Goal: Ask a question

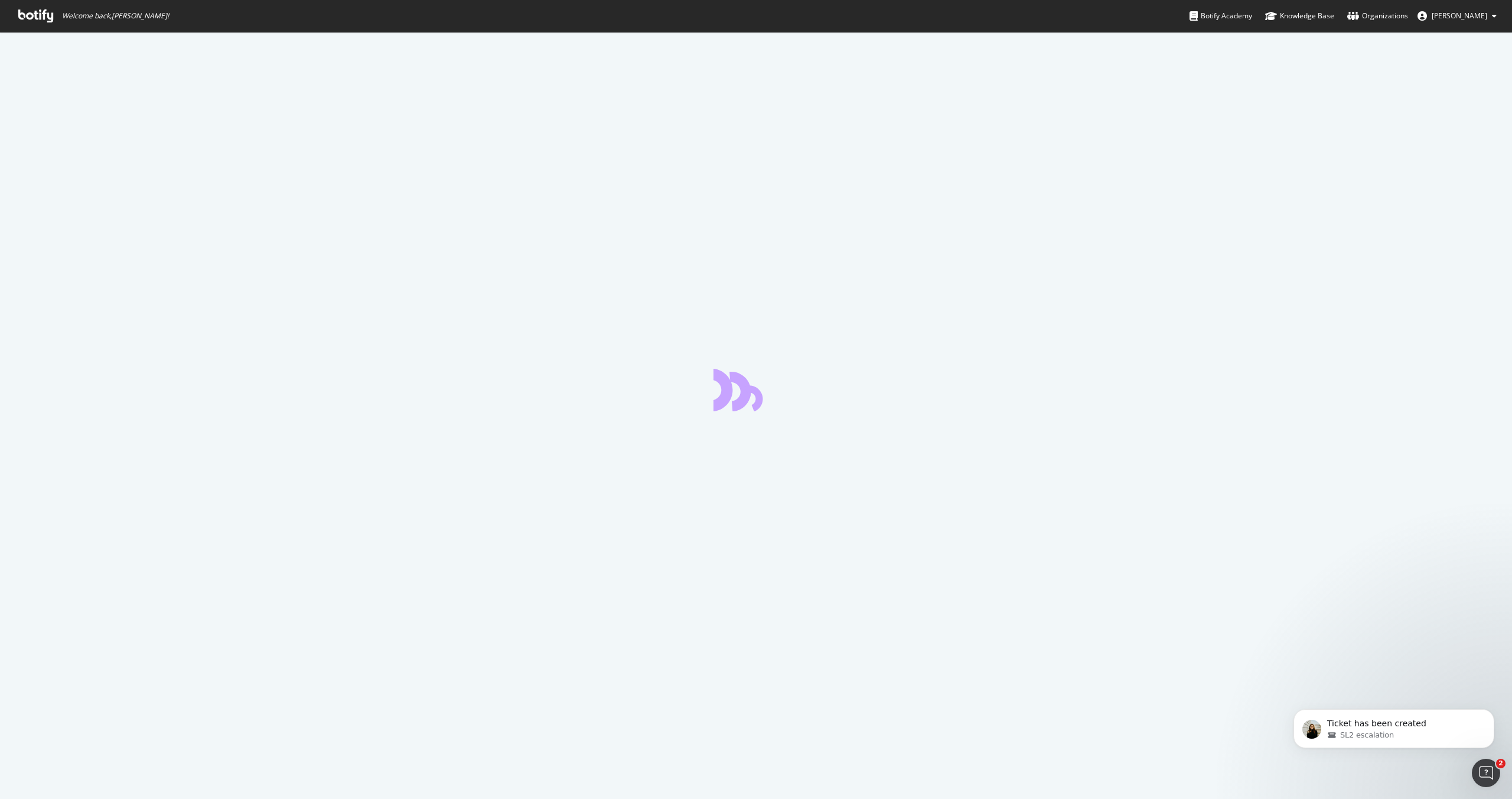
click at [36, 19] on icon at bounding box center [36, 16] width 35 height 13
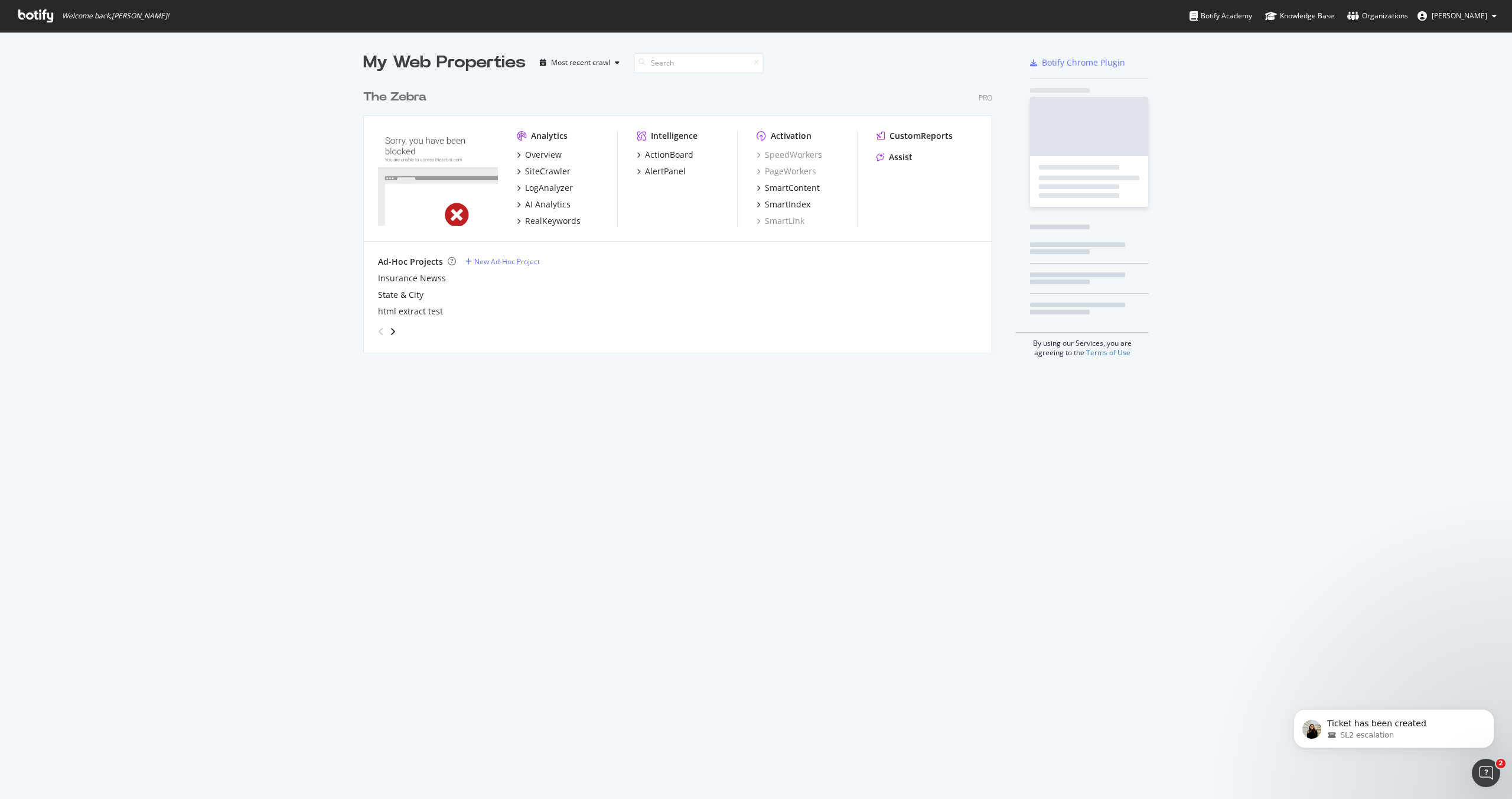
scroll to position [278, 638]
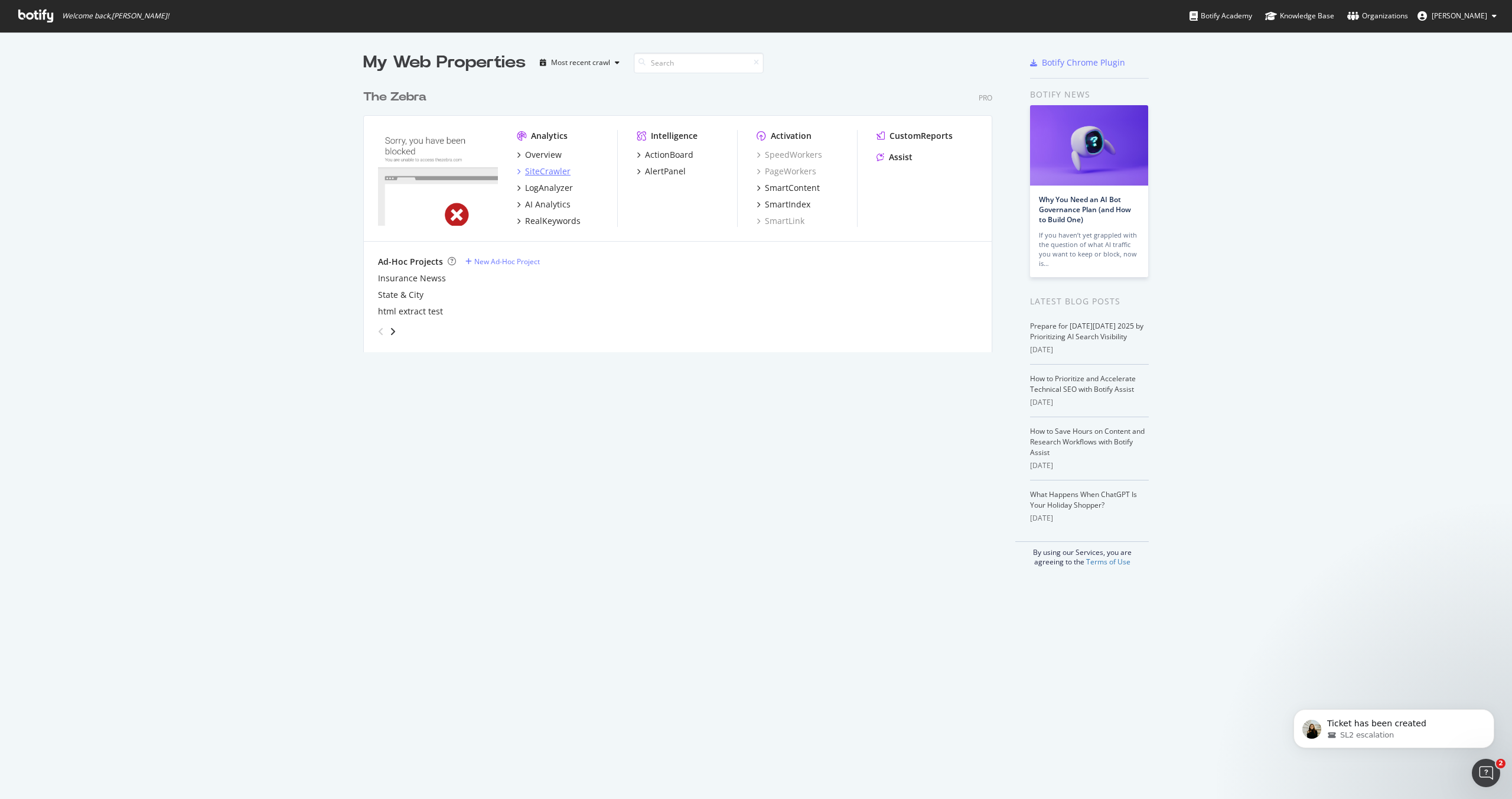
click at [540, 174] on div "SiteCrawler" at bounding box center [548, 171] width 46 height 12
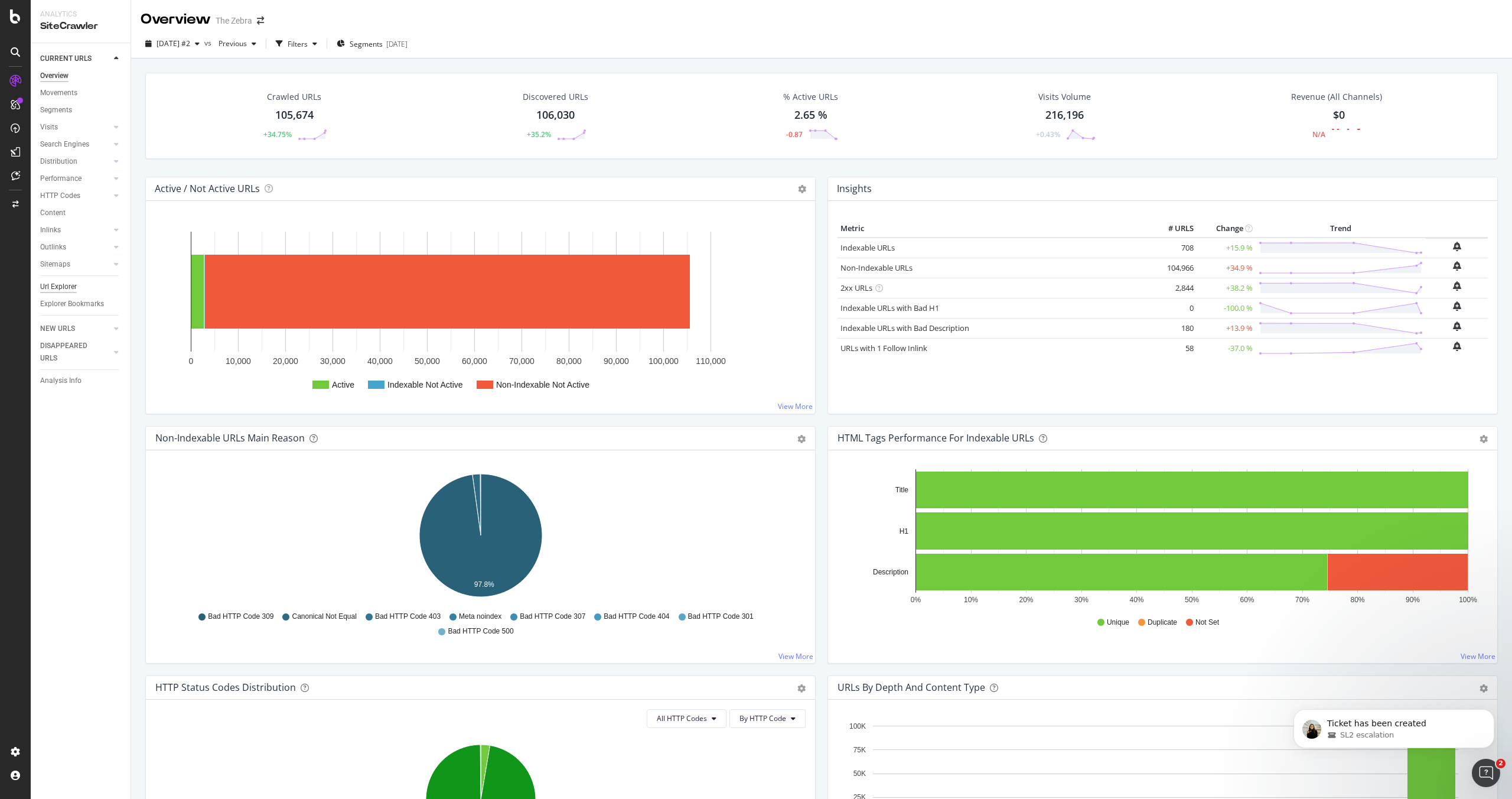
click at [57, 284] on div "Url Explorer" at bounding box center [58, 286] width 36 height 12
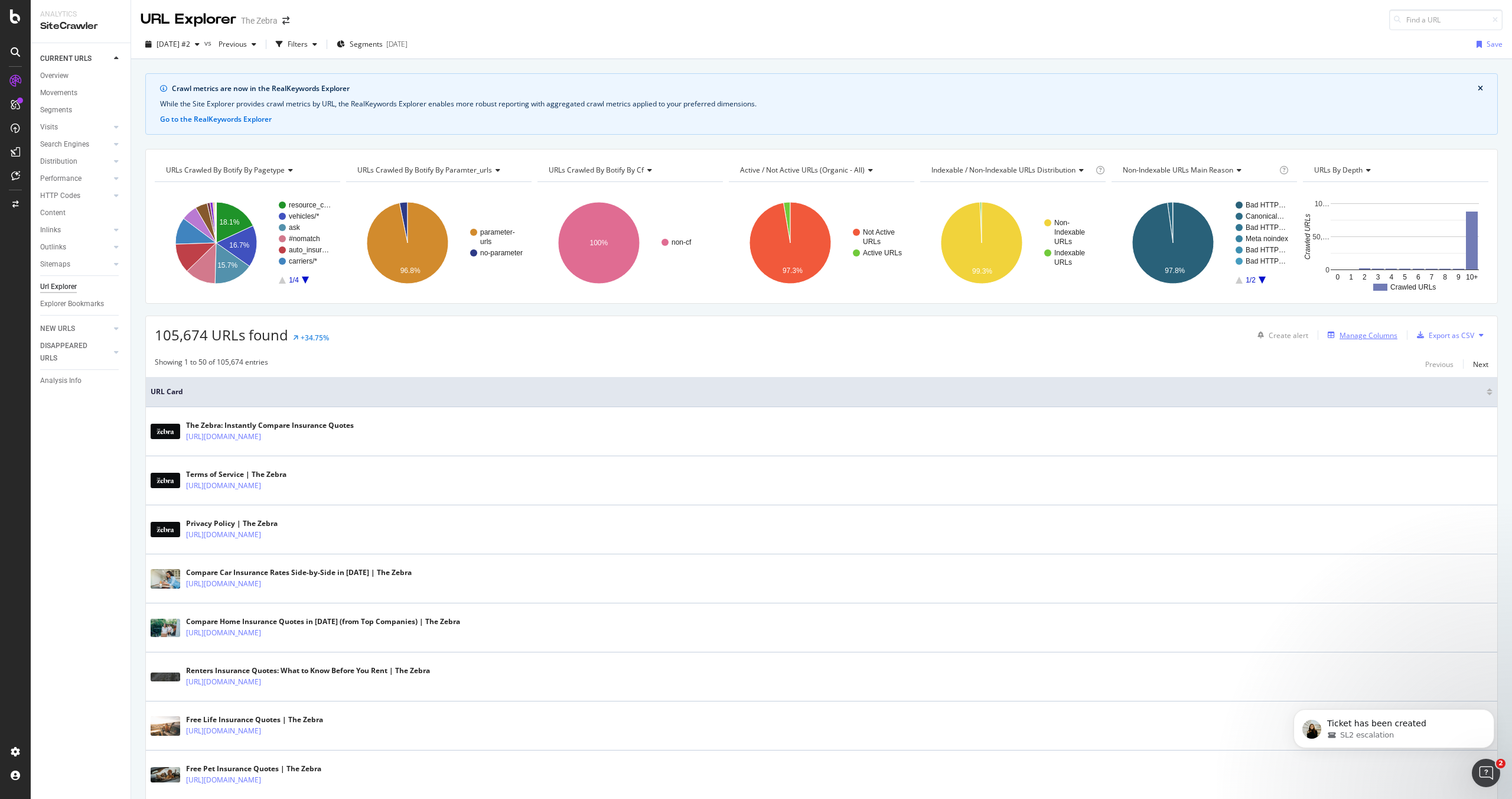
click at [1386, 336] on div "Manage Columns" at bounding box center [1368, 335] width 58 height 10
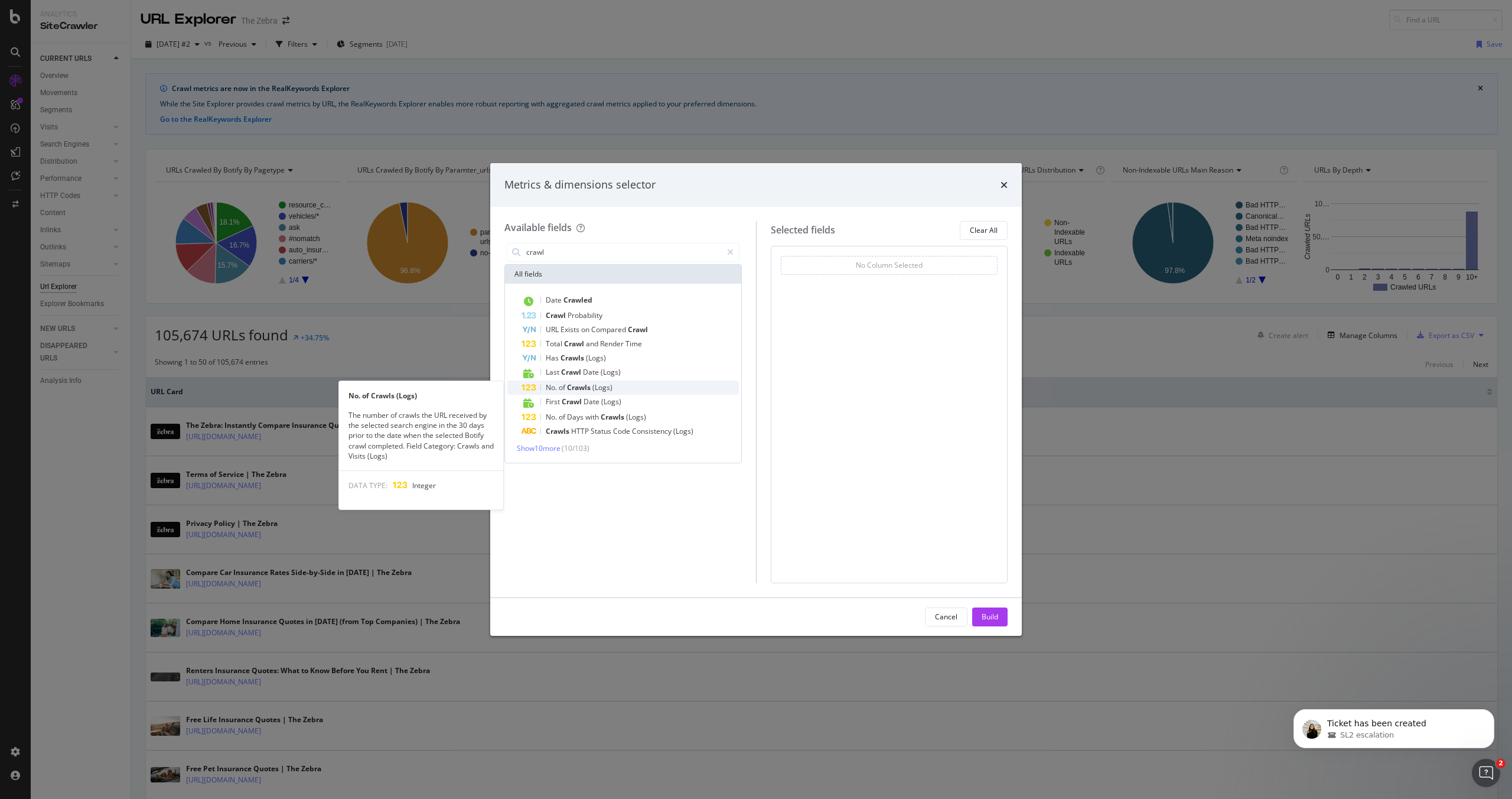
click at [629, 387] on div "No. of Crawls (Logs)" at bounding box center [630, 387] width 218 height 14
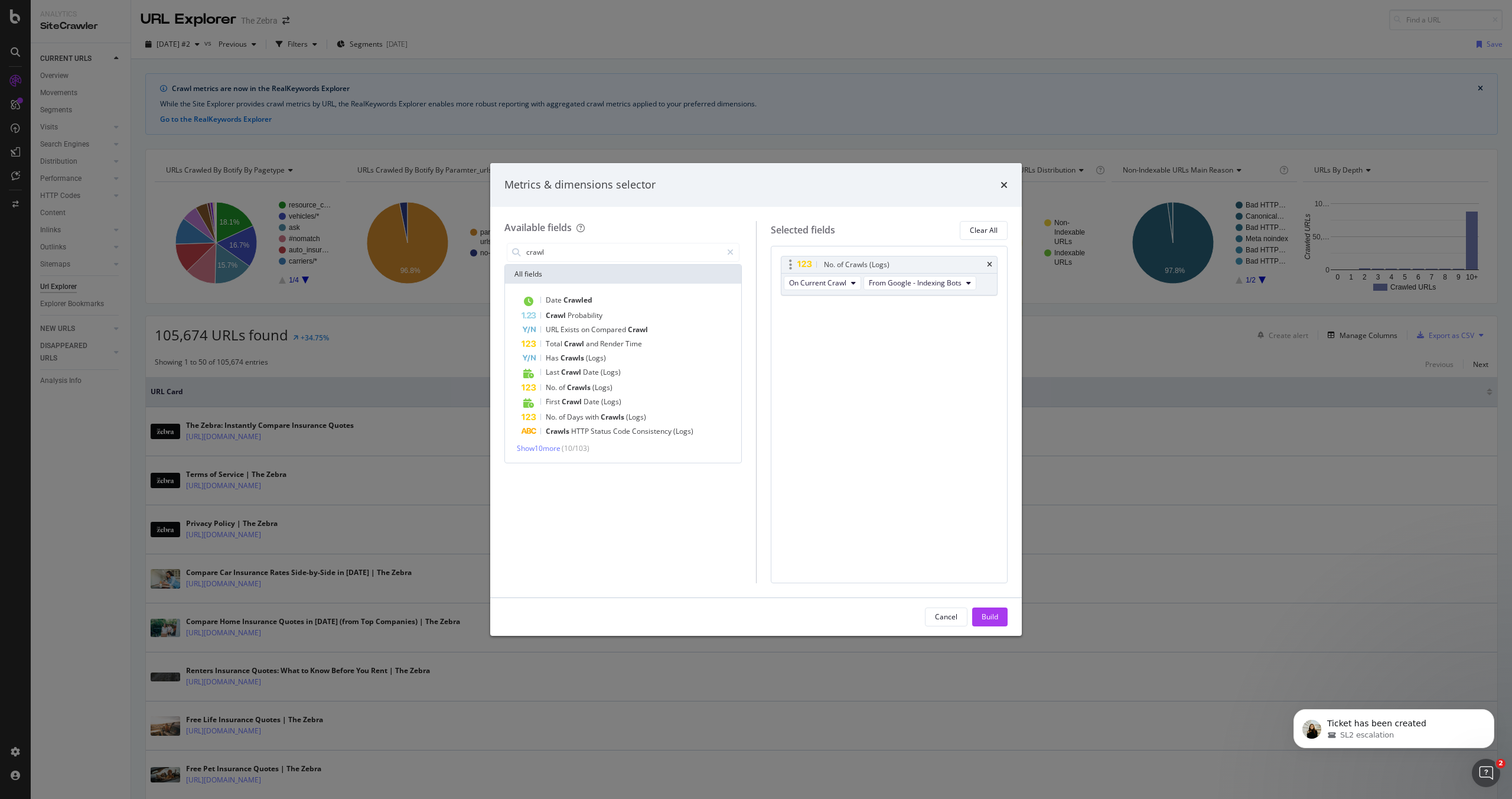
click at [852, 267] on div "No. of Crawls (Logs)" at bounding box center [857, 265] width 66 height 12
click at [847, 266] on div "No. of Crawls (Logs)" at bounding box center [857, 265] width 66 height 12
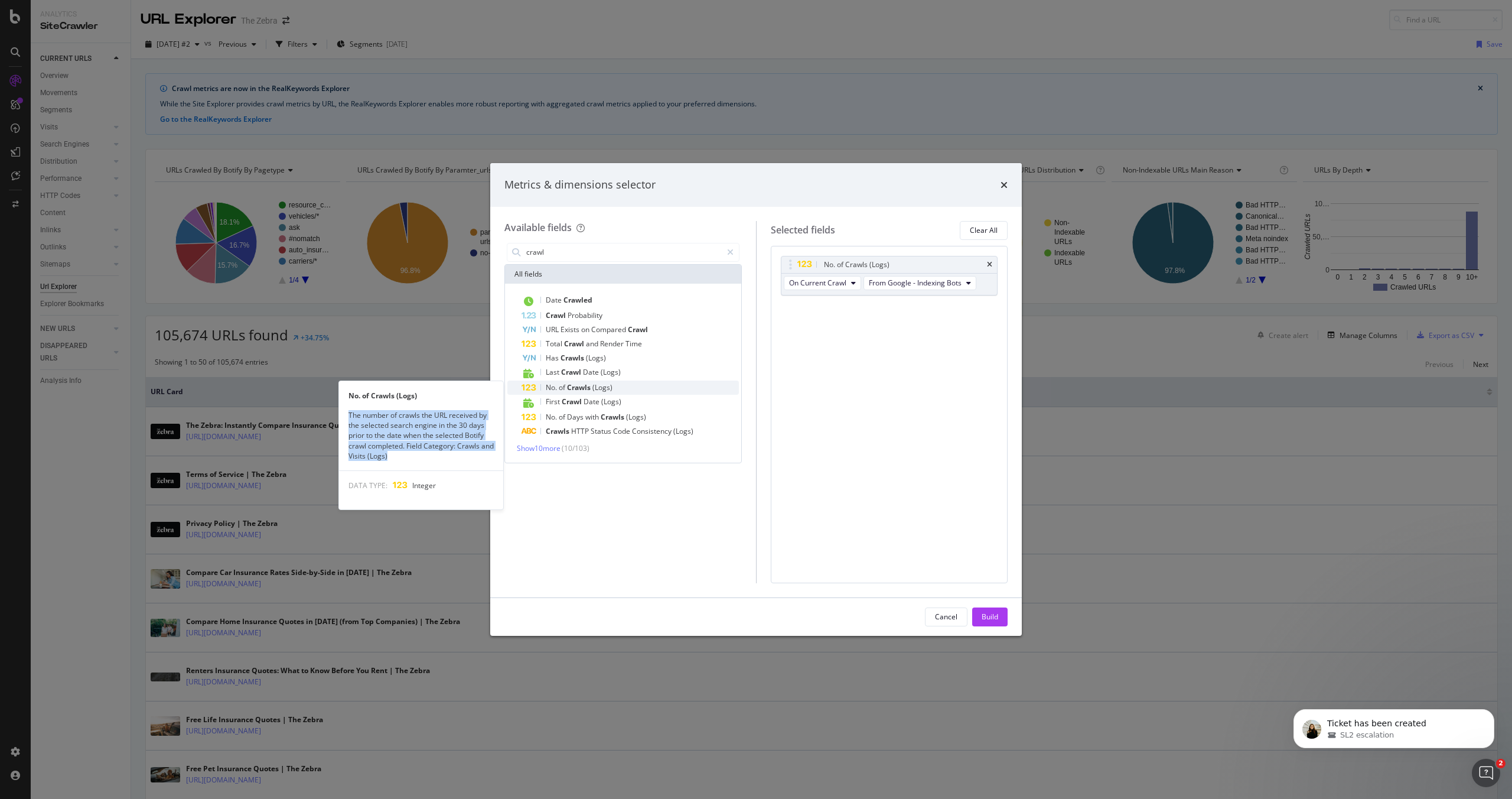
drag, startPoint x: 404, startPoint y: 466, endPoint x: 345, endPoint y: 414, distance: 78.6
click at [345, 414] on div "No. of Crawls (Logs) The number of crawls the URL received by the selected sear…" at bounding box center [421, 445] width 164 height 128
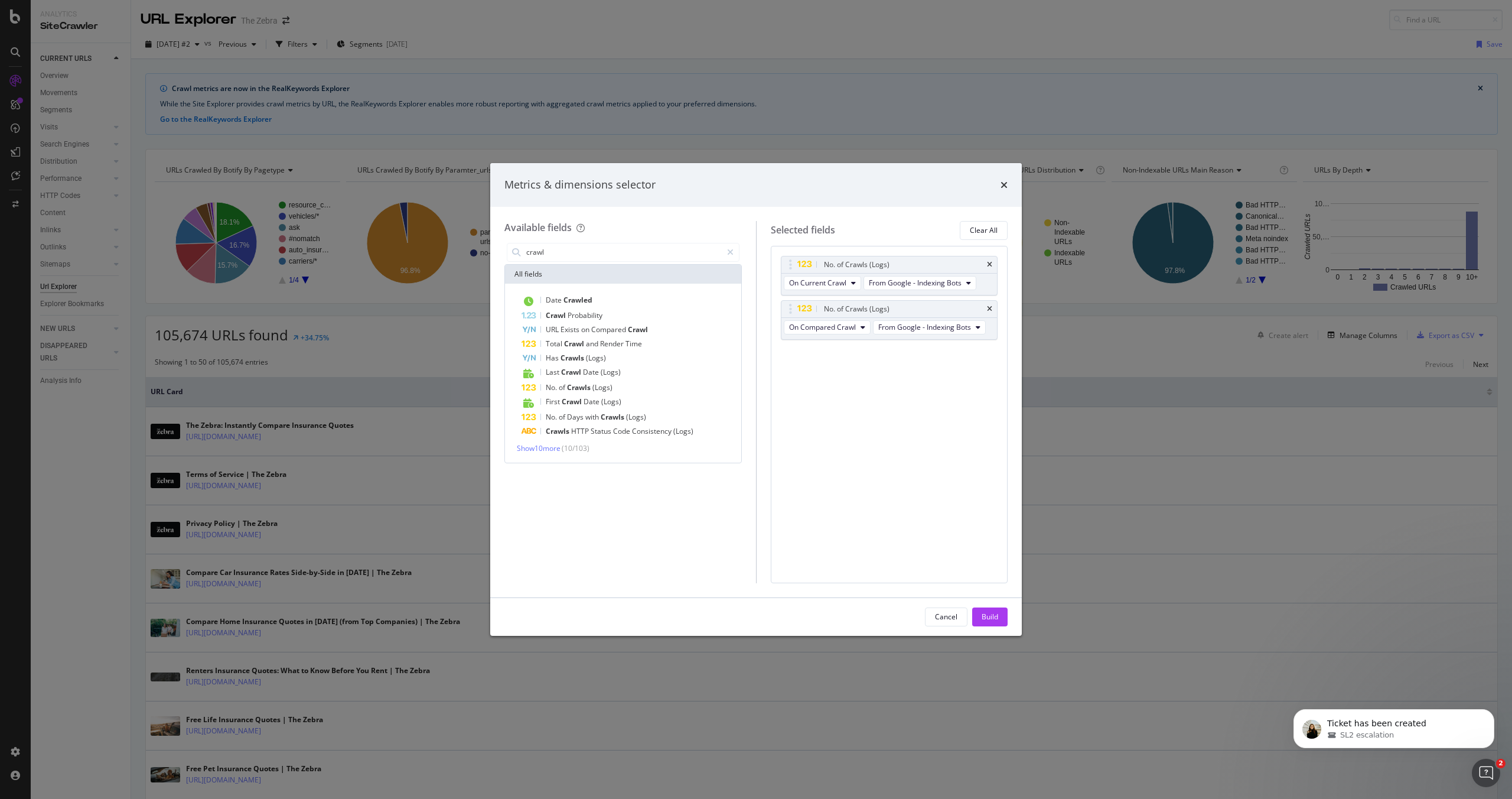
copy div "The number of crawls the URL received by the selected search engine in the 30 d…"
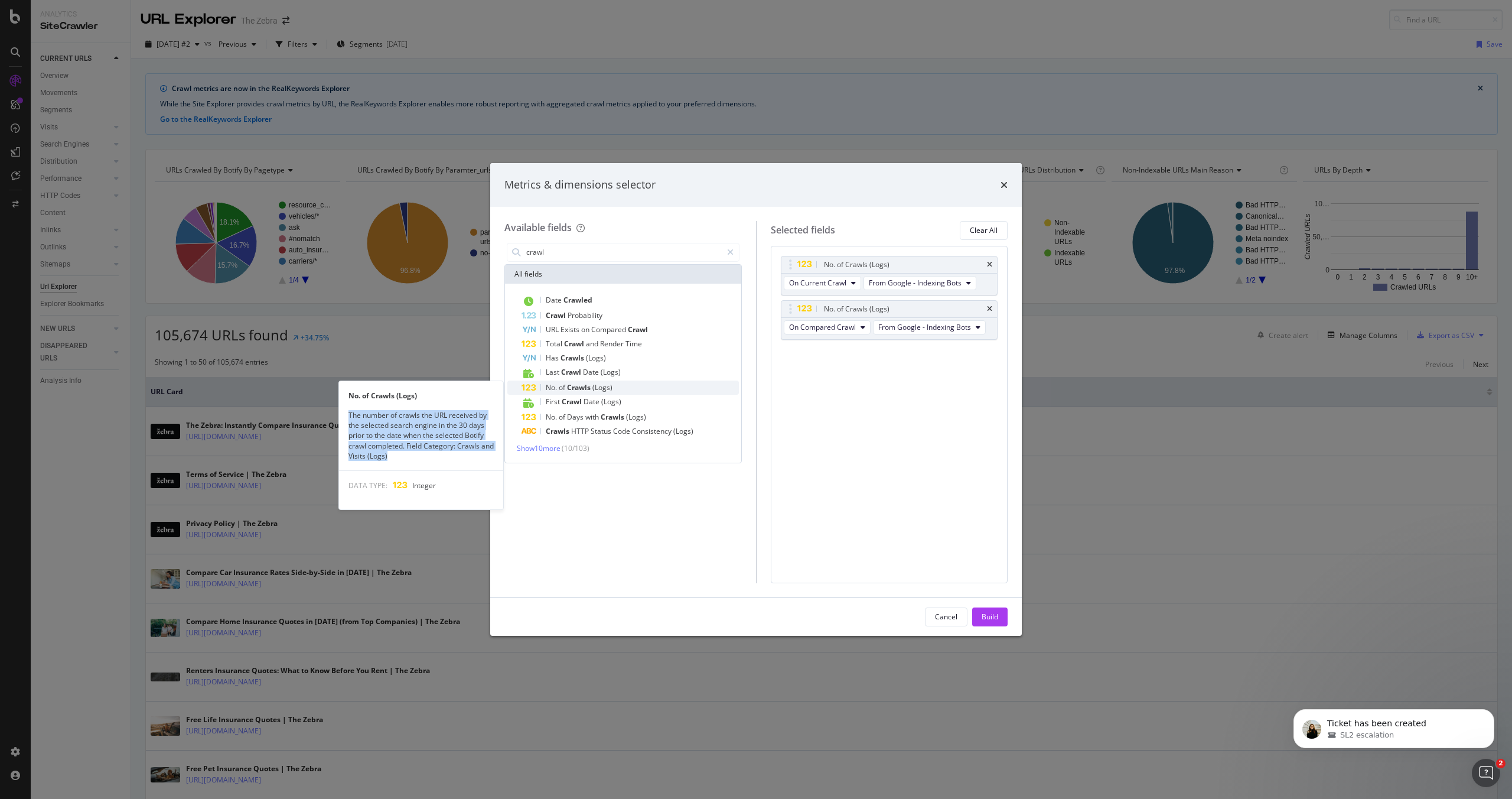
drag, startPoint x: 412, startPoint y: 458, endPoint x: 344, endPoint y: 417, distance: 79.4
click at [344, 417] on div "The number of crawls the URL received by the selected search engine in the 30 d…" at bounding box center [421, 435] width 164 height 51
drag, startPoint x: 392, startPoint y: 459, endPoint x: 349, endPoint y: 412, distance: 63.7
click at [349, 412] on div "The number of crawls the URL received by the selected search engine in the 30 d…" at bounding box center [421, 435] width 164 height 51
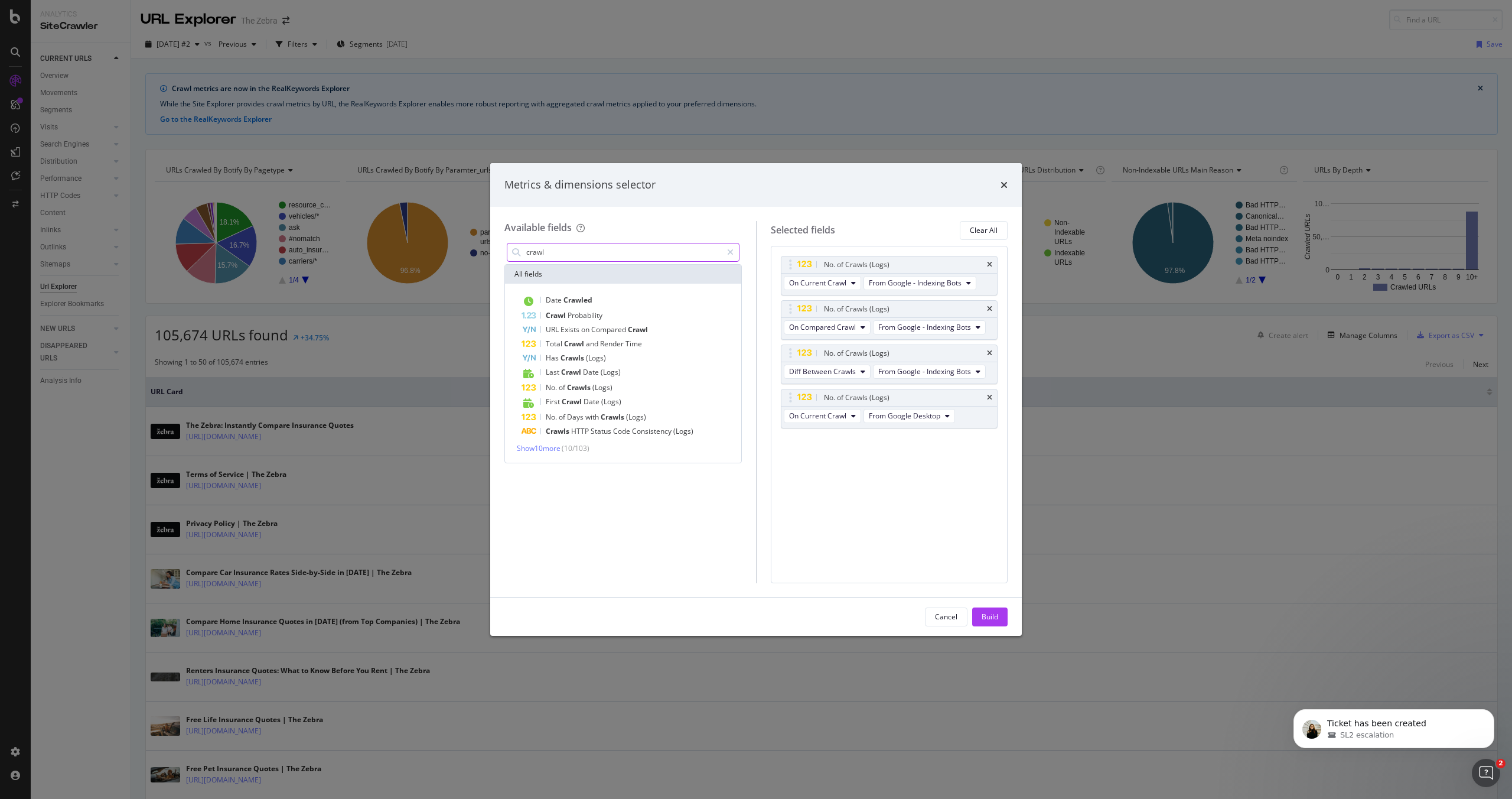
click at [625, 255] on input "crawl" at bounding box center [623, 252] width 197 height 18
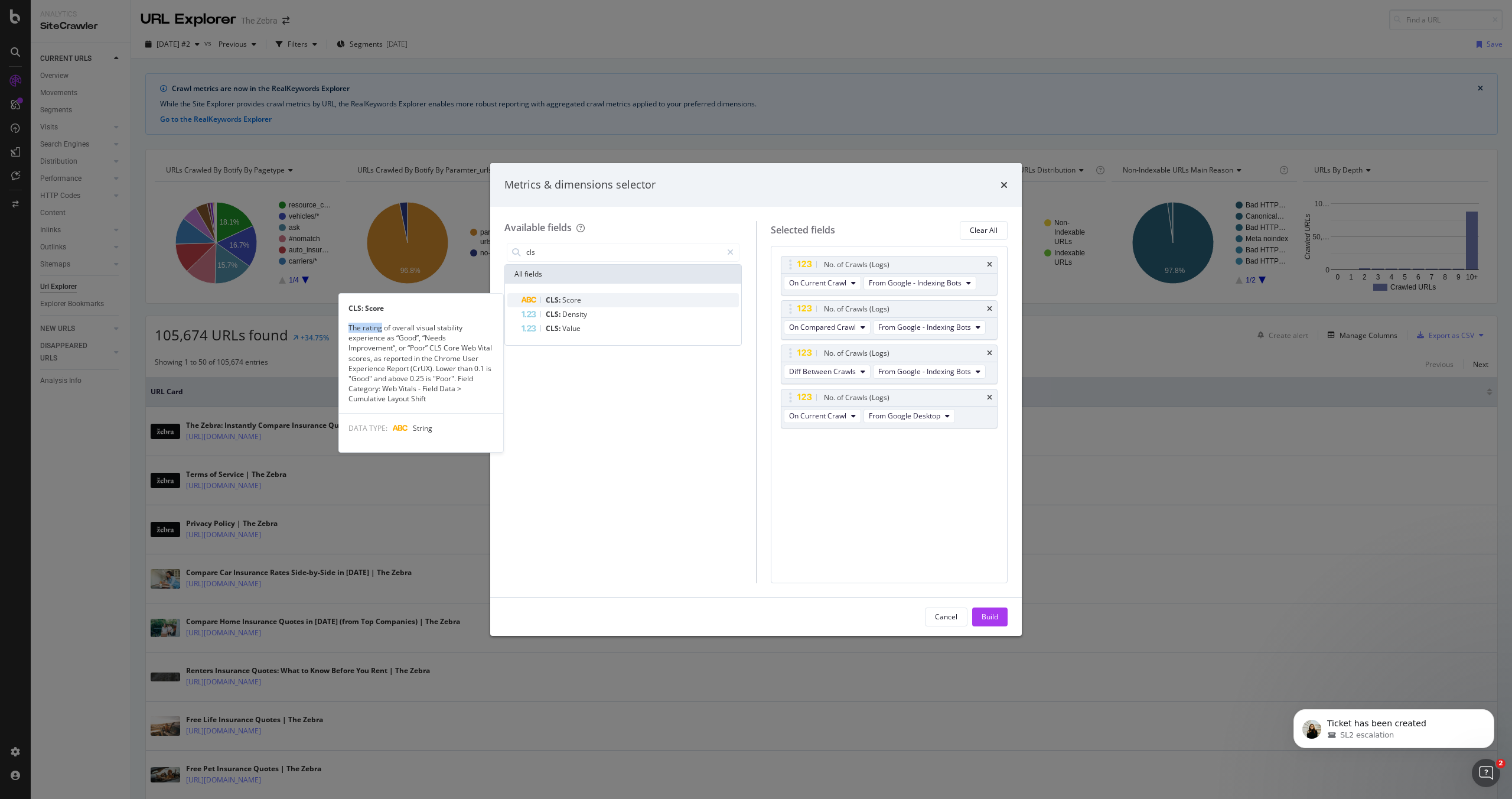
drag, startPoint x: 347, startPoint y: 327, endPoint x: 381, endPoint y: 330, distance: 34.1
click at [381, 330] on div "The rating of overall visual stability experience as “Good”, “Needs Improvement…" at bounding box center [421, 362] width 164 height 81
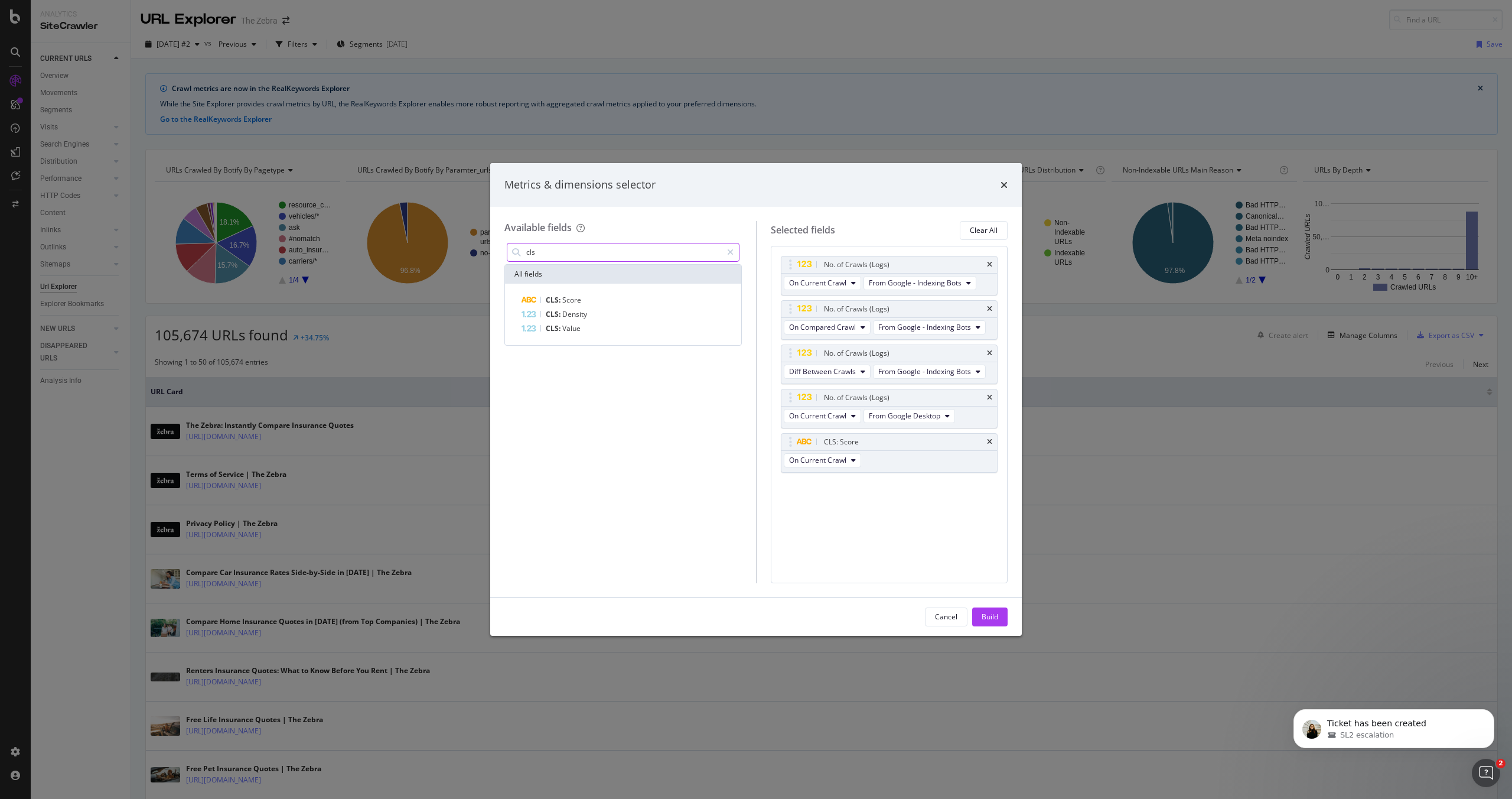
click at [695, 248] on input "cls" at bounding box center [623, 252] width 197 height 18
click at [543, 246] on input "fcp" at bounding box center [623, 252] width 197 height 18
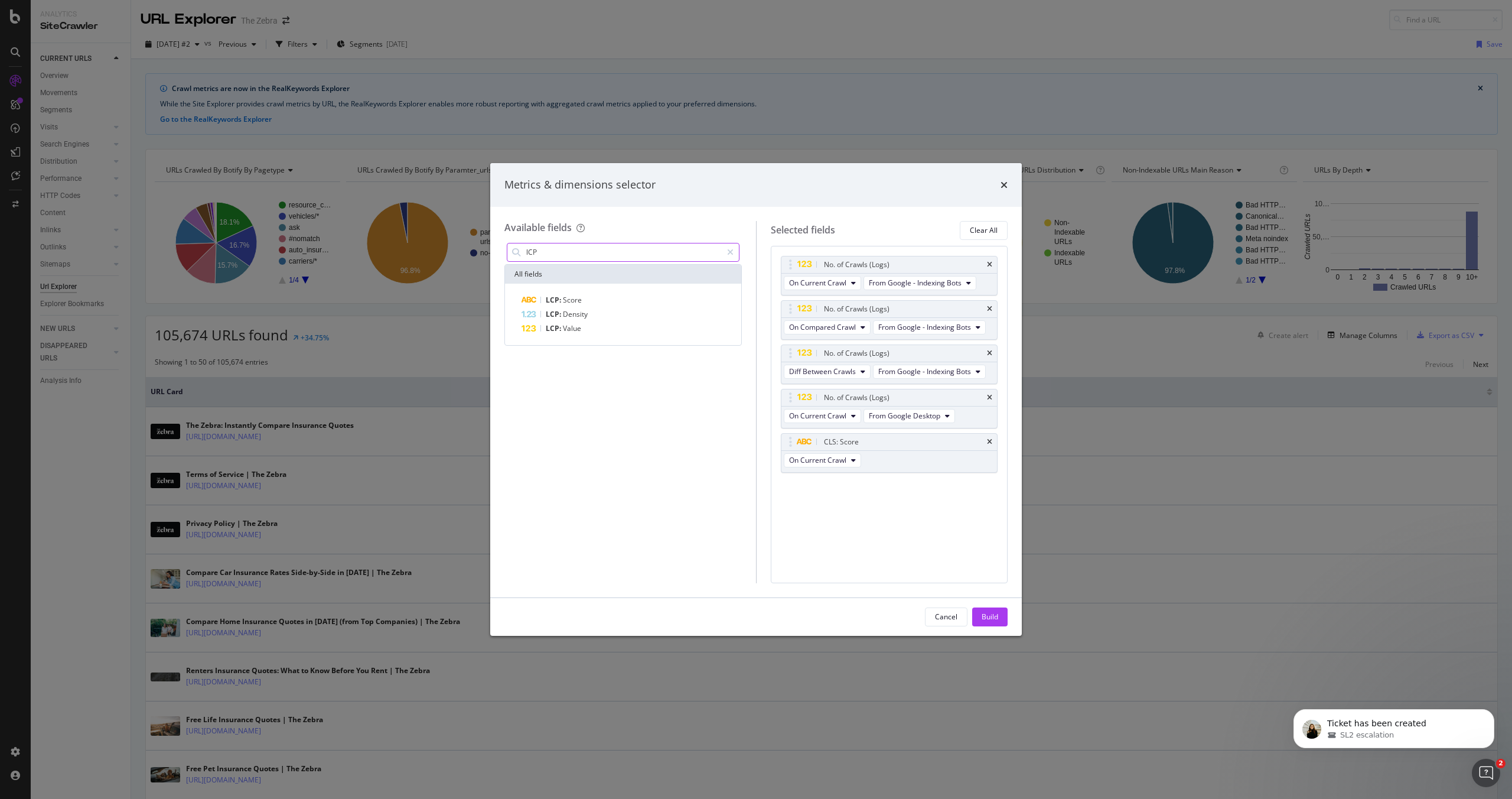
type input "lCP"
click at [630, 303] on div "LCP: Score" at bounding box center [630, 300] width 218 height 14
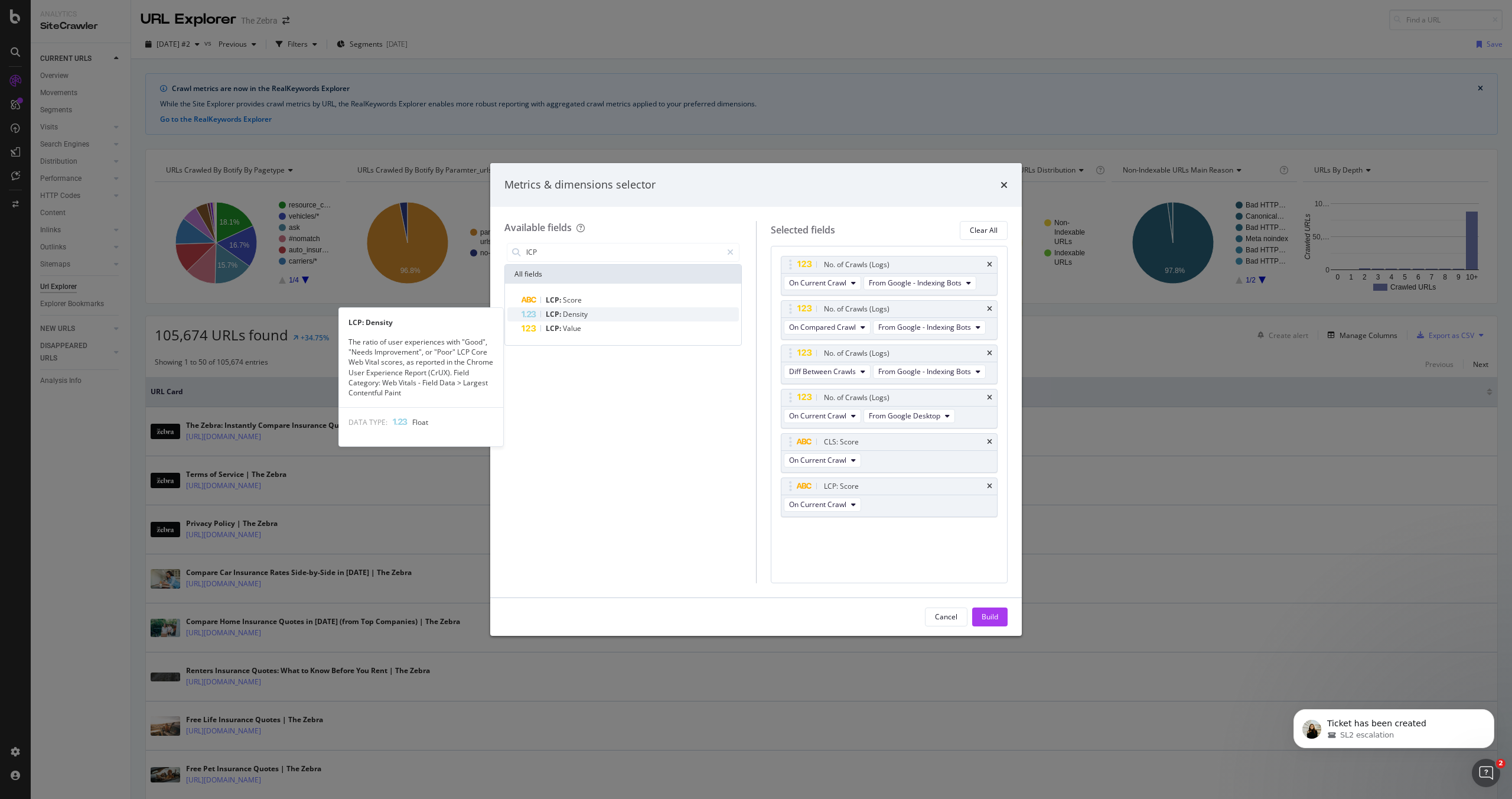
click at [627, 310] on div "LCP: Density" at bounding box center [630, 315] width 218 height 14
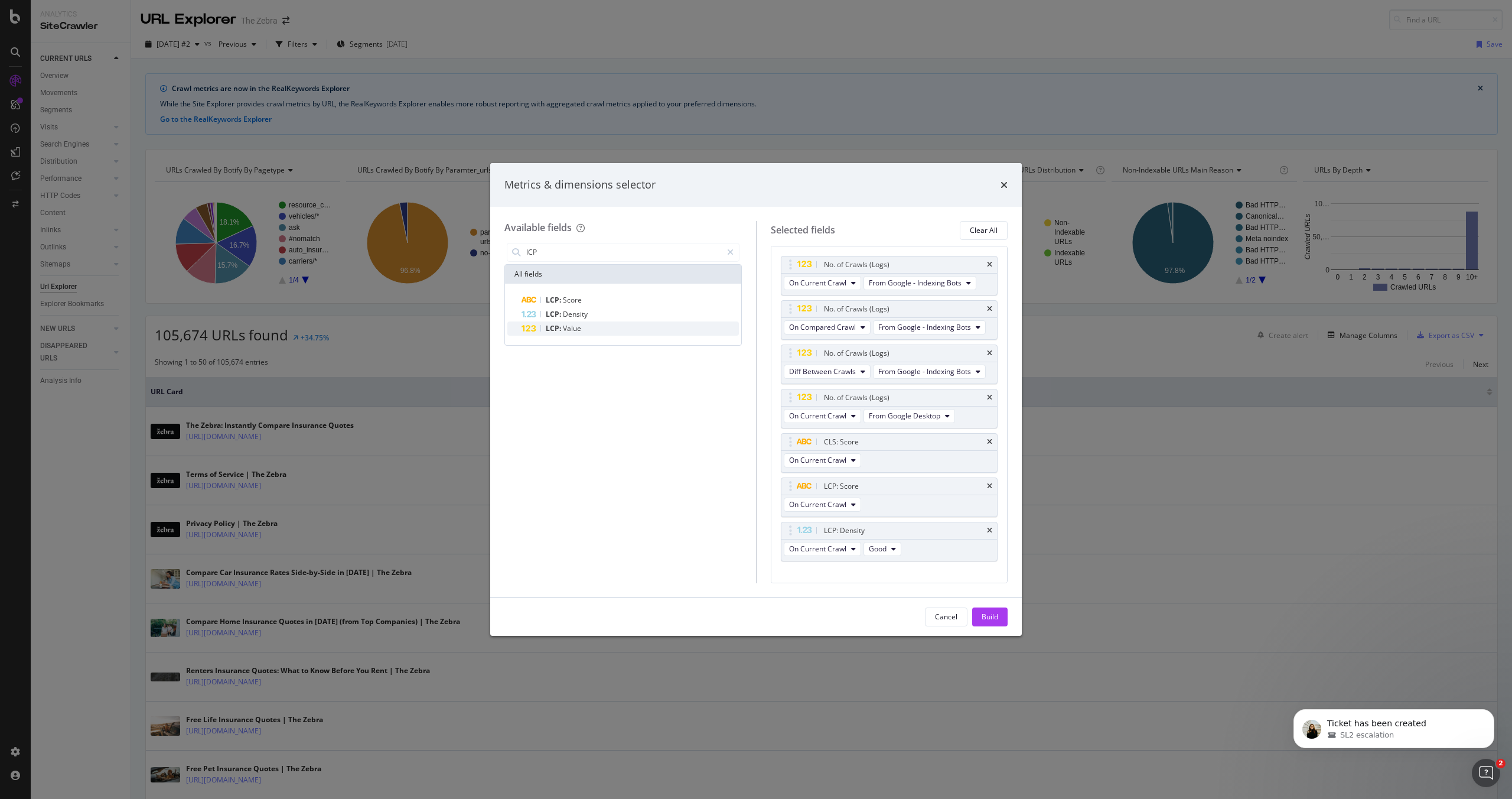
click at [606, 330] on div "LCP: Value" at bounding box center [630, 329] width 218 height 14
click at [991, 619] on div "Build" at bounding box center [989, 616] width 16 height 10
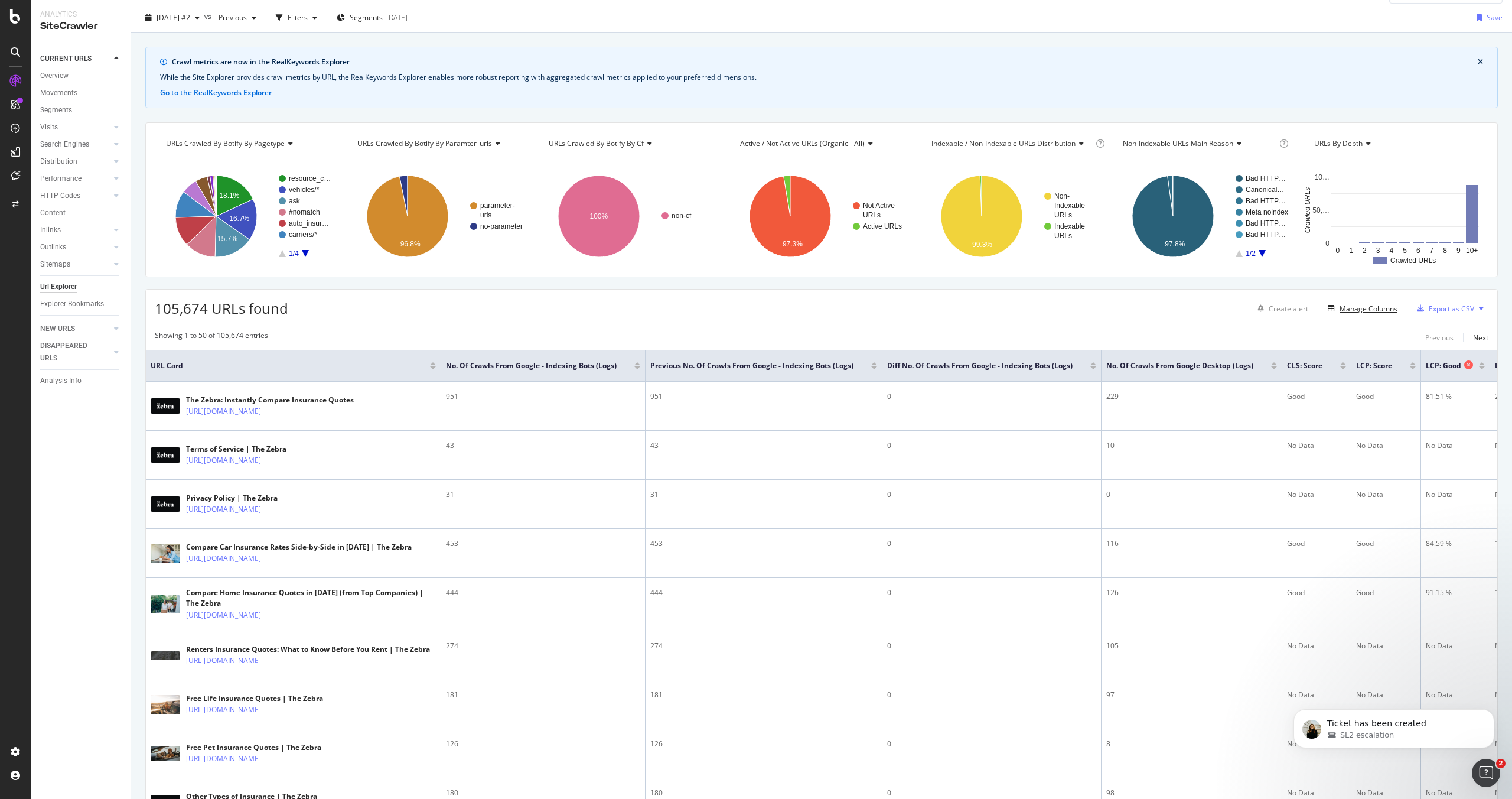
scroll to position [0, 58]
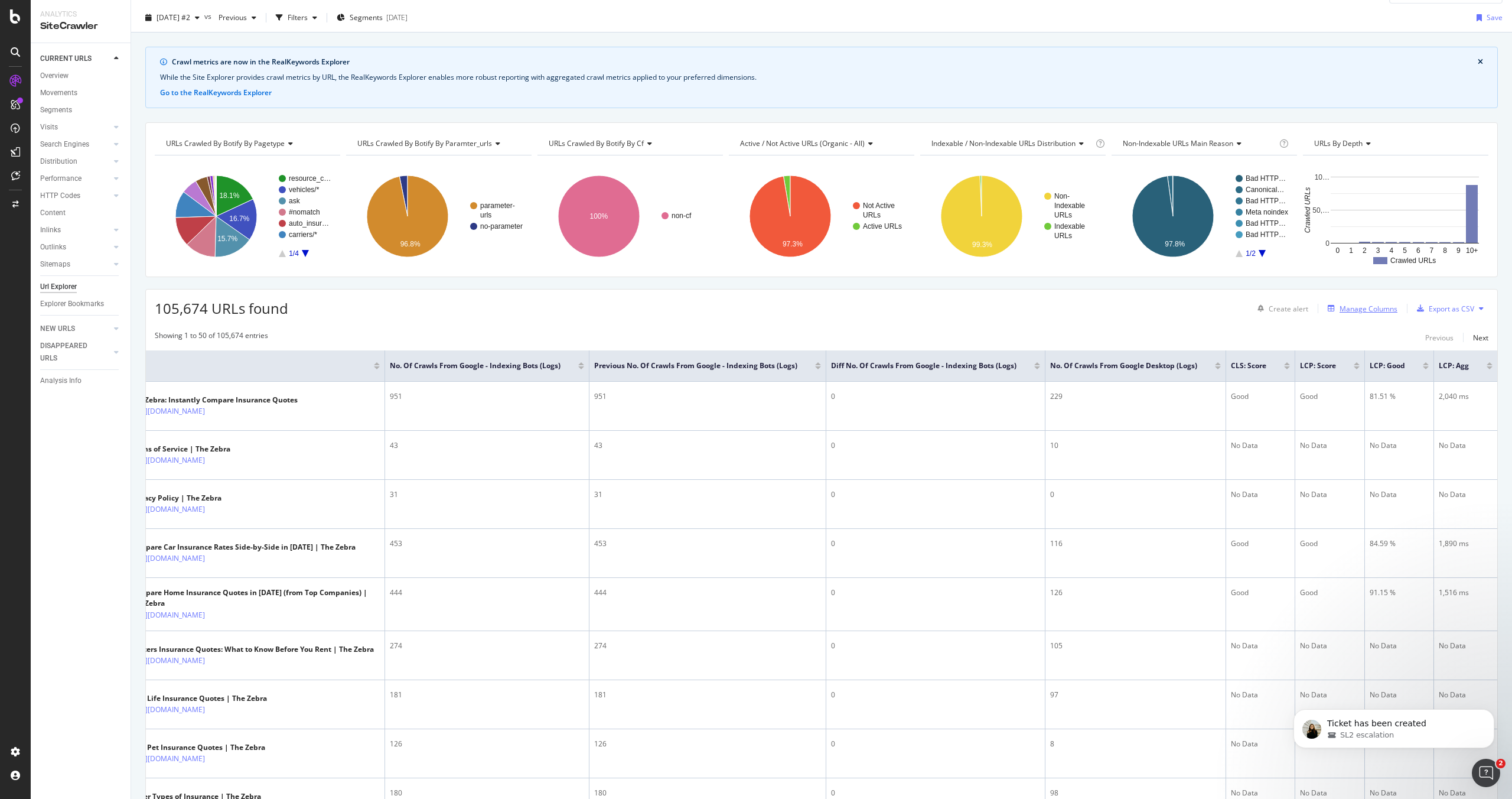
click at [1359, 308] on div "Manage Columns" at bounding box center [1368, 309] width 58 height 10
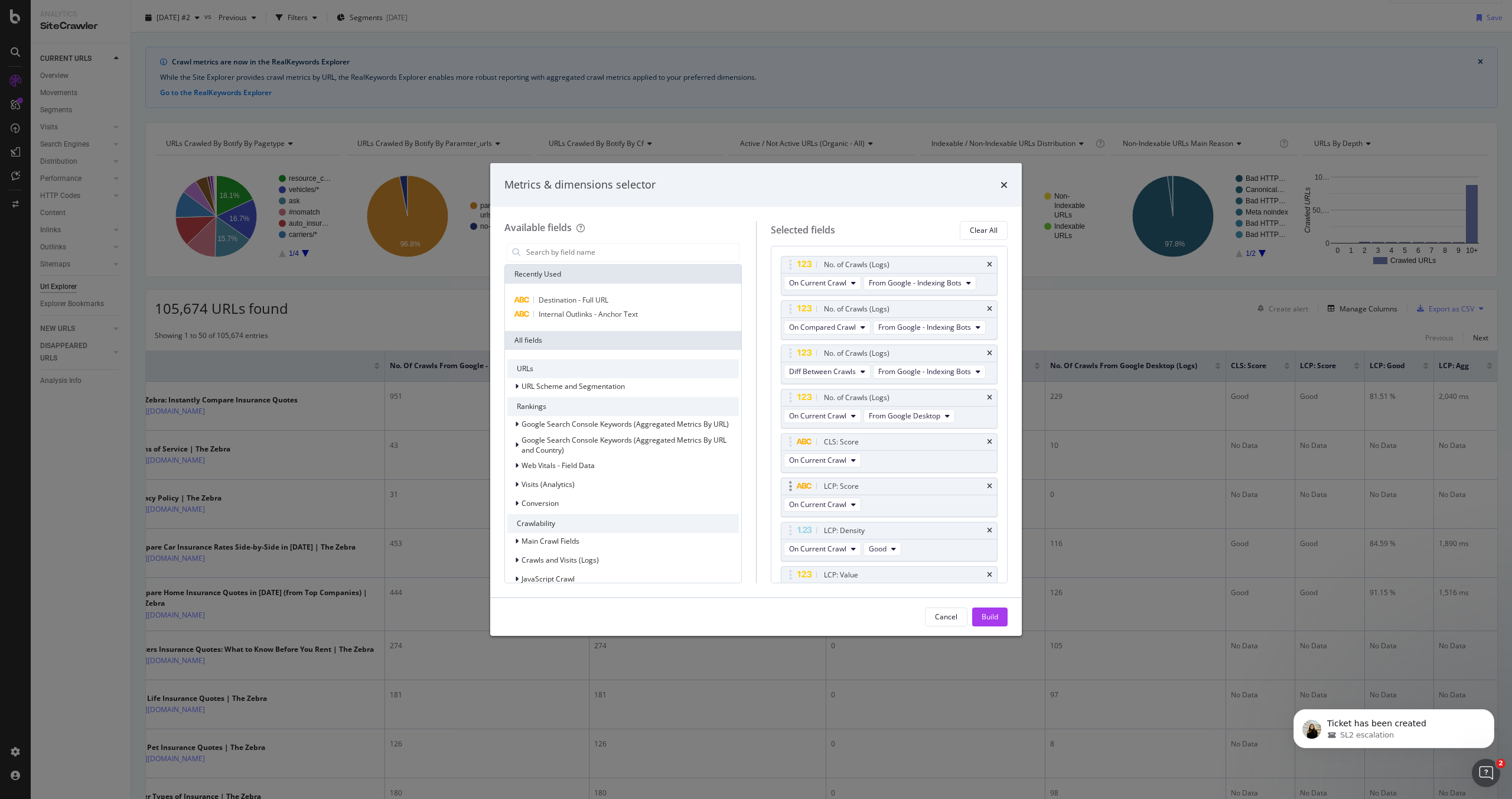
scroll to position [63, 0]
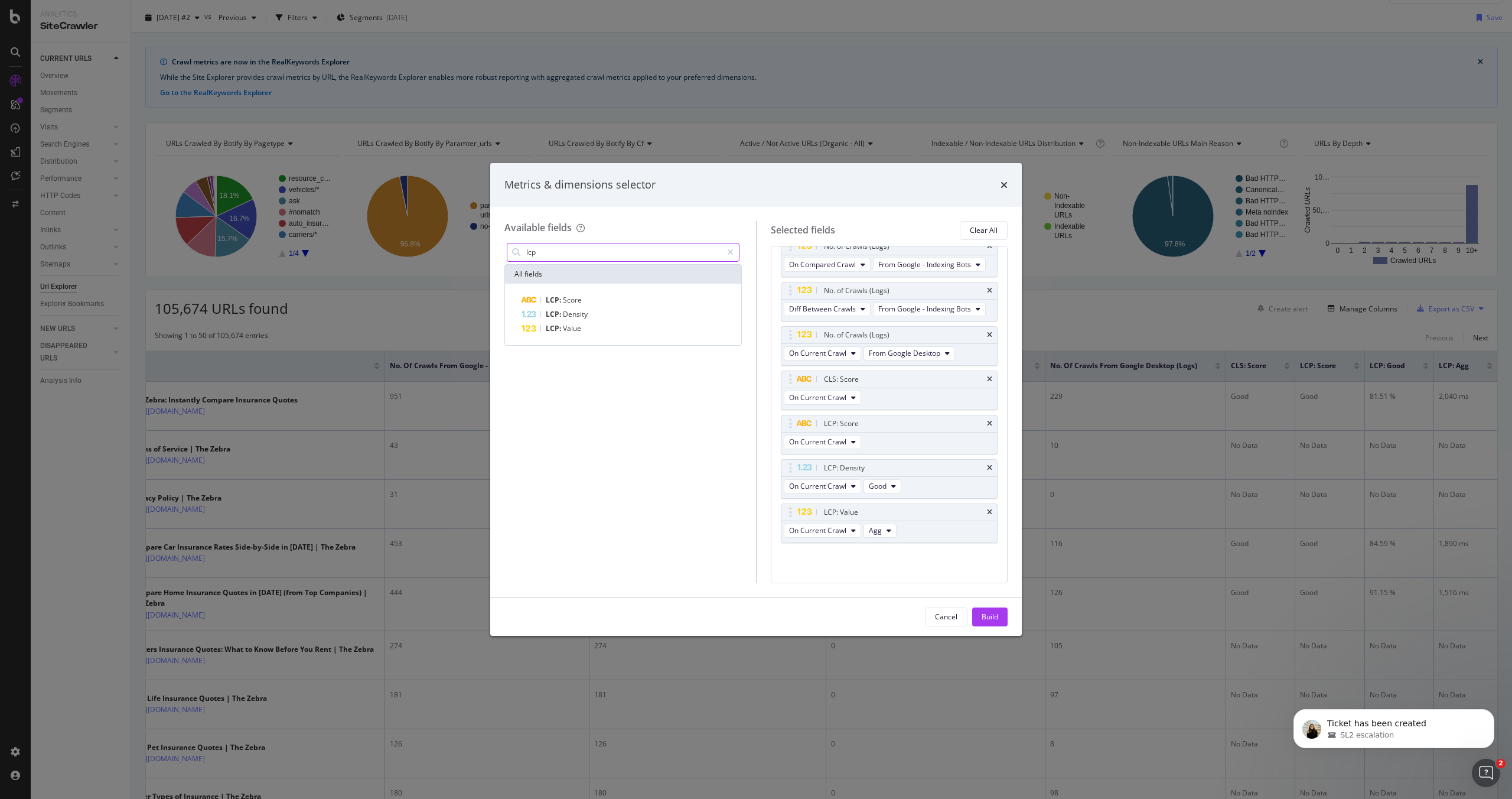
click at [555, 256] on input "lcp" at bounding box center [623, 252] width 197 height 18
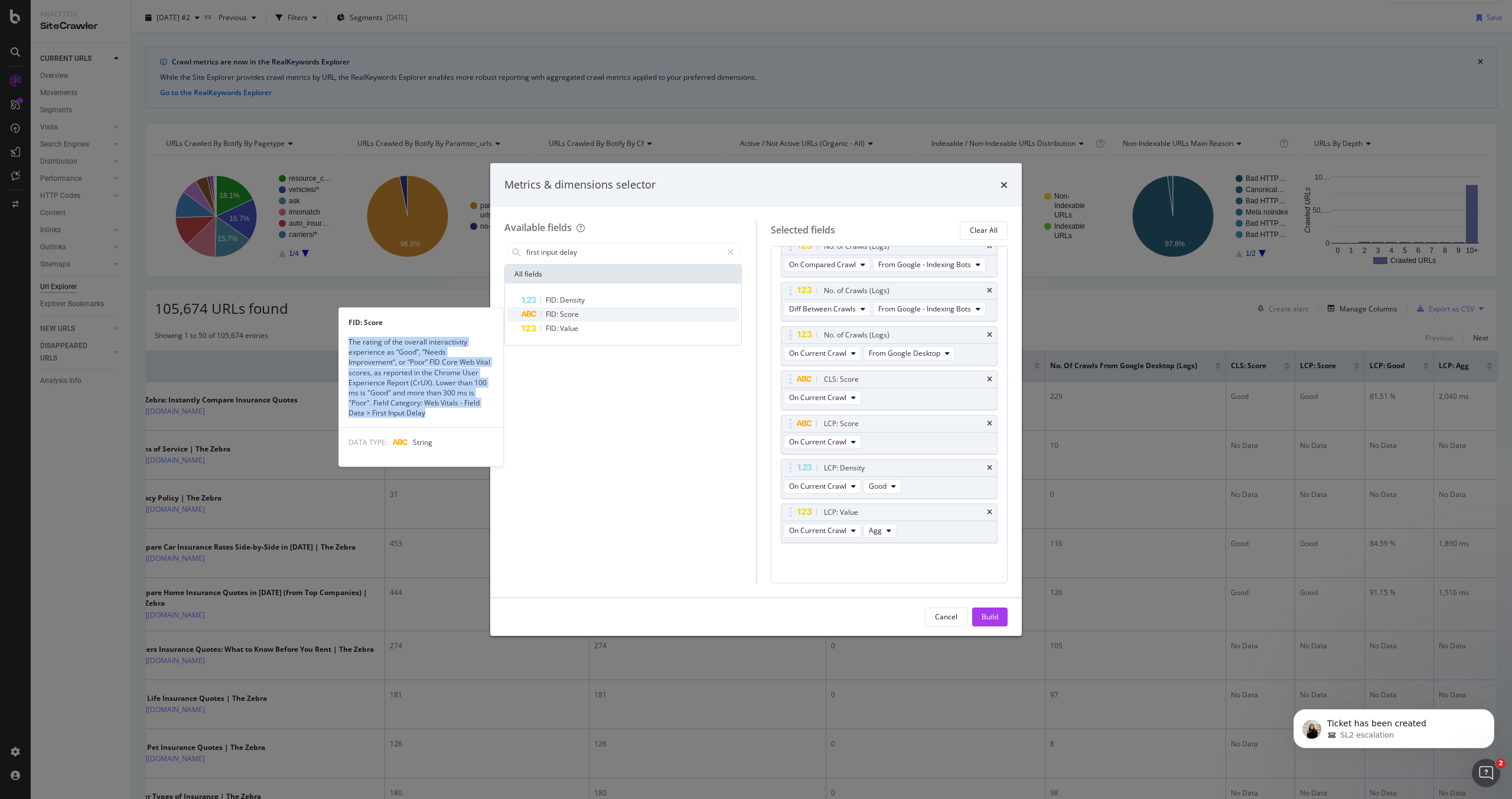
copy div "The rating of the overall interactivity experience as “Good”, “Needs Improvemen…"
drag, startPoint x: 348, startPoint y: 340, endPoint x: 438, endPoint y: 414, distance: 116.5
click at [438, 414] on div "The rating of the overall interactivity experience as “Good”, “Needs Improvemen…" at bounding box center [421, 377] width 164 height 81
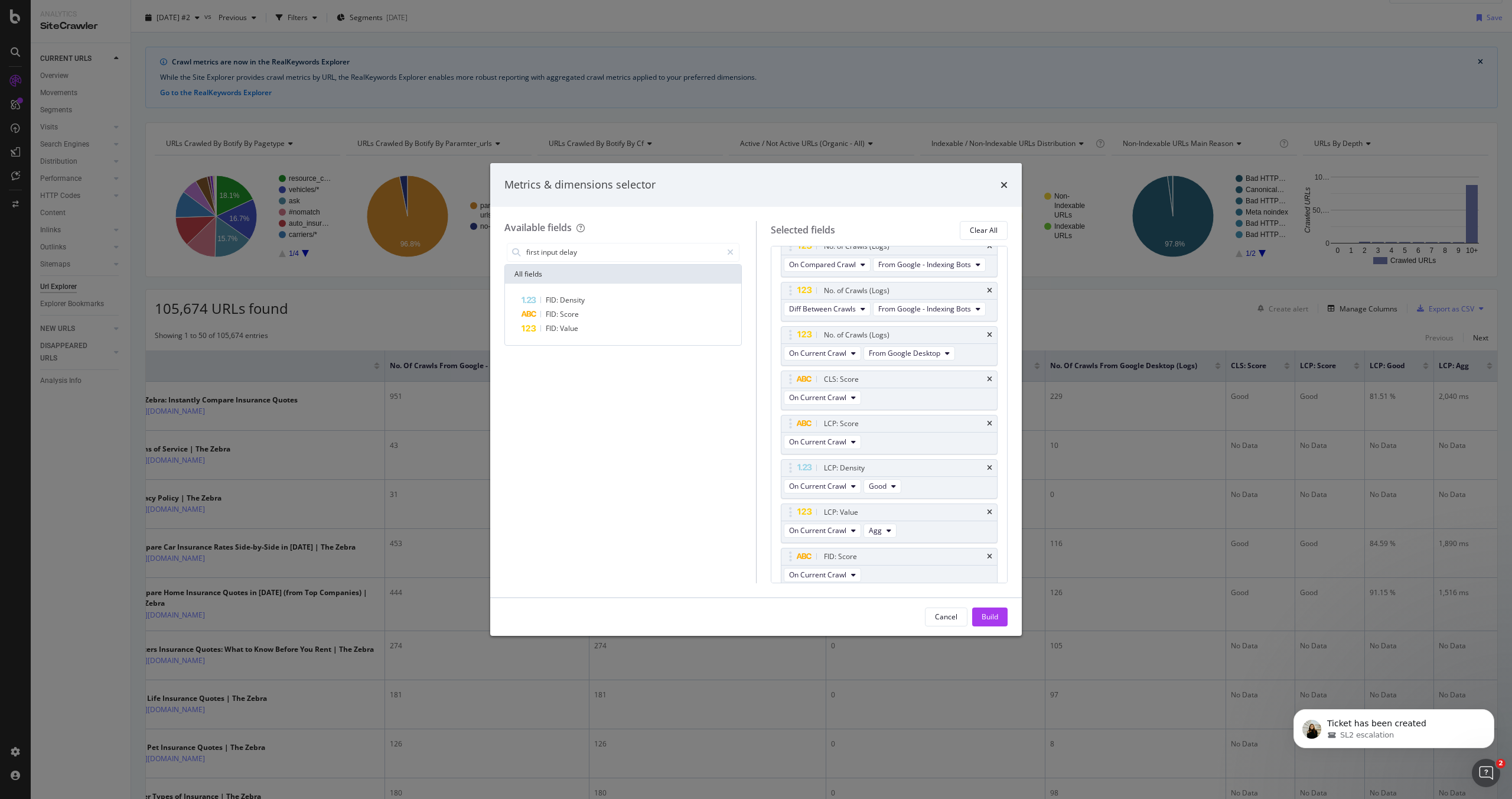
scroll to position [67, 0]
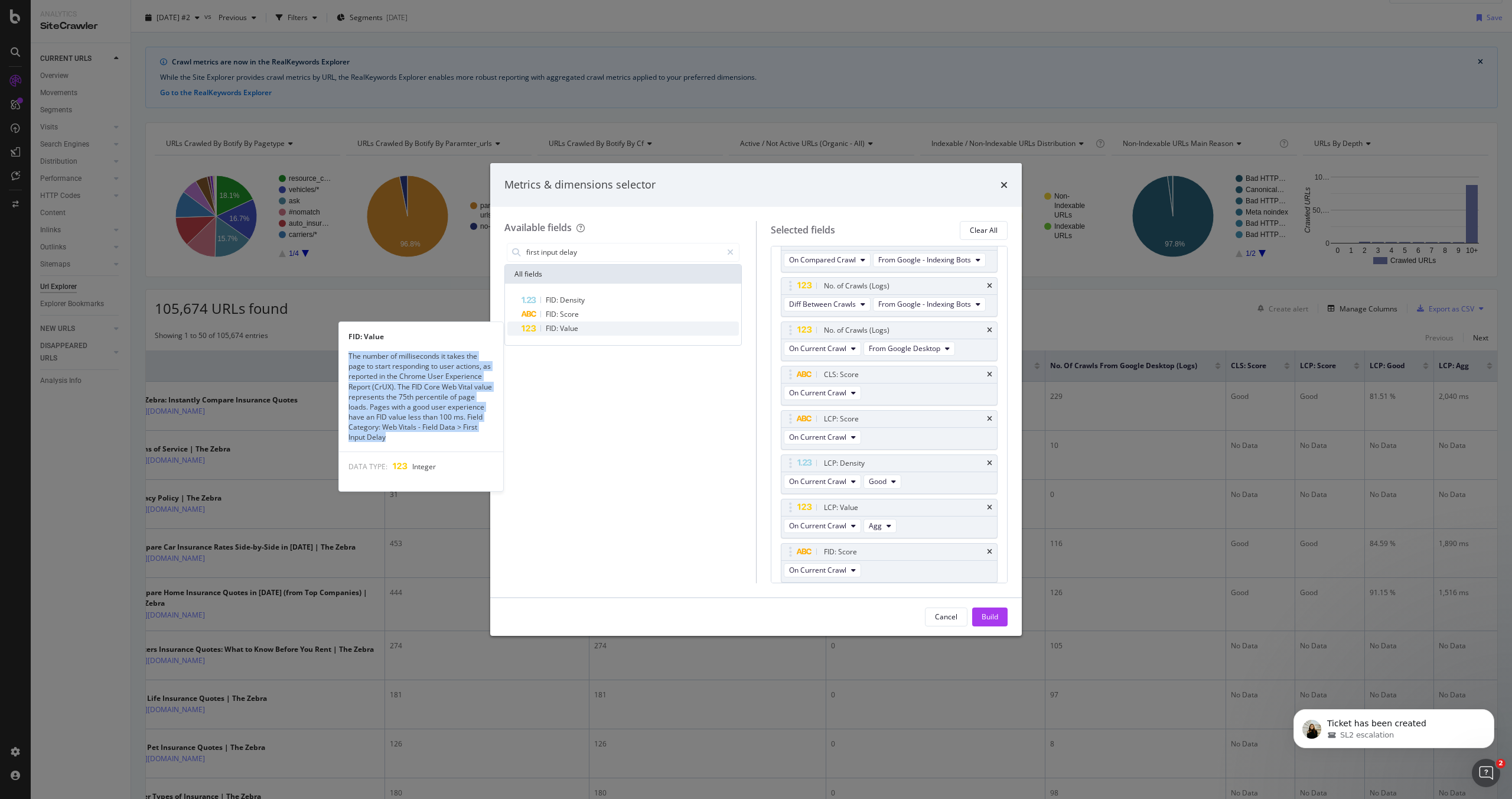
copy div "The number of milliseconds it takes the page to start responding to user action…"
drag, startPoint x: 349, startPoint y: 356, endPoint x: 404, endPoint y: 432, distance: 93.8
click at [404, 432] on div "The number of milliseconds it takes the page to start responding to user action…" at bounding box center [421, 397] width 164 height 91
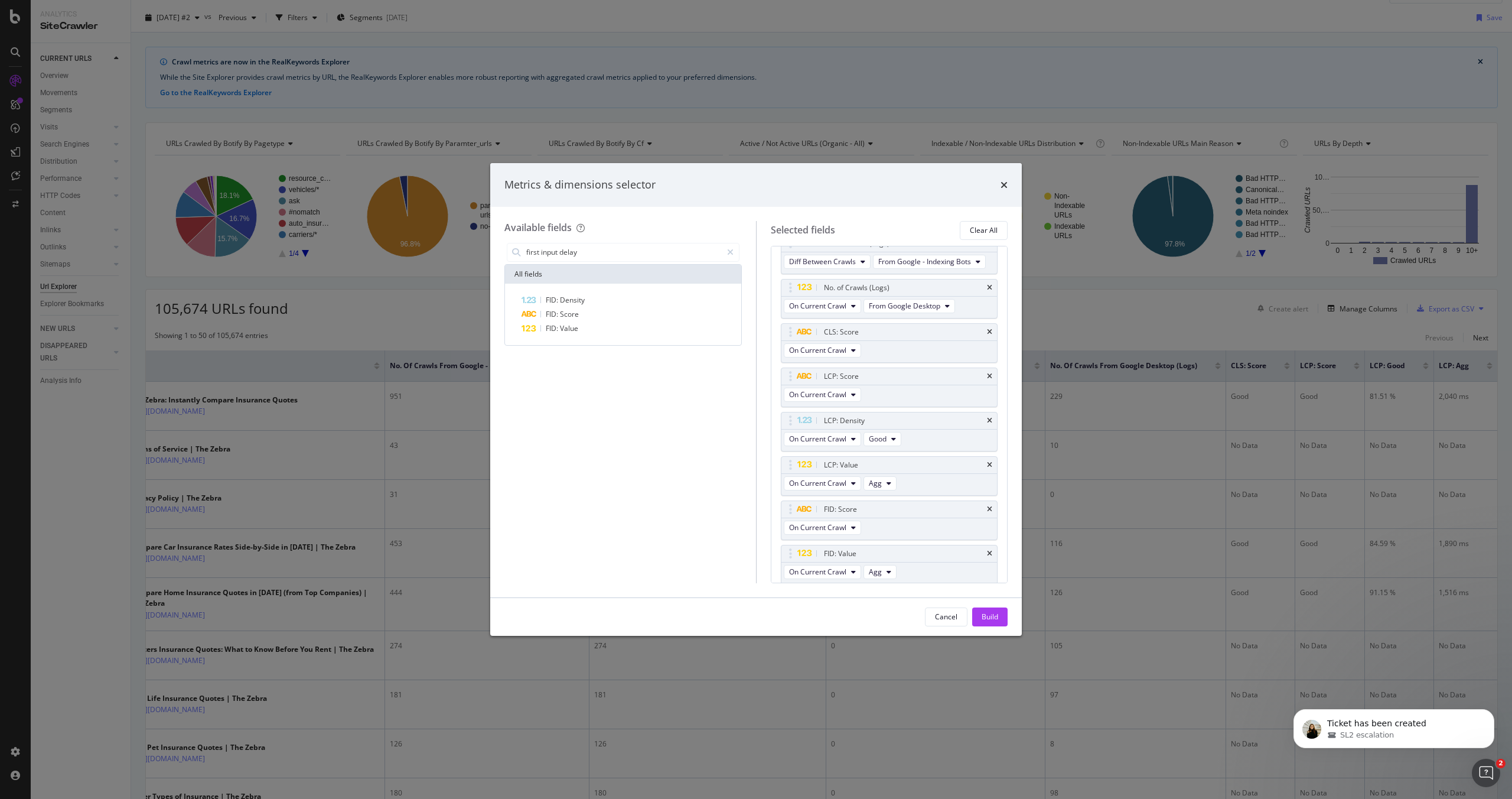
scroll to position [112, 0]
click at [556, 252] on input "first input delay" at bounding box center [623, 252] width 197 height 18
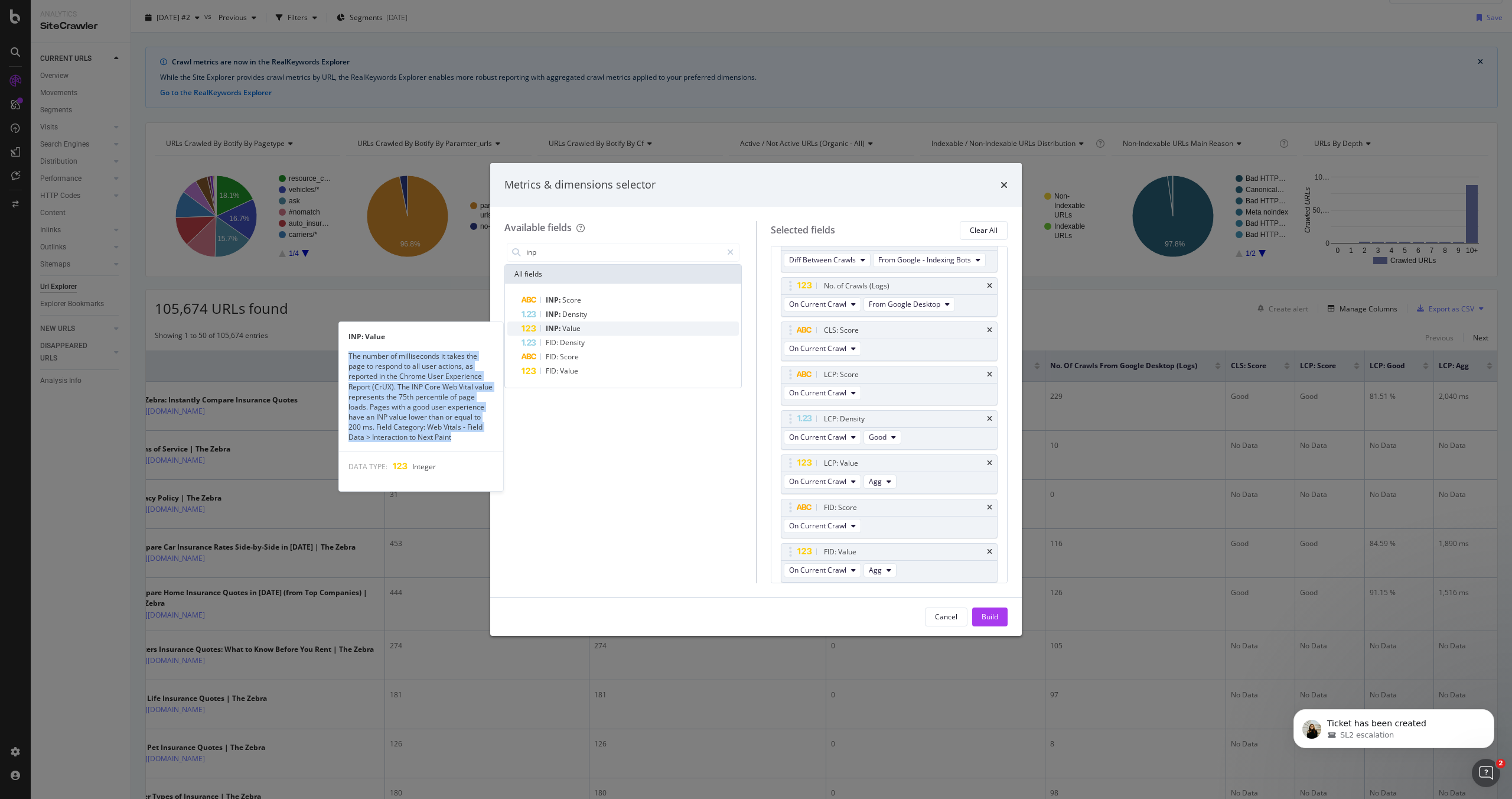
copy div "The number of milliseconds it takes the page to respond to all user actions, as…"
drag, startPoint x: 347, startPoint y: 355, endPoint x: 462, endPoint y: 447, distance: 147.3
click at [462, 447] on div "INP: Value The number of milliseconds it takes the page to respond to all user …" at bounding box center [421, 406] width 164 height 169
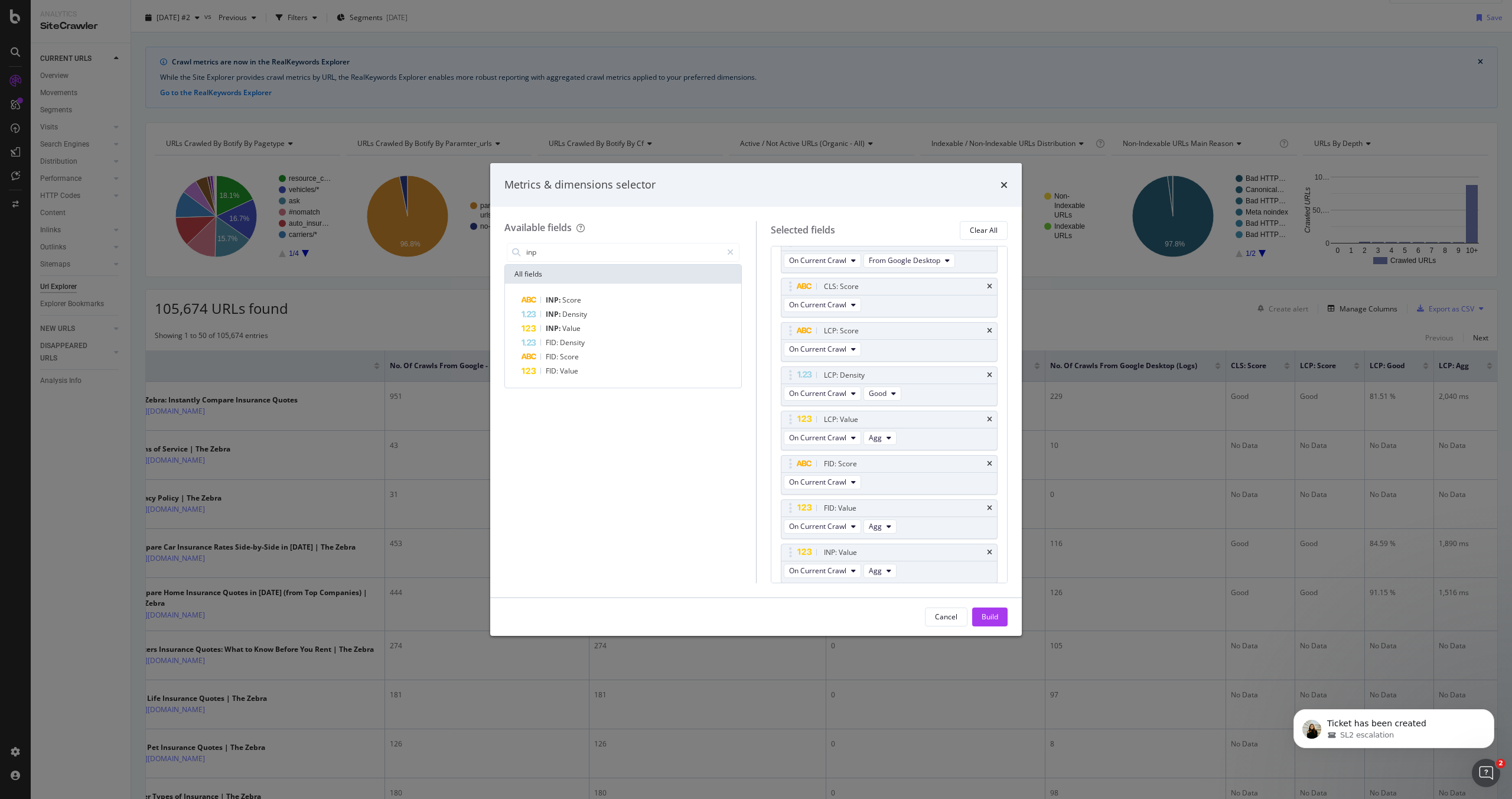
scroll to position [156, 0]
click at [539, 262] on div "inp" at bounding box center [623, 252] width 237 height 24
click at [536, 253] on input "inp" at bounding box center [623, 252] width 197 height 18
type input "g"
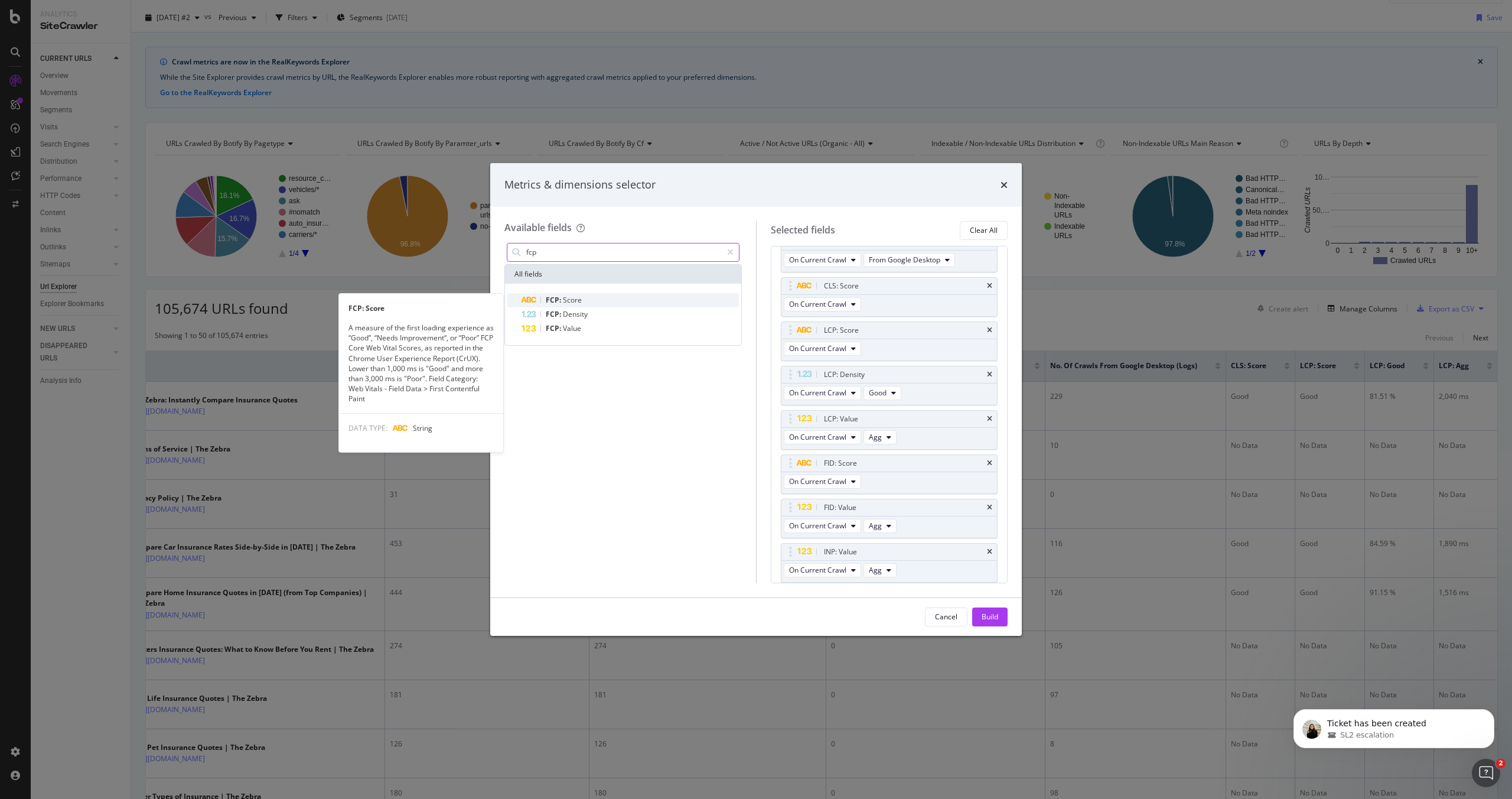
type input "fcp"
drag, startPoint x: 349, startPoint y: 328, endPoint x: 414, endPoint y: 398, distance: 95.5
click at [414, 398] on div "A measure of the first loading experience as “Good”, “Needs Improvement“, or “P…" at bounding box center [421, 362] width 164 height 81
copy div "A measure of the first loading experience as “Good”, “Needs Improvement“, or “P…"
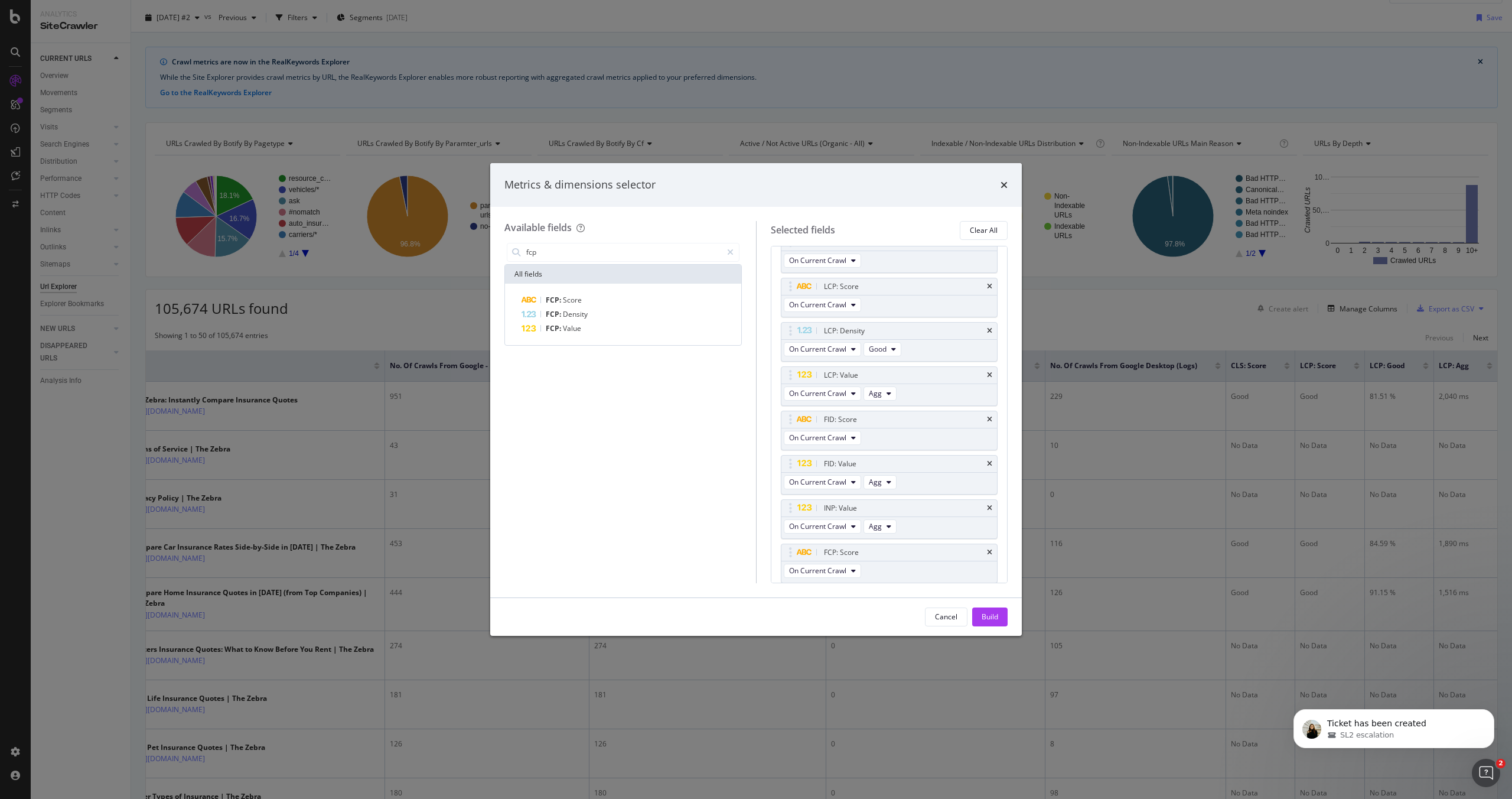
scroll to position [200, 0]
click at [653, 301] on div "FCP: Score" at bounding box center [630, 300] width 218 height 14
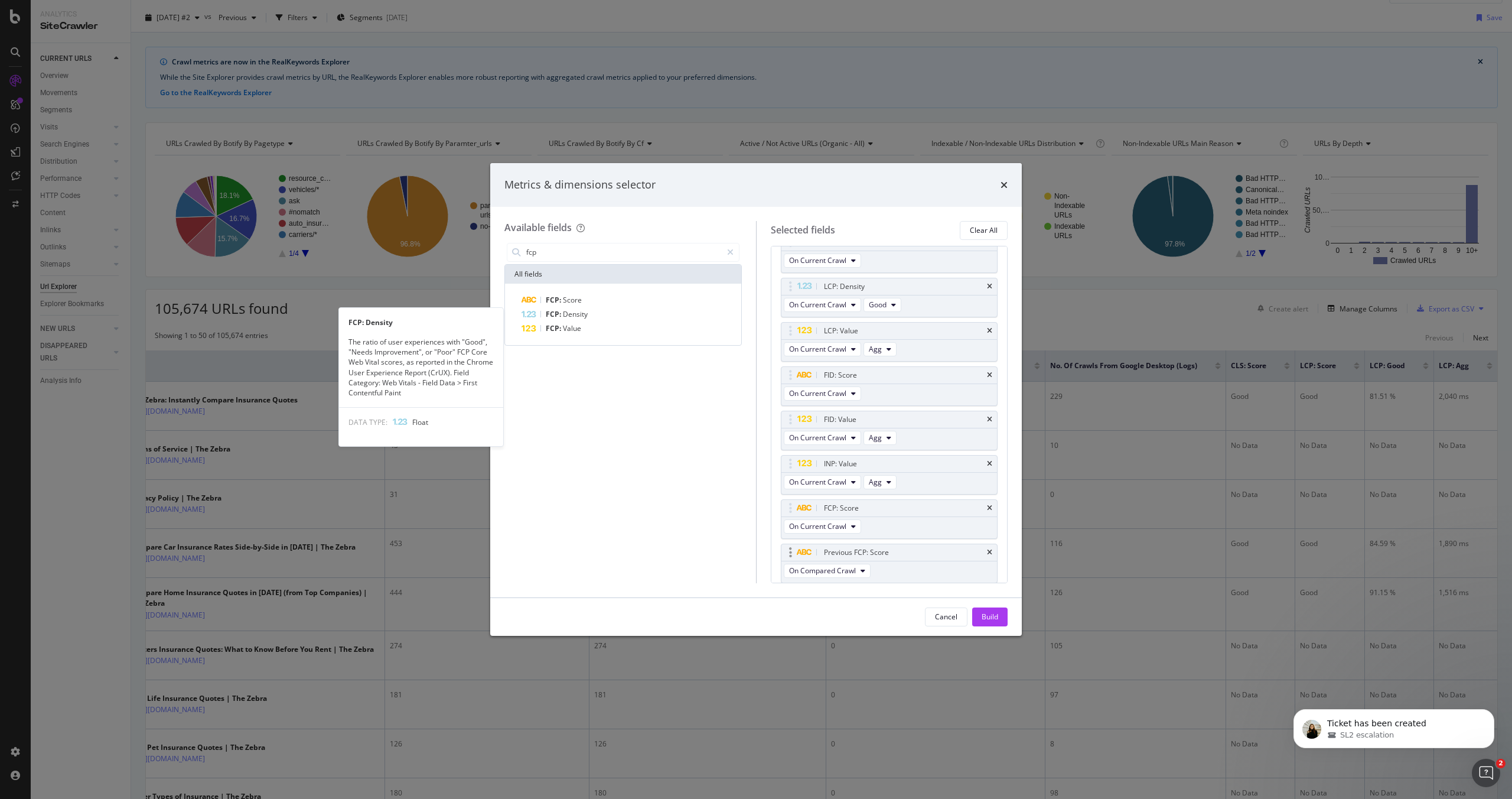
scroll to position [245, 0]
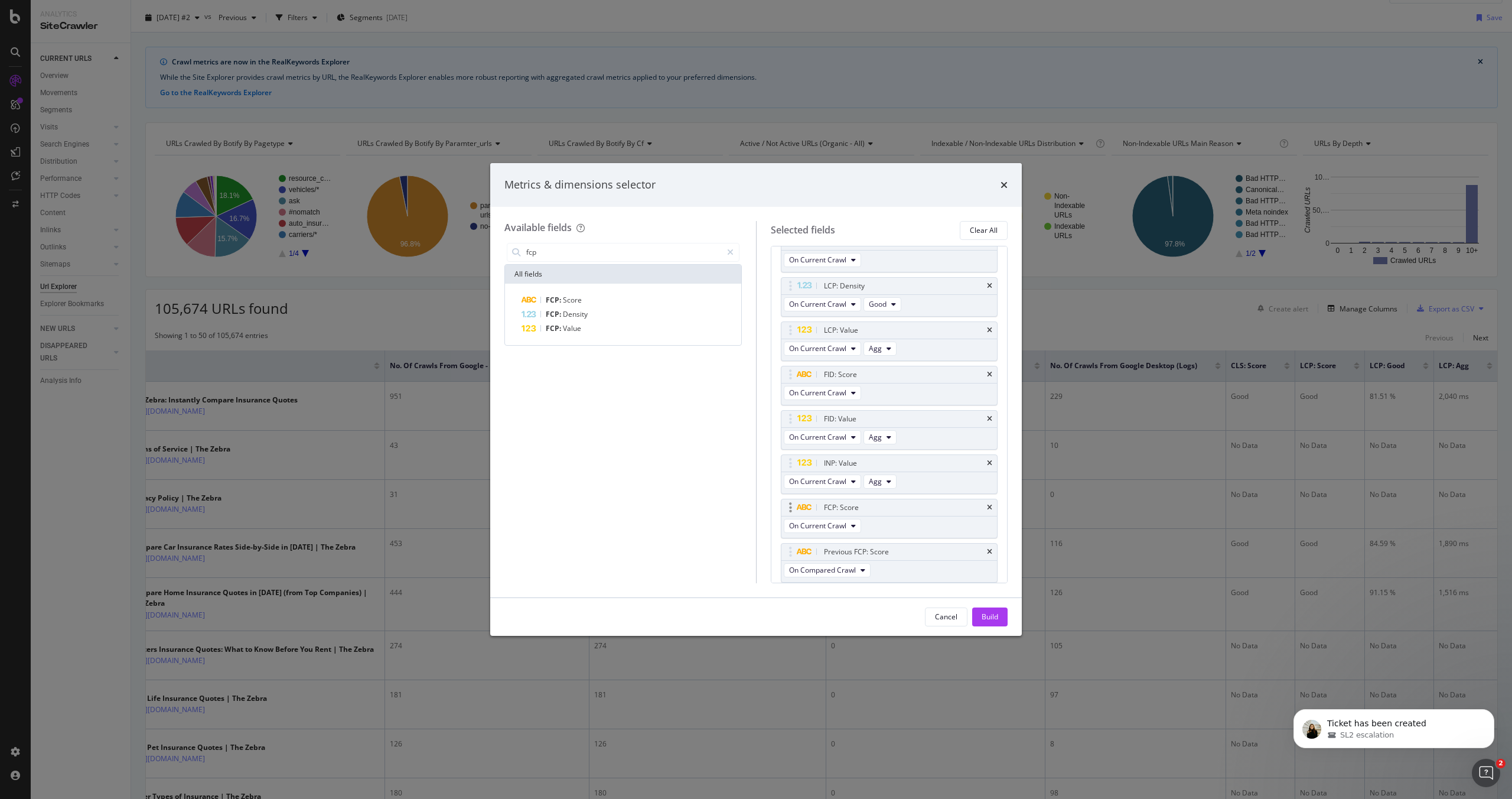
click at [987, 502] on div "FCP: Score" at bounding box center [889, 507] width 216 height 16
click at [991, 469] on div "INP: Value" at bounding box center [889, 463] width 216 height 16
click at [991, 464] on icon "times" at bounding box center [989, 463] width 5 height 7
click at [990, 424] on icon "times" at bounding box center [989, 424] width 5 height 7
click at [989, 380] on icon "times" at bounding box center [989, 380] width 5 height 7
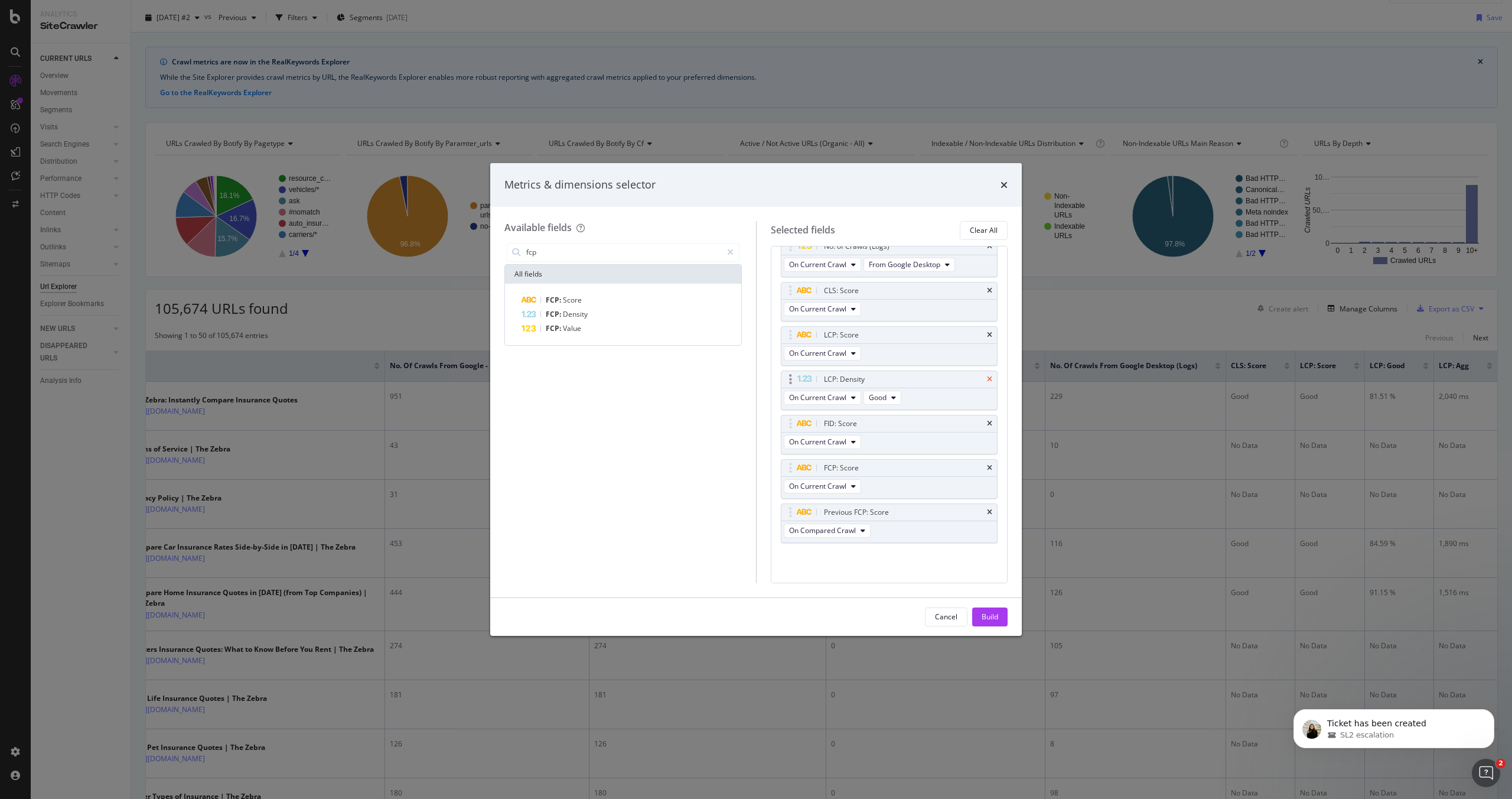
click at [990, 377] on icon "times" at bounding box center [989, 380] width 5 height 7
click at [991, 335] on icon "times" at bounding box center [989, 335] width 5 height 7
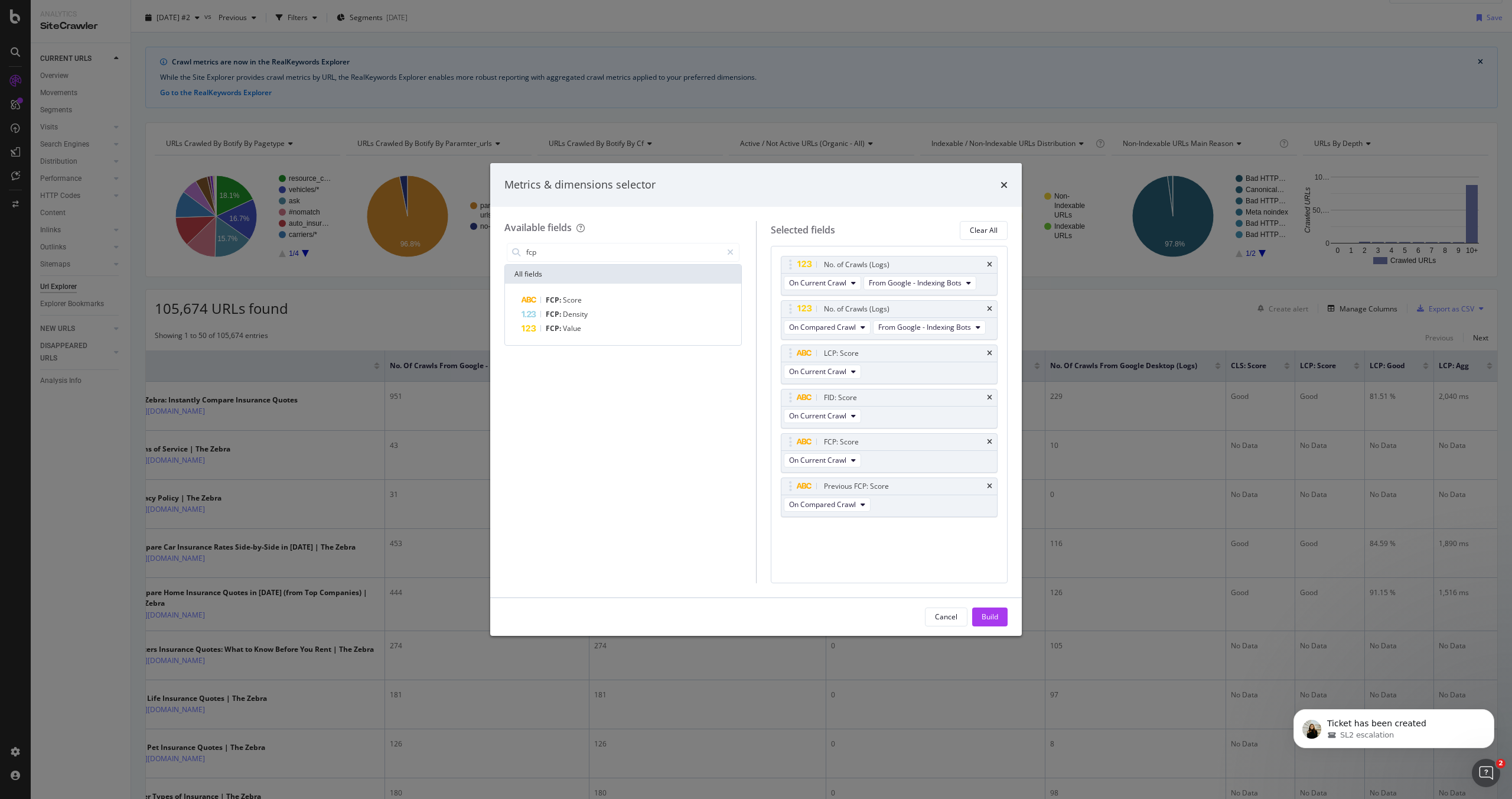
scroll to position [0, 0]
click at [991, 310] on icon "times" at bounding box center [989, 309] width 5 height 7
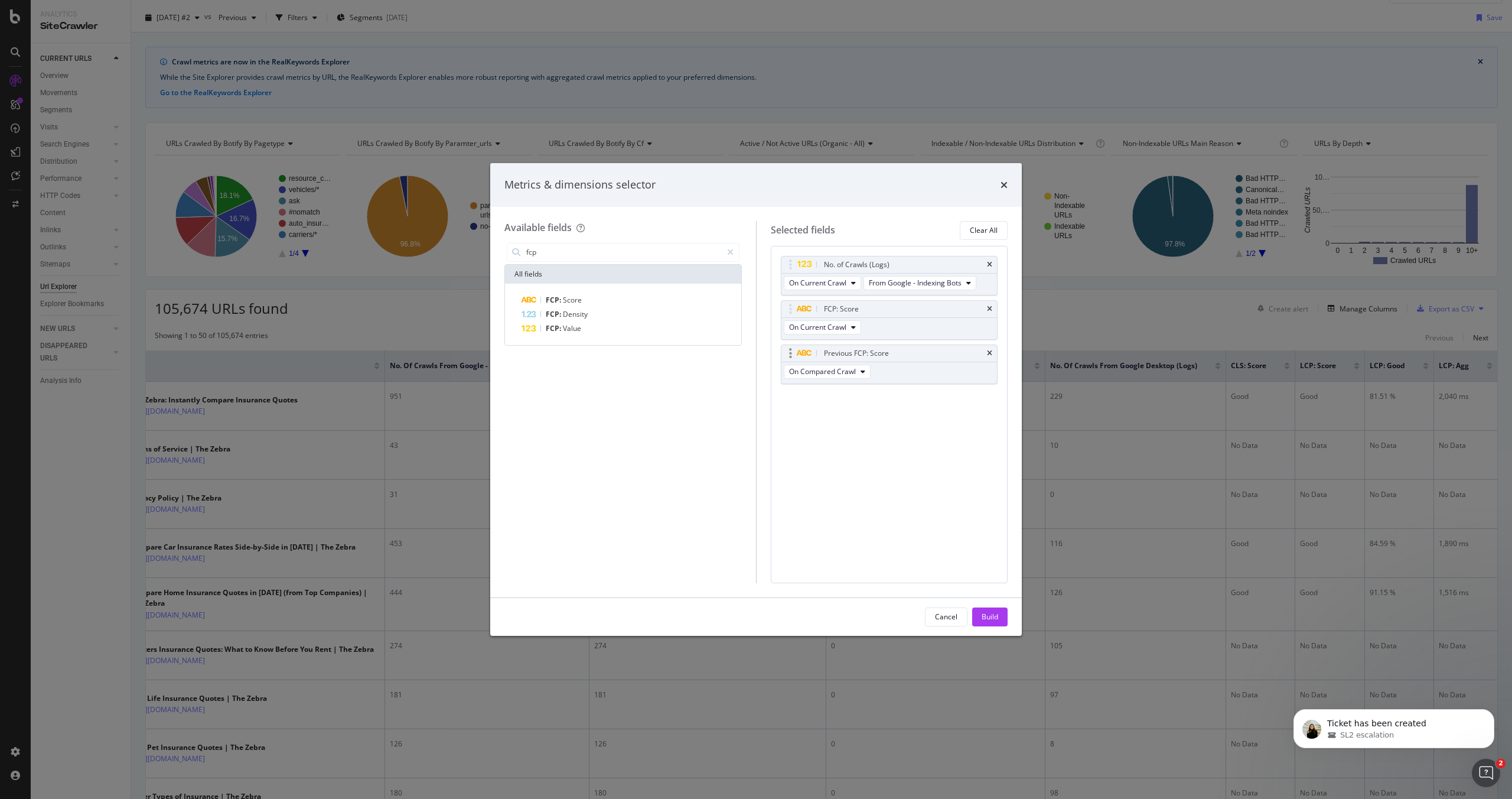
click at [995, 350] on div "Previous FCP: Score" at bounding box center [889, 353] width 216 height 16
click at [990, 352] on icon "times" at bounding box center [989, 353] width 5 height 7
click at [996, 616] on div "Build" at bounding box center [989, 616] width 16 height 10
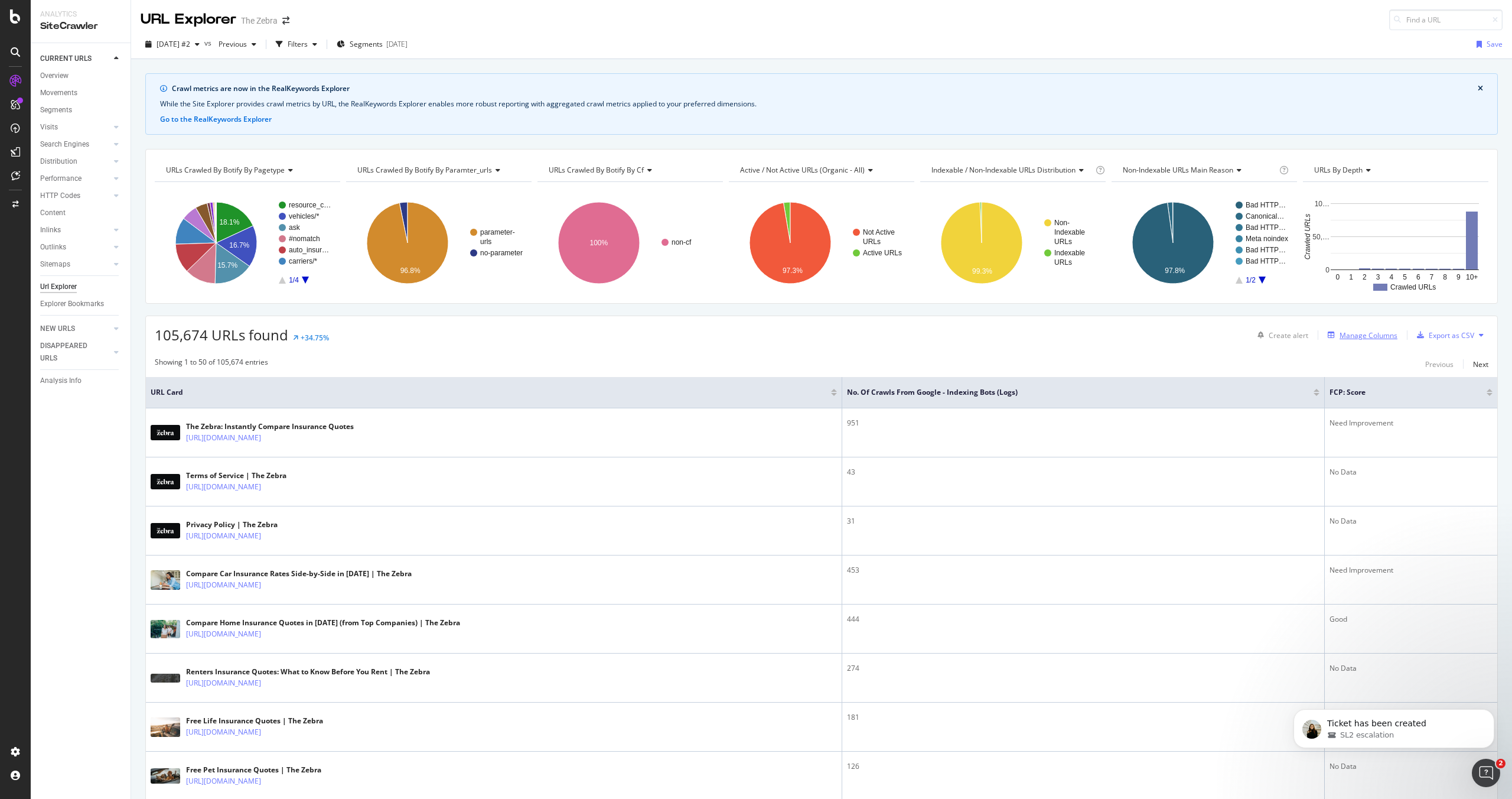
click at [1383, 334] on div "Manage Columns" at bounding box center [1368, 335] width 58 height 10
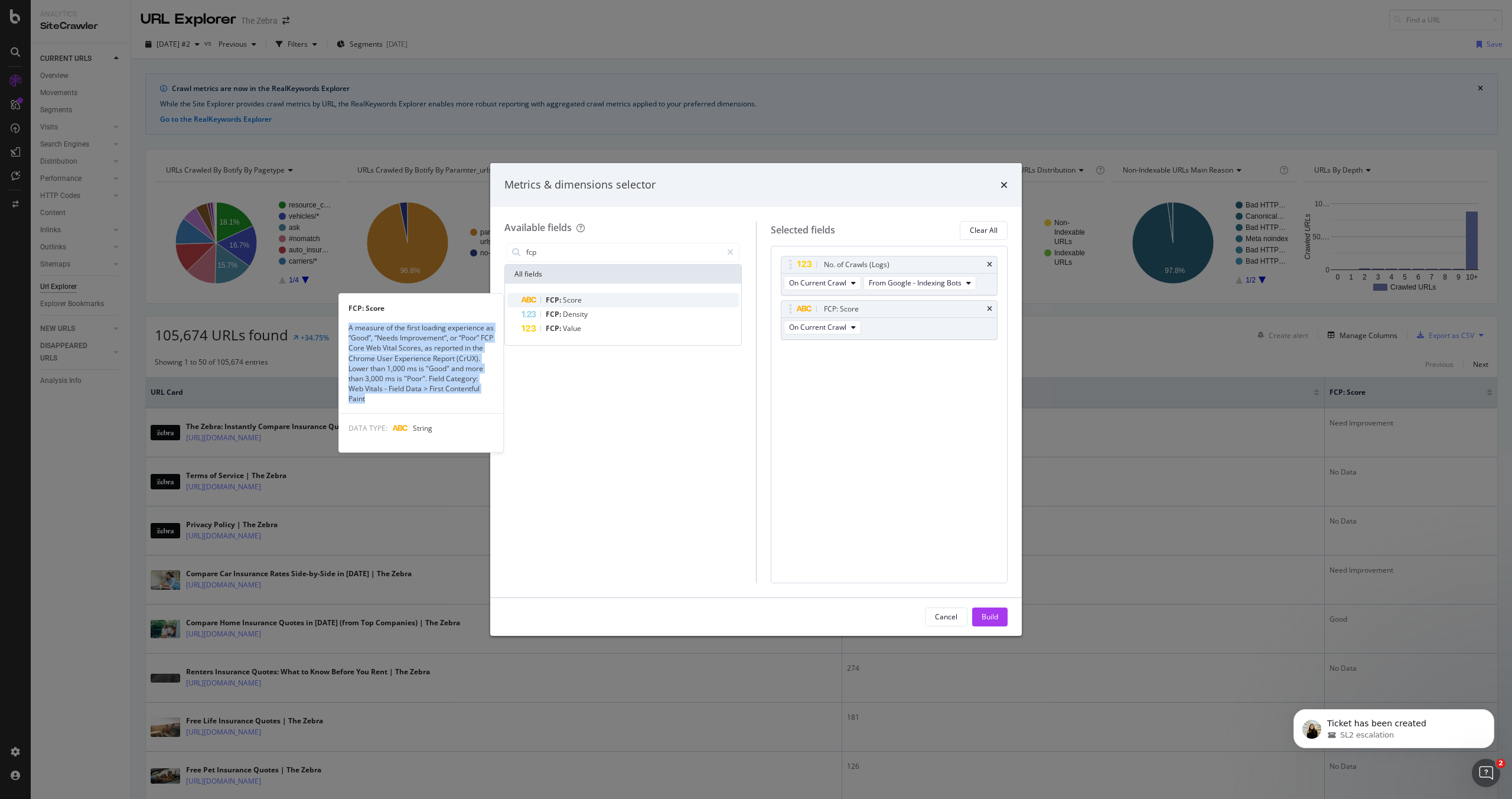
copy div "A measure of the first loading experience as “Good”, “Needs Improvement“, or “P…"
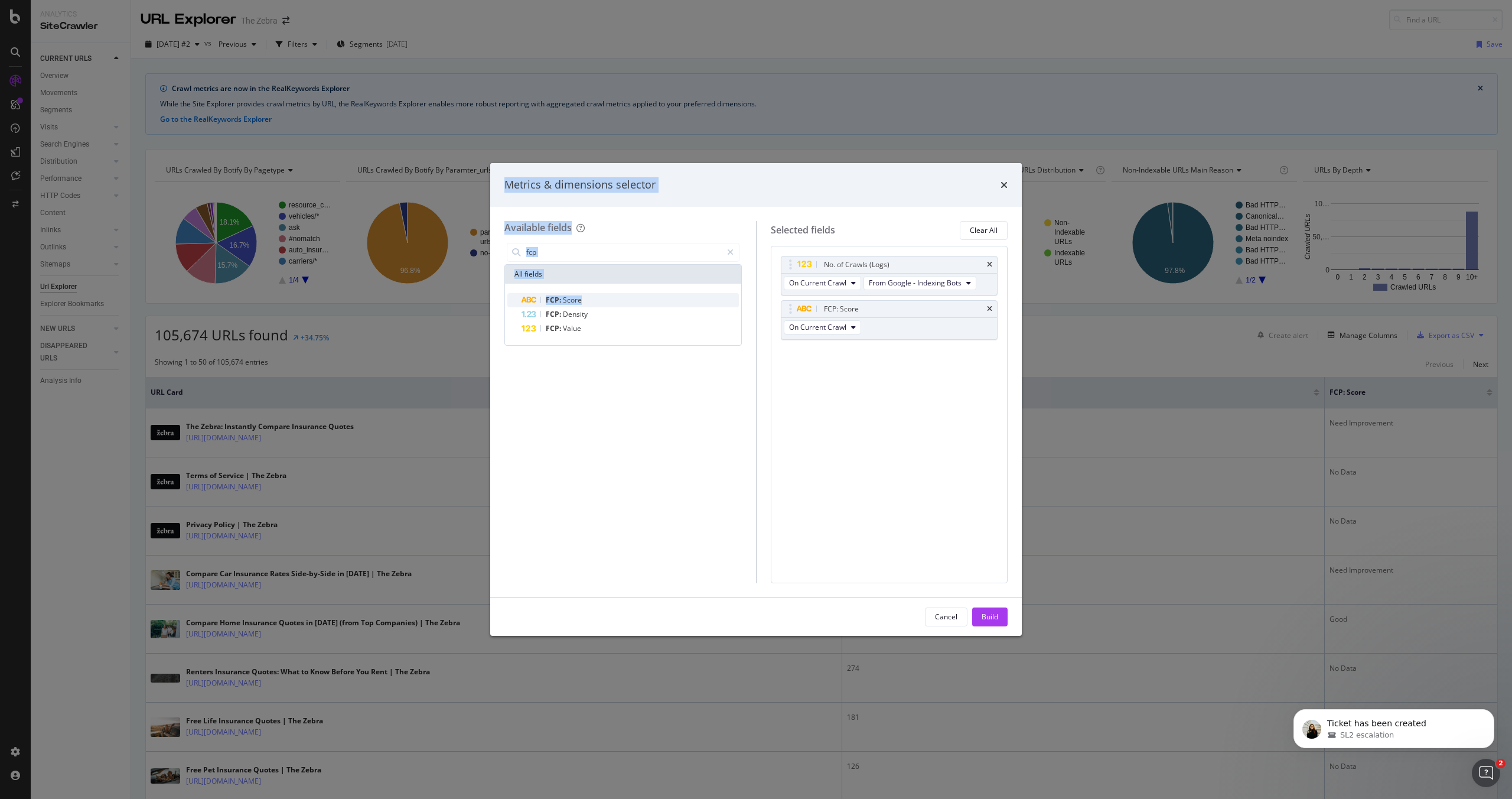
drag, startPoint x: 350, startPoint y: 328, endPoint x: 337, endPoint y: 394, distance: 67.3
click at [568, 248] on input "fcp" at bounding box center [623, 252] width 197 height 18
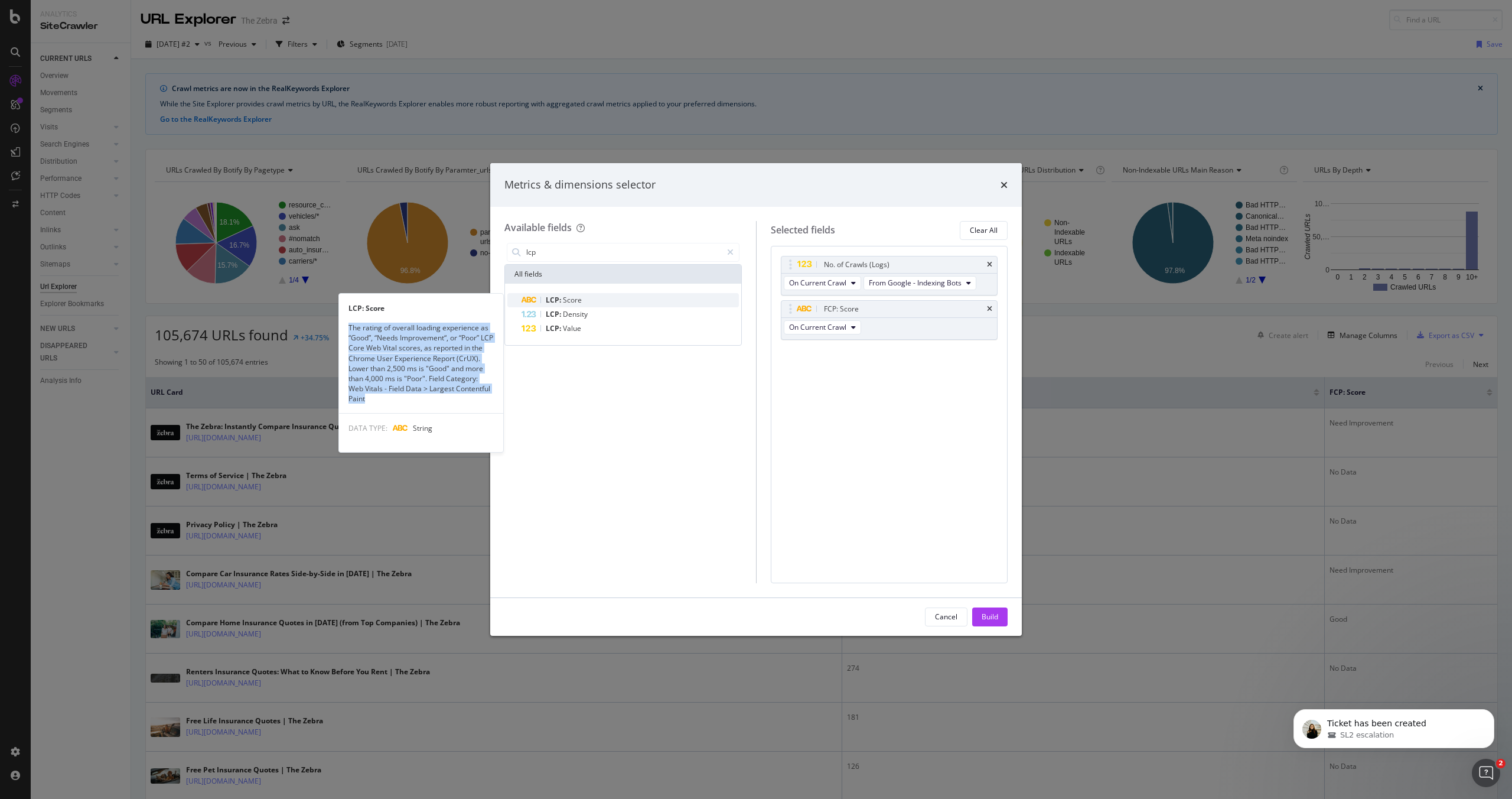
copy div "The rating of overall loading experience as “Good”, “Needs Improvement“, or “Po…"
drag, startPoint x: 394, startPoint y: 397, endPoint x: 349, endPoint y: 327, distance: 83.2
click at [349, 327] on div "The rating of overall loading experience as “Good”, “Needs Improvement“, or “Po…" at bounding box center [421, 362] width 164 height 81
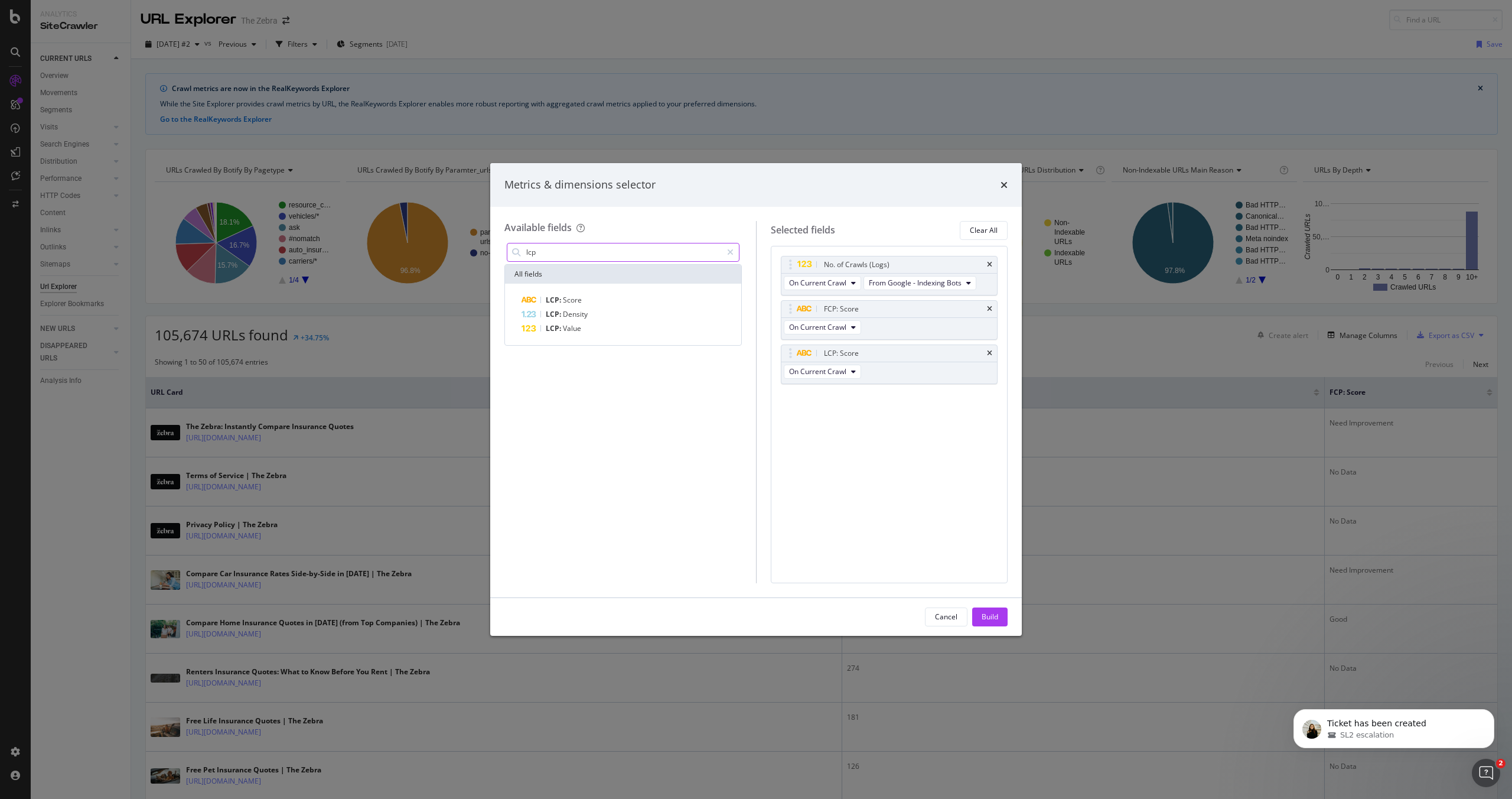
click at [534, 255] on input "lcp" at bounding box center [623, 252] width 197 height 18
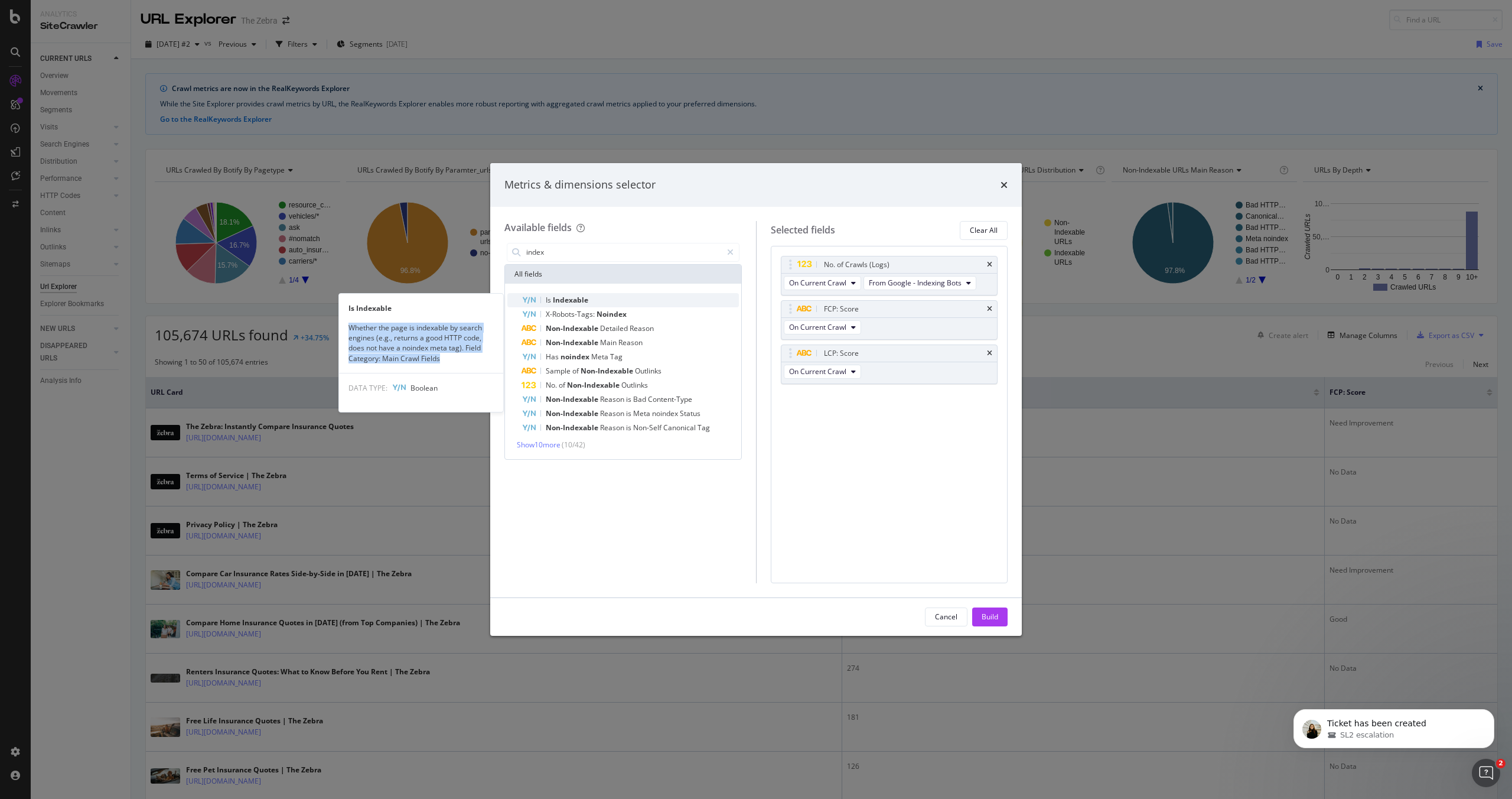
copy div "Whether the page is indexable by search engines (e.g., returns a good HTTP code…"
drag, startPoint x: 349, startPoint y: 326, endPoint x: 445, endPoint y: 360, distance: 101.8
click at [445, 360] on div "Whether the page is indexable by search engines (e.g., returns a good HTTP code…" at bounding box center [421, 342] width 164 height 41
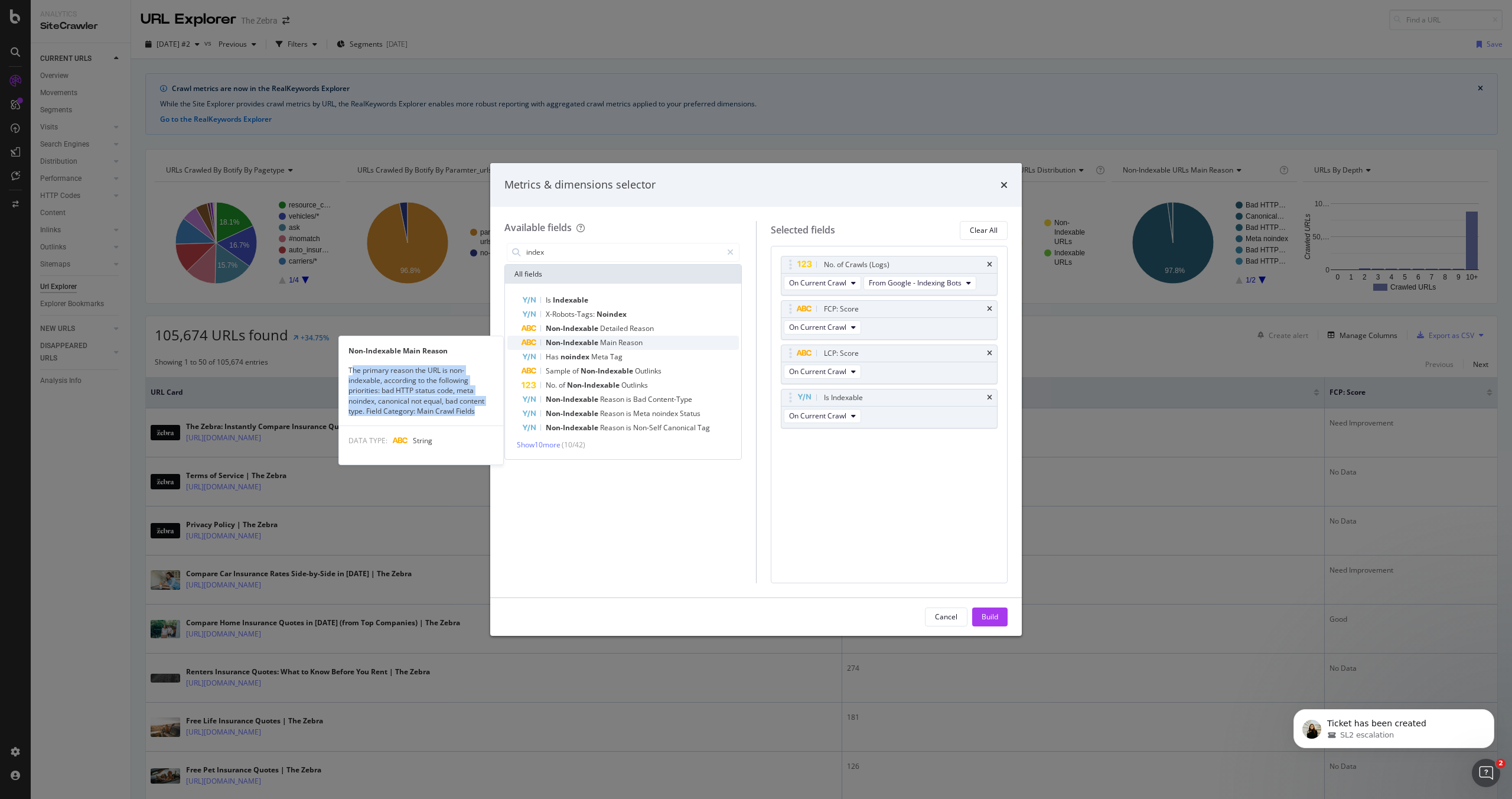
drag, startPoint x: 351, startPoint y: 371, endPoint x: 476, endPoint y: 407, distance: 130.1
click at [476, 407] on div "The primary reason the URL is non-indexable, according to the following priorit…" at bounding box center [421, 390] width 164 height 51
drag, startPoint x: 349, startPoint y: 371, endPoint x: 364, endPoint y: 409, distance: 40.9
click at [364, 409] on div "The primary reason the URL is non-indexable, according to the following priorit…" at bounding box center [421, 390] width 164 height 51
copy div "The primary reason the URL is non-indexable, according to the following priorit…"
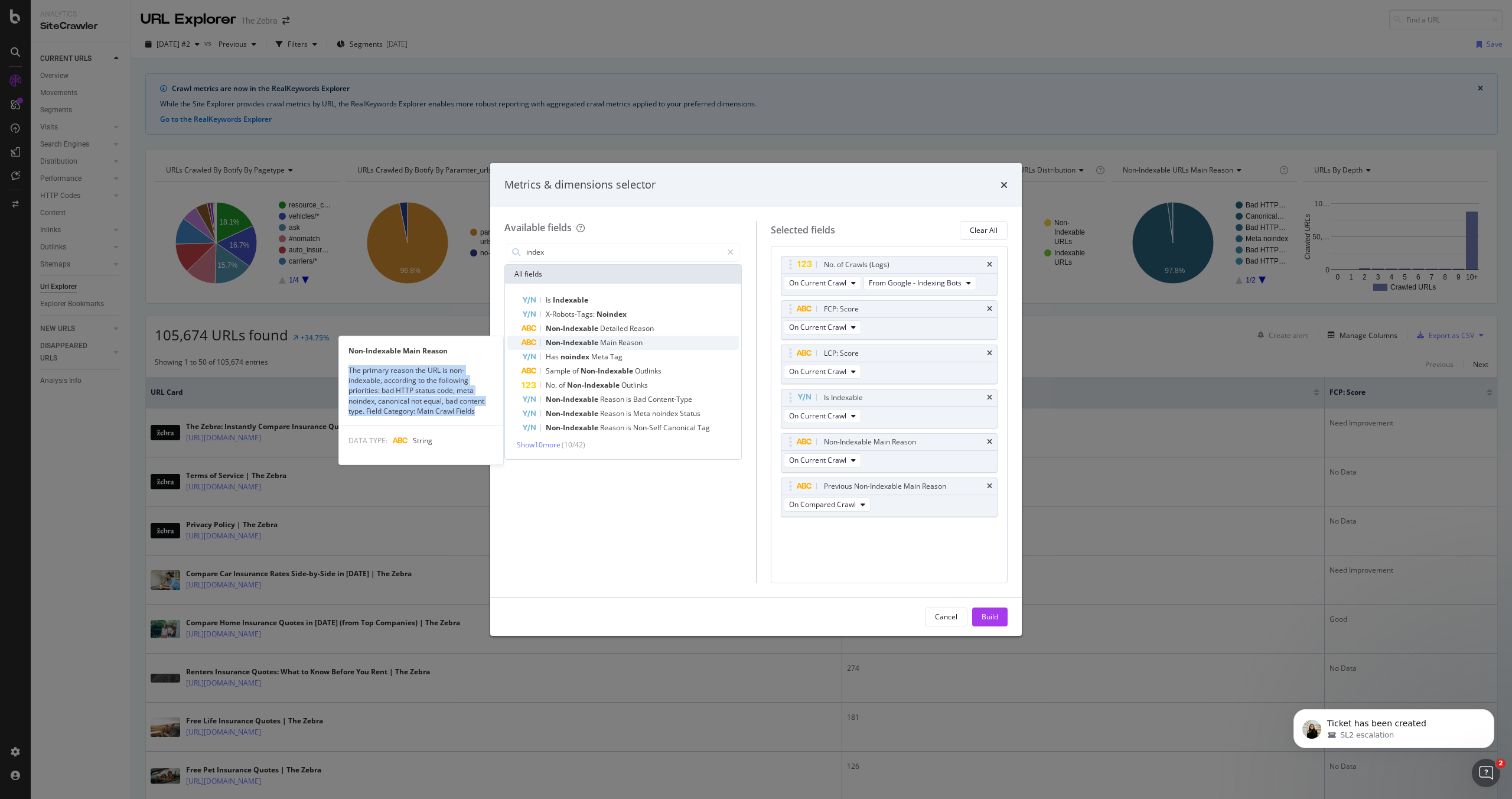
copy div "The primary reason the URL is non-indexable, according to the following priorit…"
drag, startPoint x: 476, startPoint y: 411, endPoint x: 352, endPoint y: 370, distance: 130.6
click at [352, 370] on div "The primary reason the URL is non-indexable, according to the following priorit…" at bounding box center [421, 390] width 164 height 51
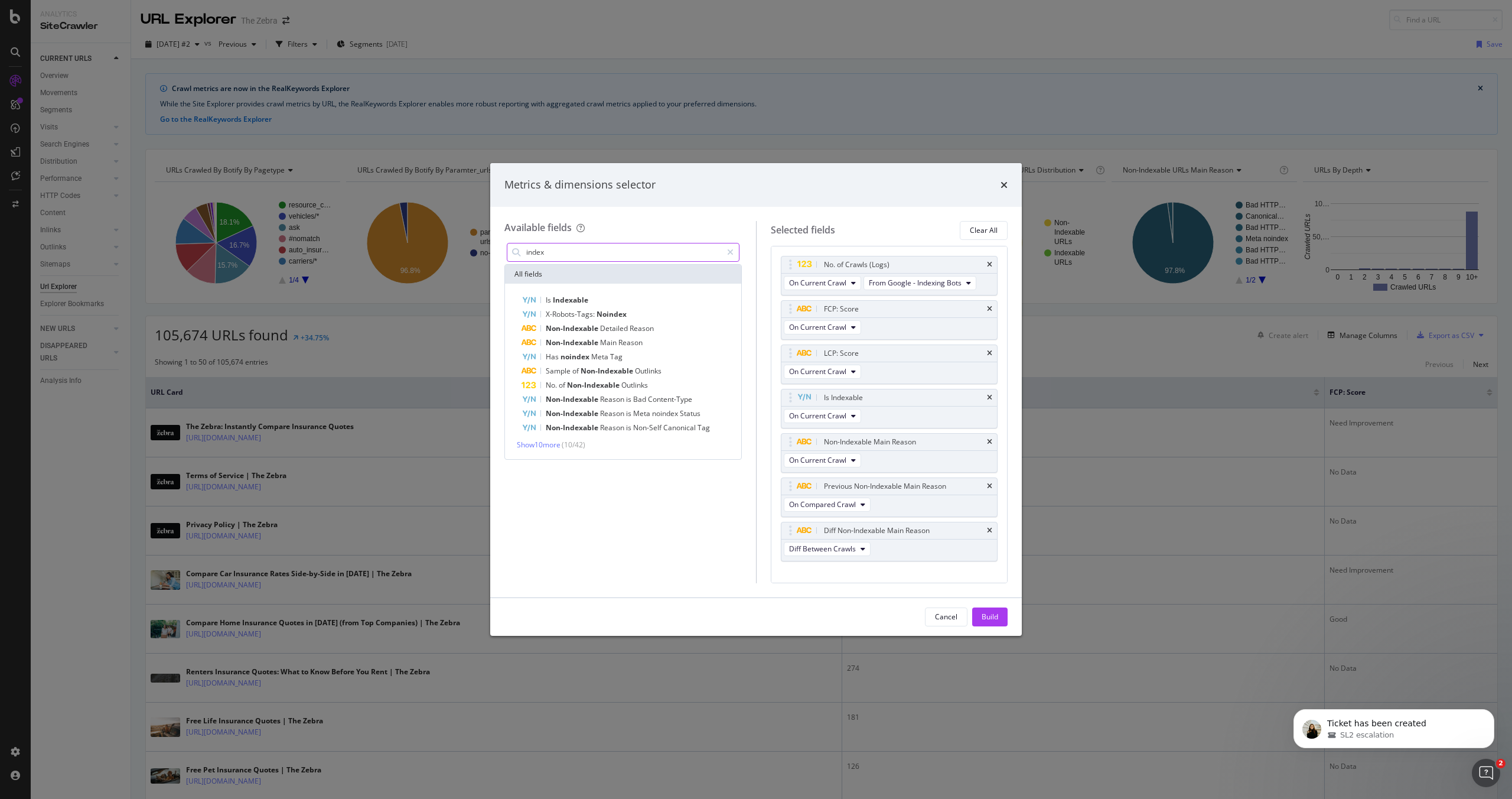
click at [584, 247] on input "index" at bounding box center [623, 252] width 197 height 18
click at [585, 247] on input "index" at bounding box center [623, 252] width 197 height 18
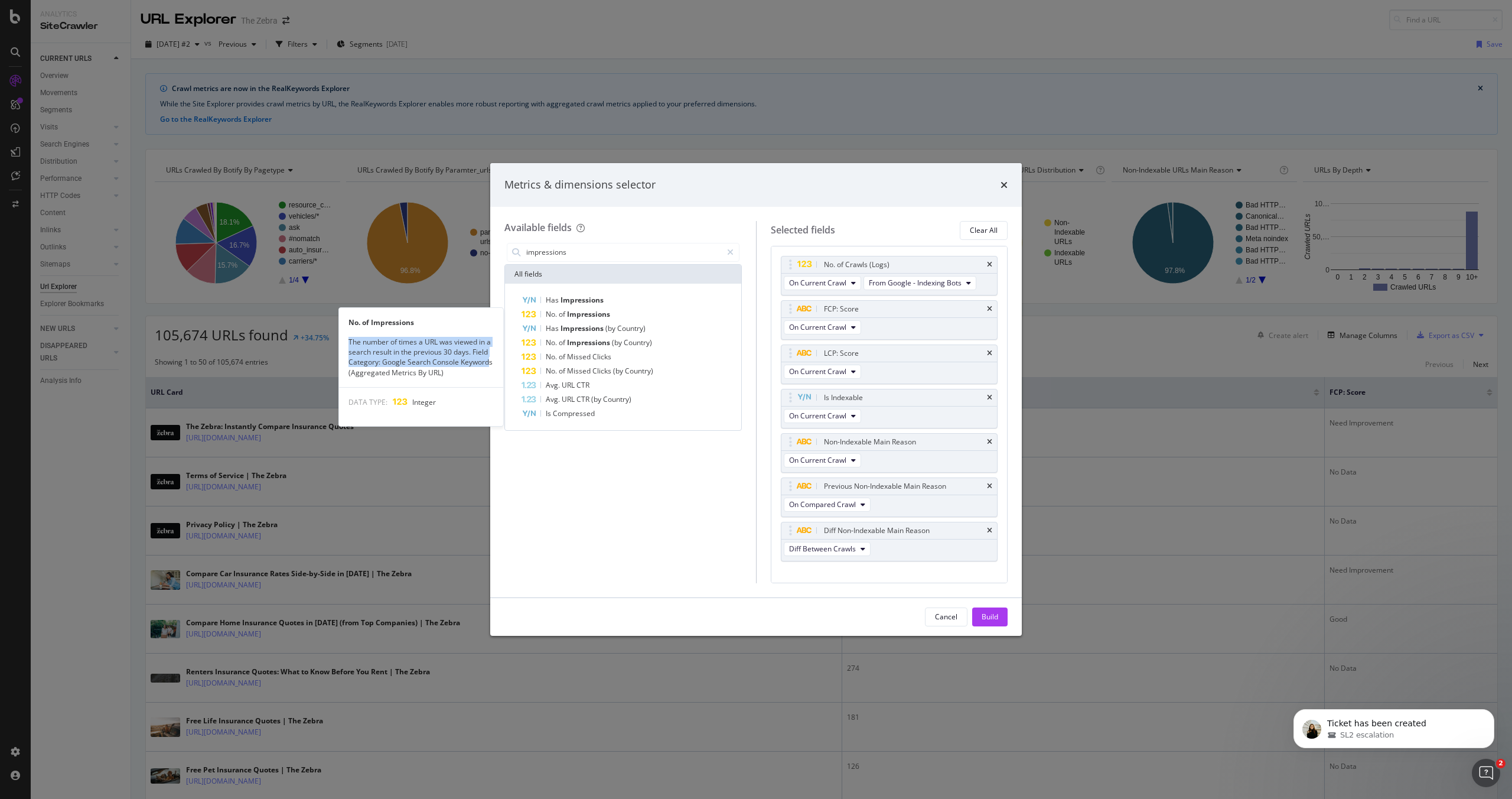
drag, startPoint x: 349, startPoint y: 340, endPoint x: 479, endPoint y: 355, distance: 130.9
click at [481, 356] on div "The number of times a URL was viewed in a search result in the previous 30 days…" at bounding box center [421, 357] width 164 height 41
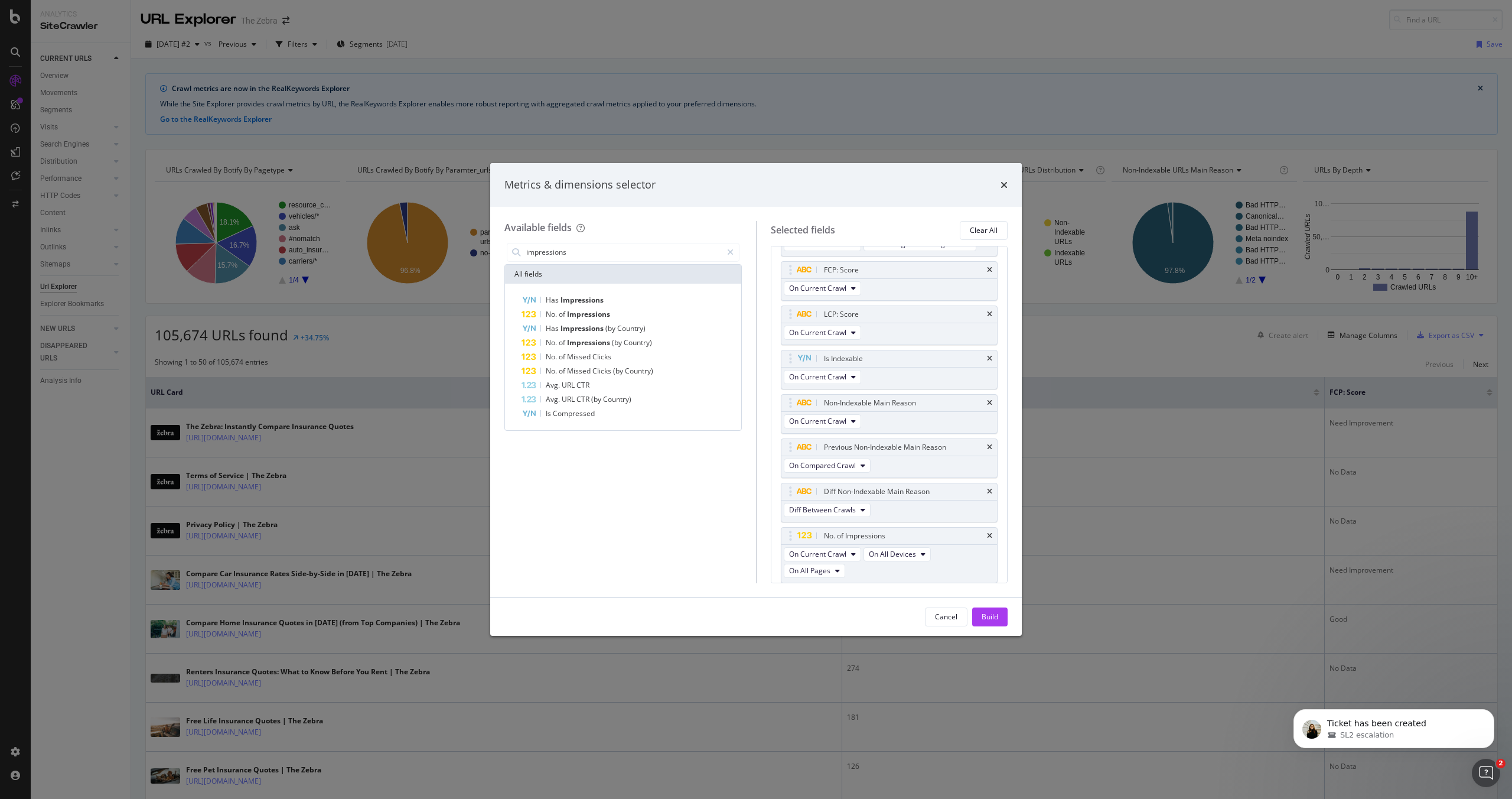
scroll to position [39, 0]
click at [588, 255] on input "impressions" at bounding box center [623, 252] width 197 height 18
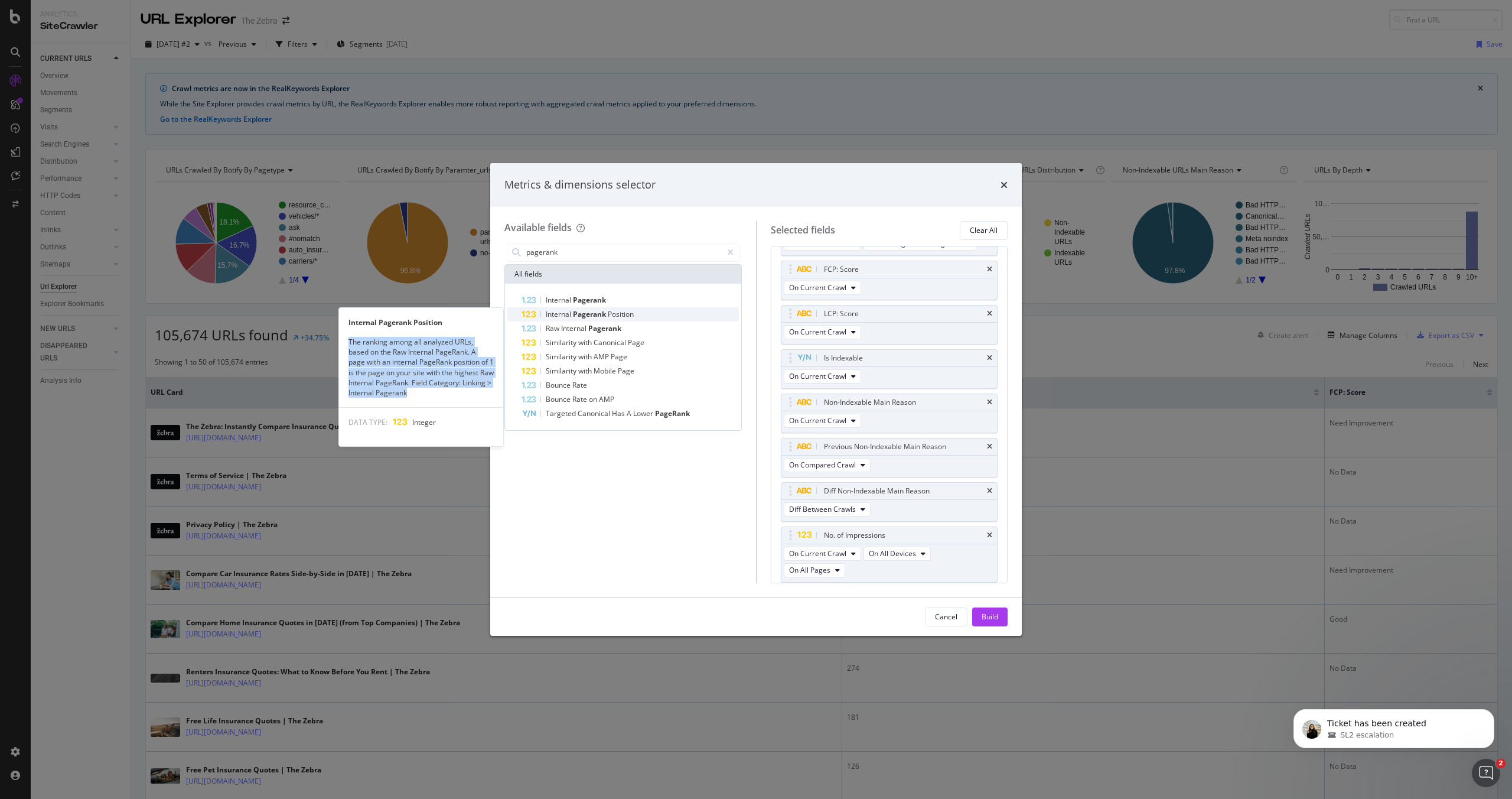
drag, startPoint x: 445, startPoint y: 394, endPoint x: 349, endPoint y: 345, distance: 107.8
click at [349, 345] on div "The ranking among all analyzed URLs, based on the Raw Internal PageRank. A page…" at bounding box center [421, 367] width 164 height 61
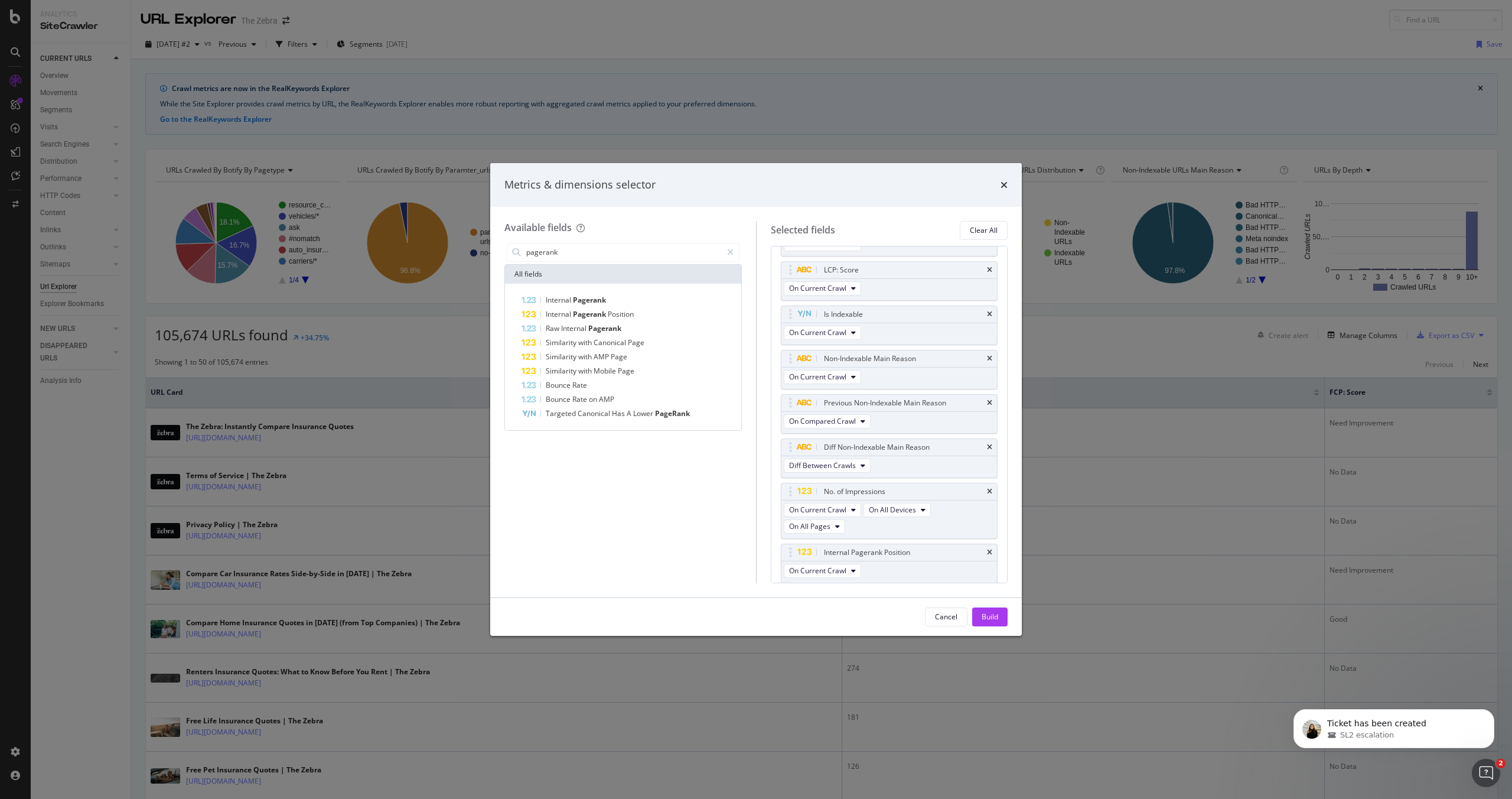
scroll to position [84, 0]
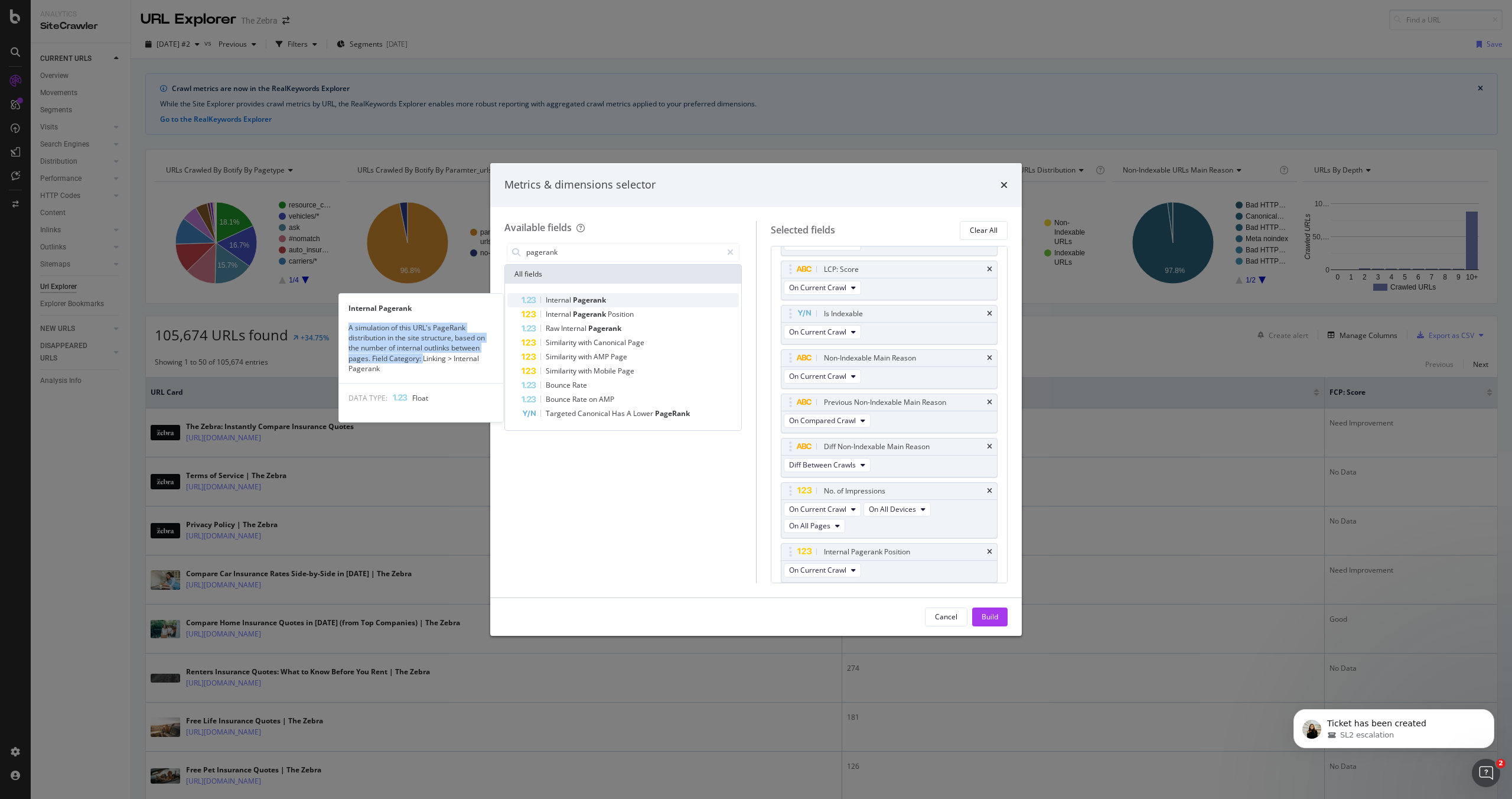
drag, startPoint x: 349, startPoint y: 328, endPoint x: 420, endPoint y: 356, distance: 76.3
click at [420, 356] on div "A simulation of this URL's PageRank distribution in the site structure, based o…" at bounding box center [421, 347] width 164 height 51
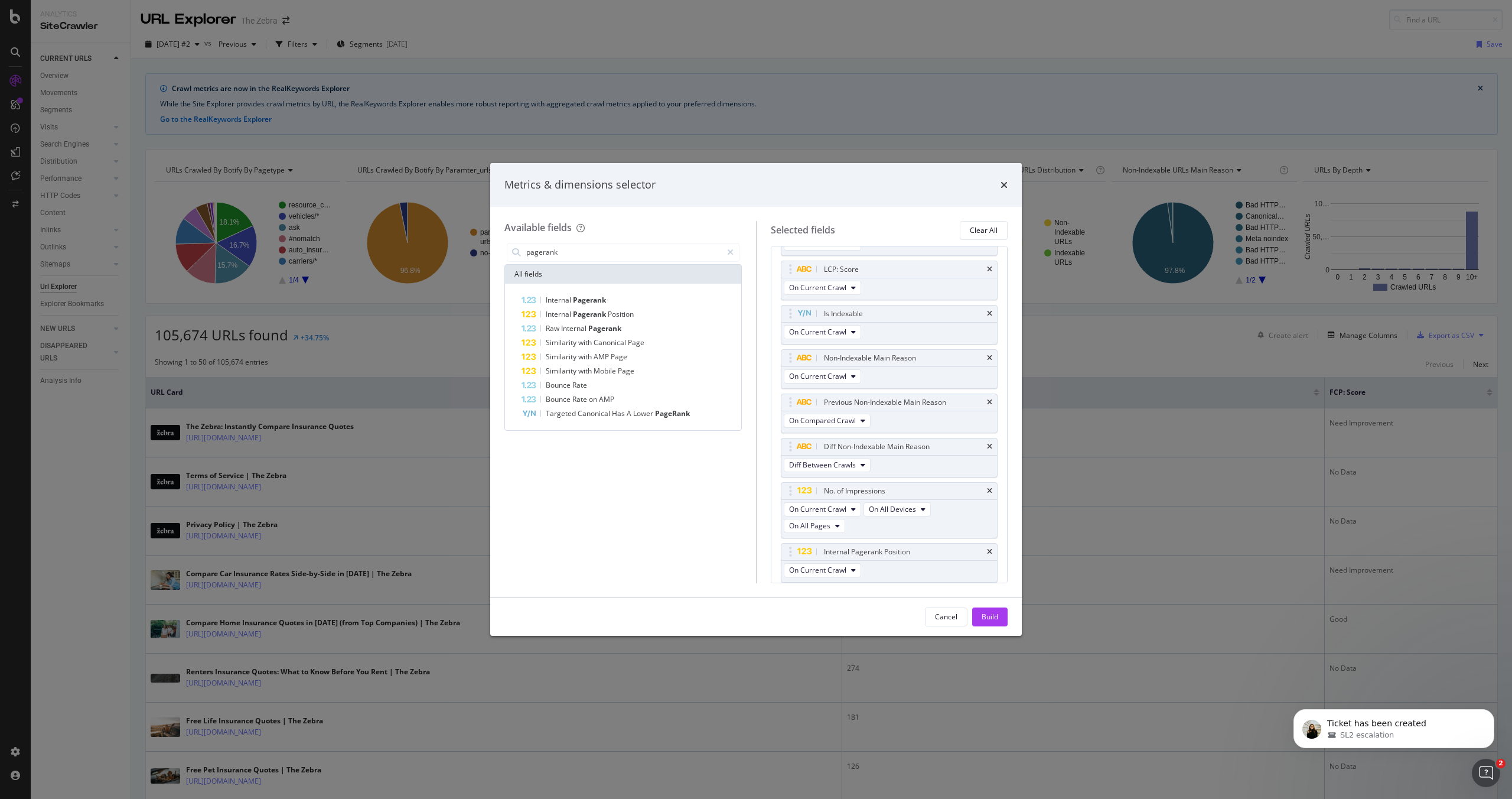
scroll to position [128, 0]
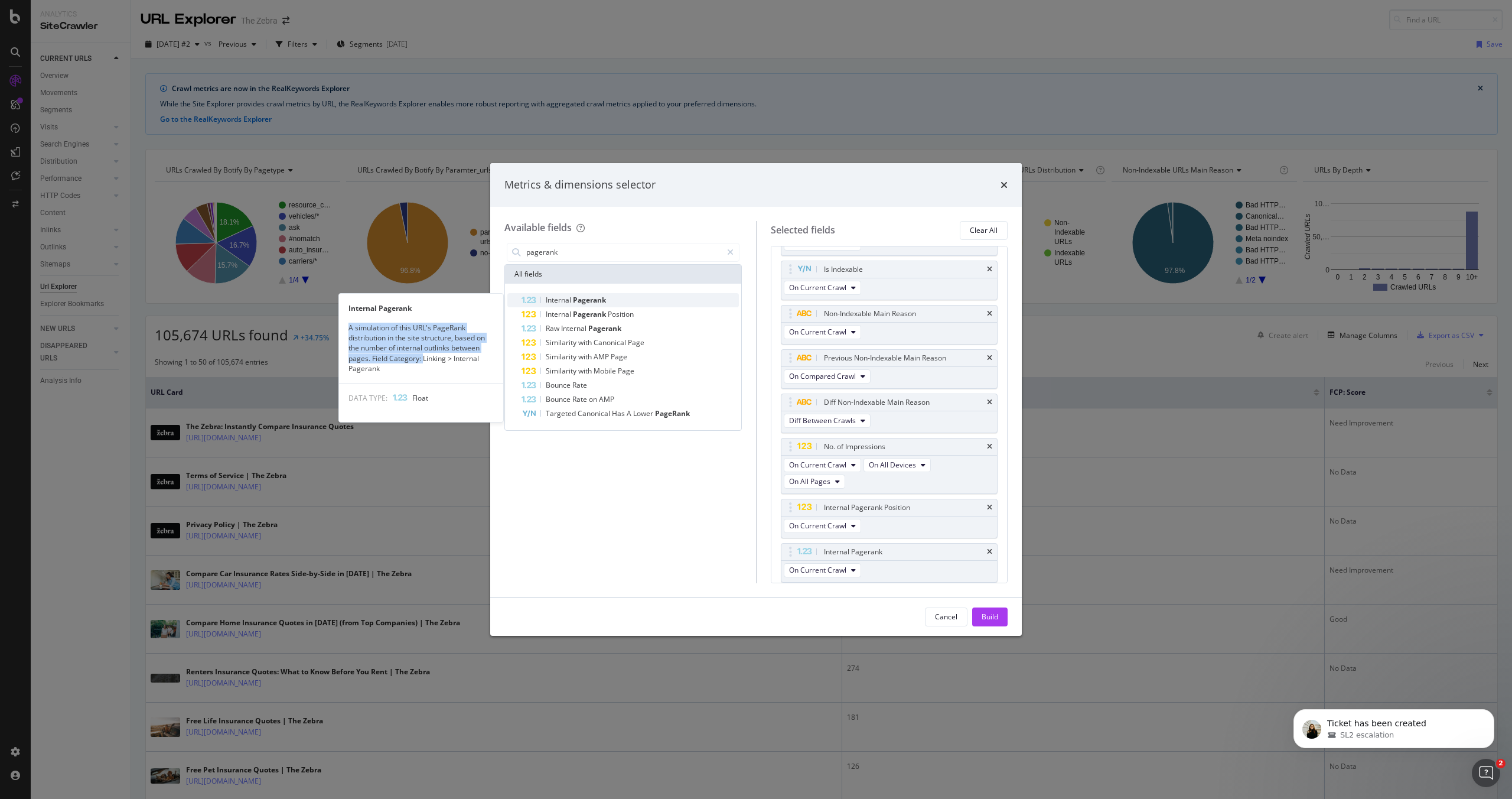
drag, startPoint x: 349, startPoint y: 328, endPoint x: 422, endPoint y: 355, distance: 77.8
click at [422, 355] on div "A simulation of this URL's PageRank distribution in the site structure, based o…" at bounding box center [421, 347] width 164 height 51
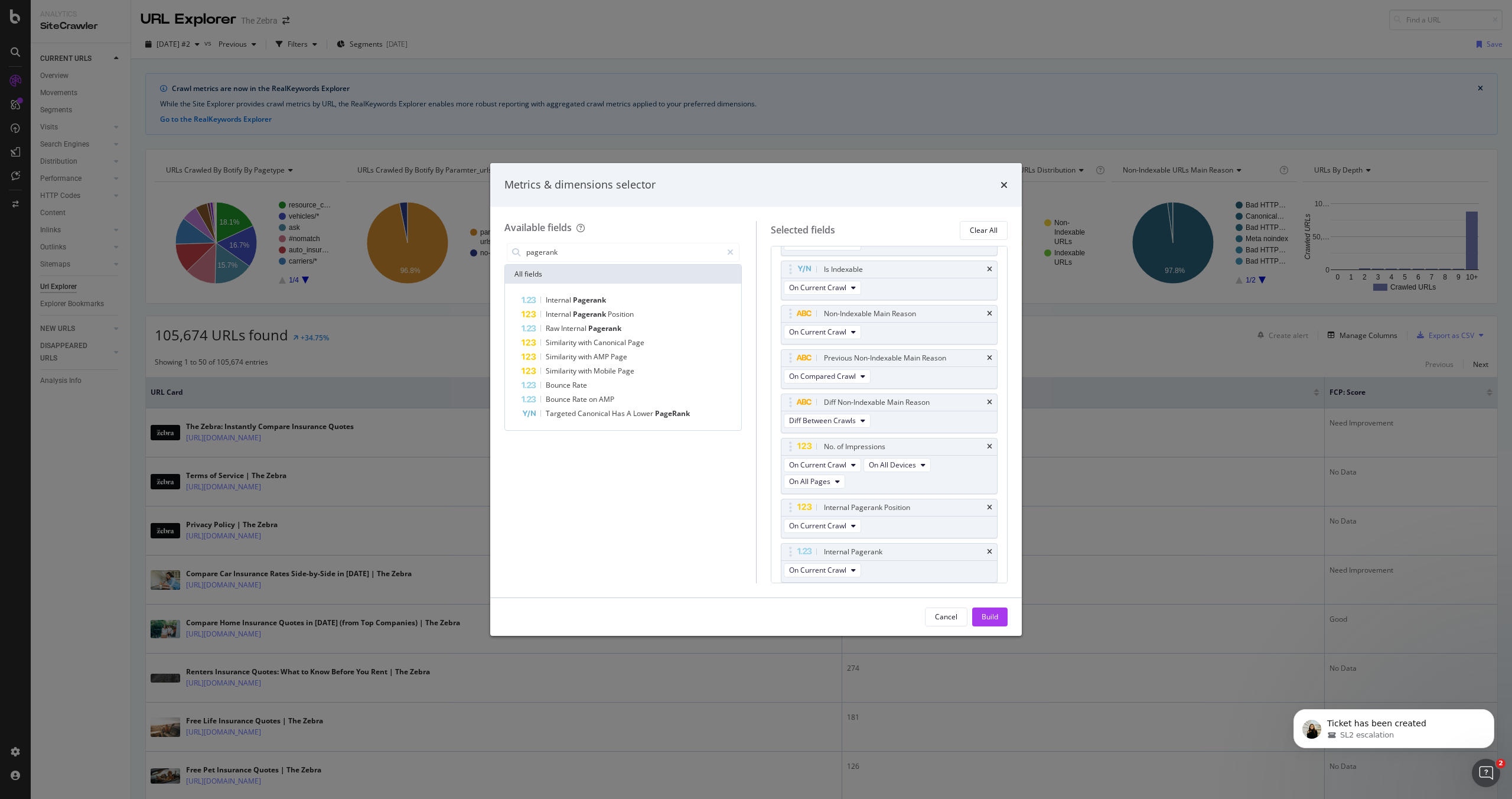
scroll to position [173, 0]
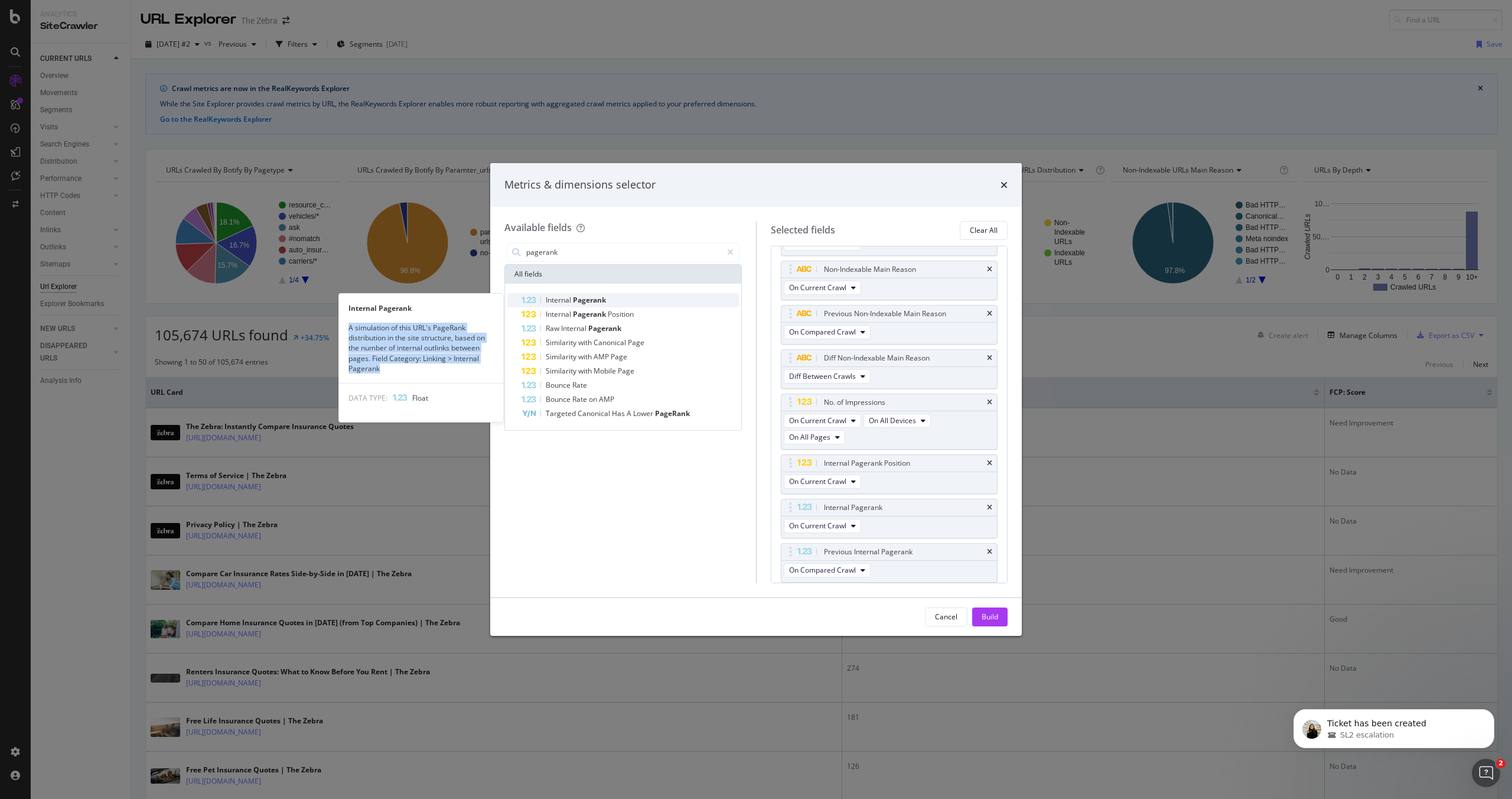
drag, startPoint x: 394, startPoint y: 367, endPoint x: 349, endPoint y: 325, distance: 61.6
click at [349, 325] on div "A simulation of this URL's PageRank distribution in the site structure, based o…" at bounding box center [421, 347] width 164 height 51
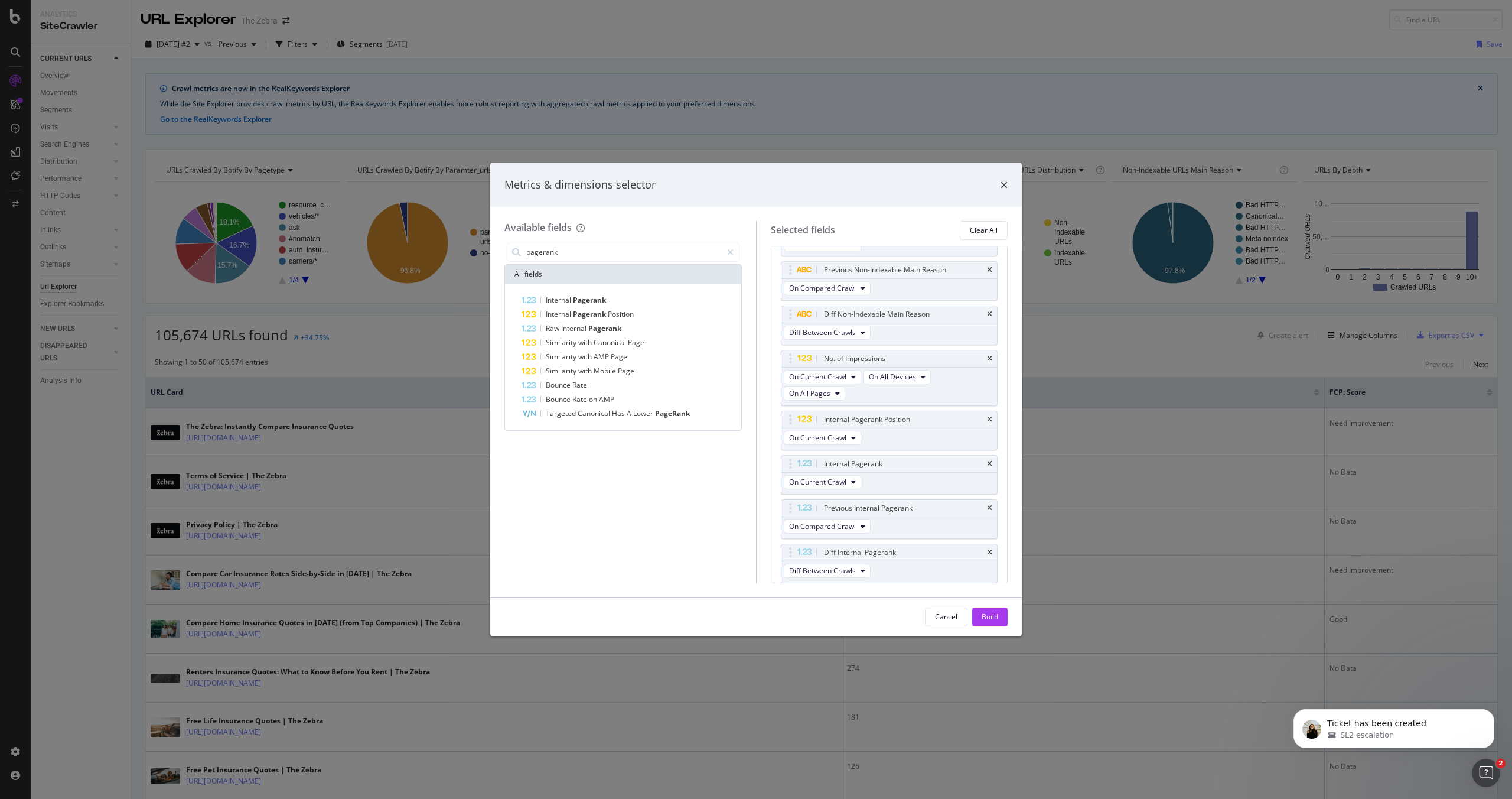
scroll to position [217, 0]
click at [568, 252] on input "pagerank" at bounding box center [623, 252] width 197 height 18
click at [566, 254] on input "render" at bounding box center [623, 252] width 197 height 18
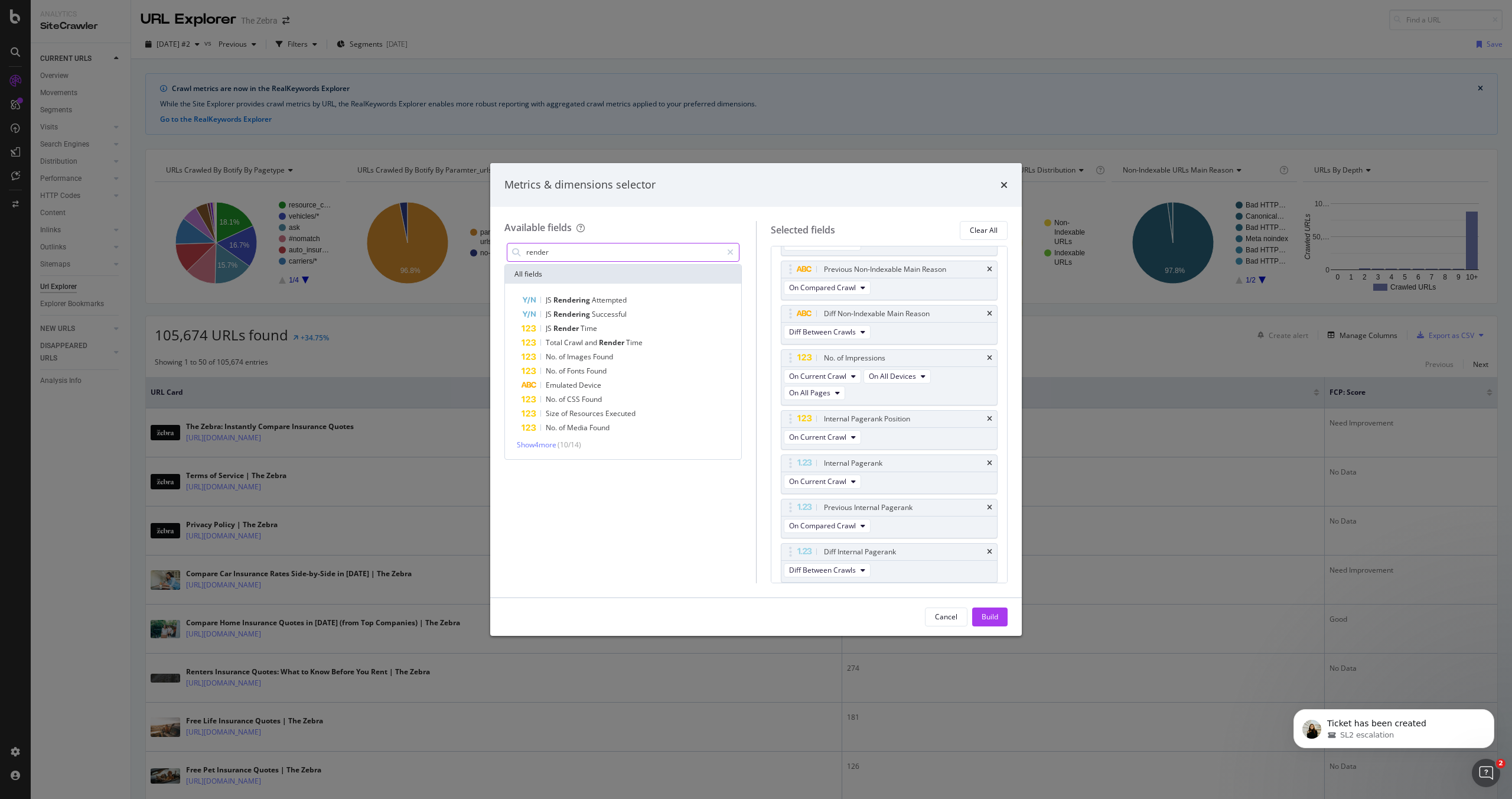
click at [566, 254] on input "render" at bounding box center [623, 252] width 197 height 18
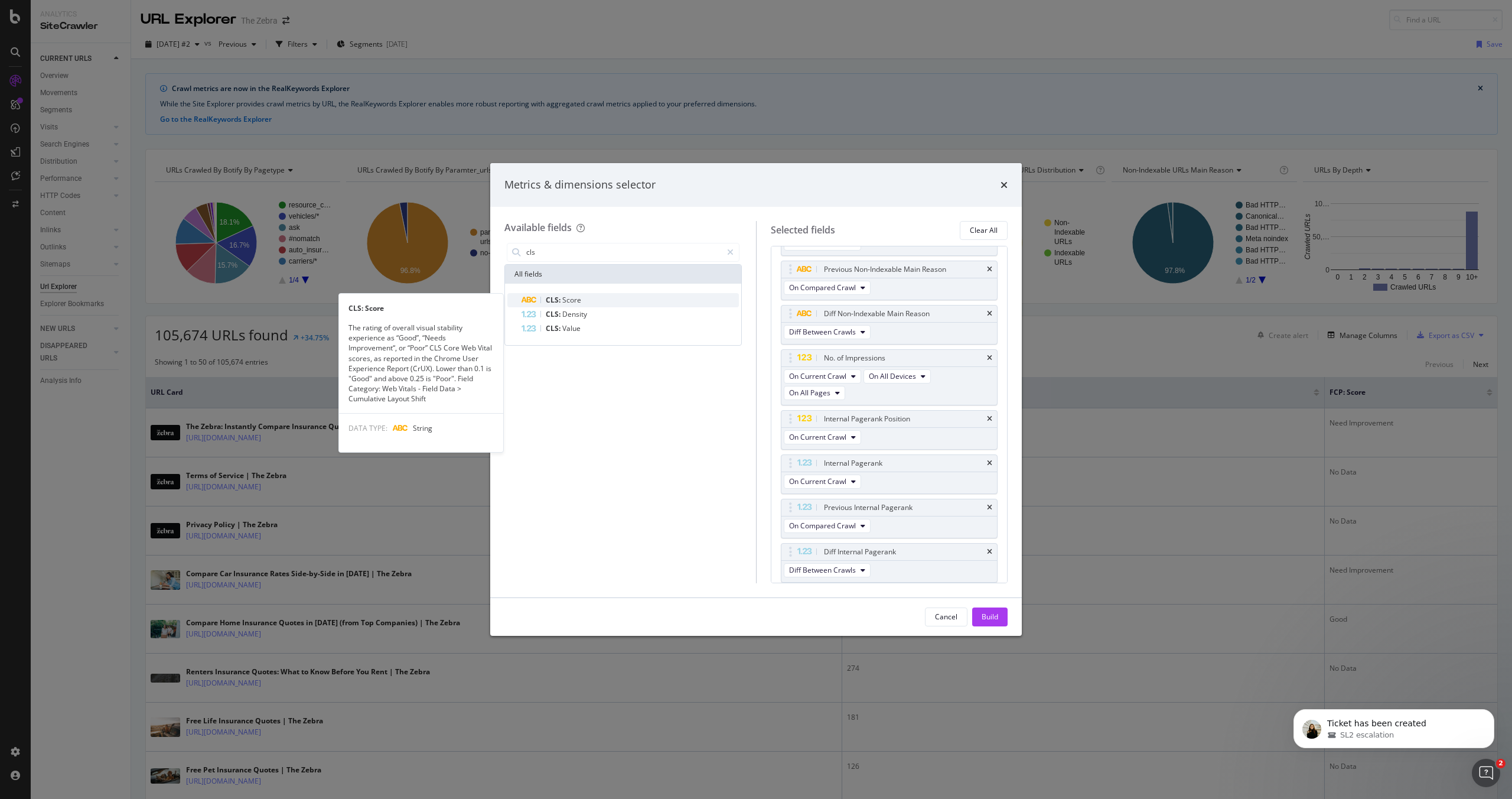
click at [434, 401] on div "The rating of overall visual stability experience as “Good”, “Needs Improvement…" at bounding box center [421, 362] width 164 height 81
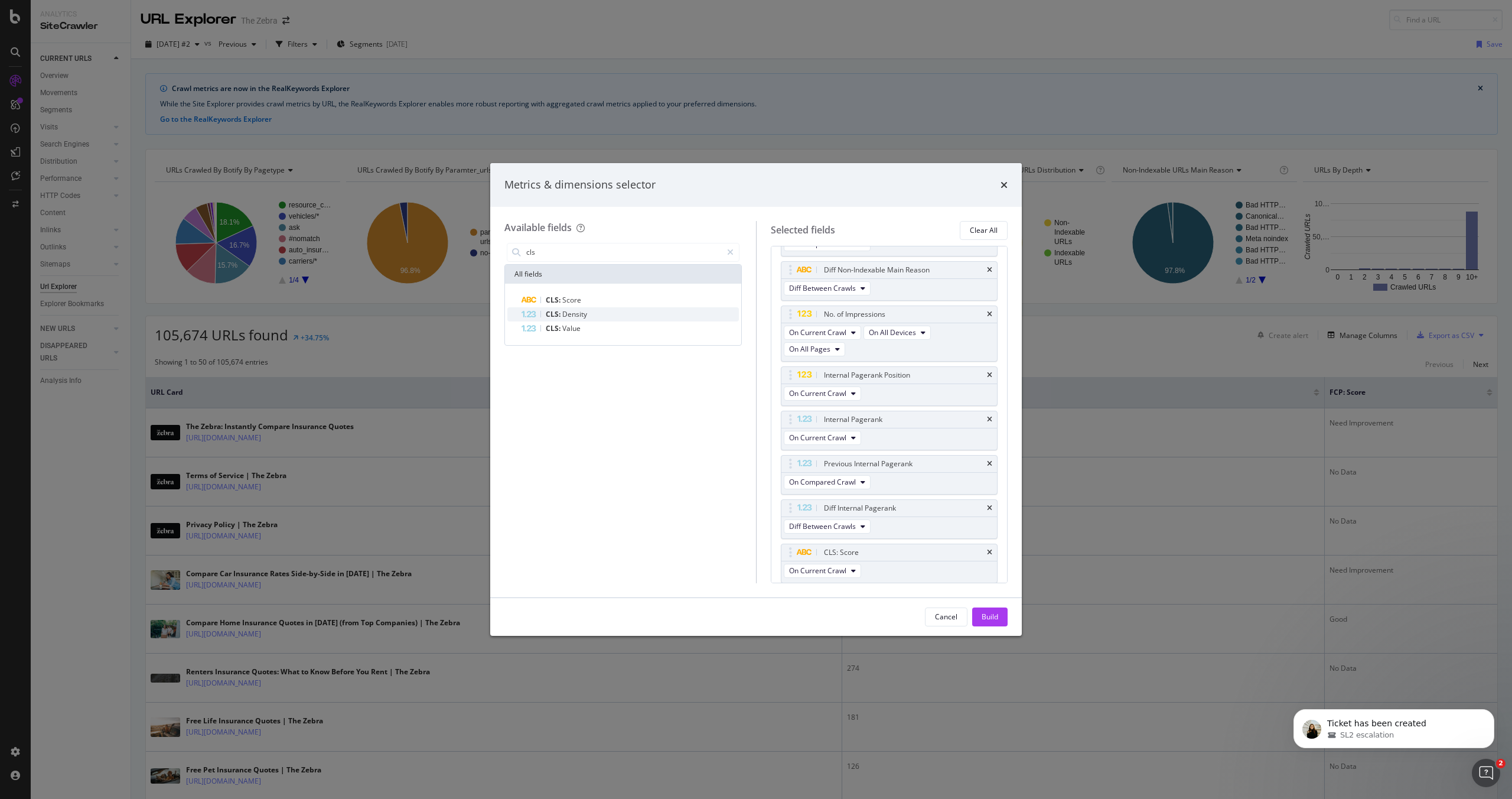
scroll to position [261, 0]
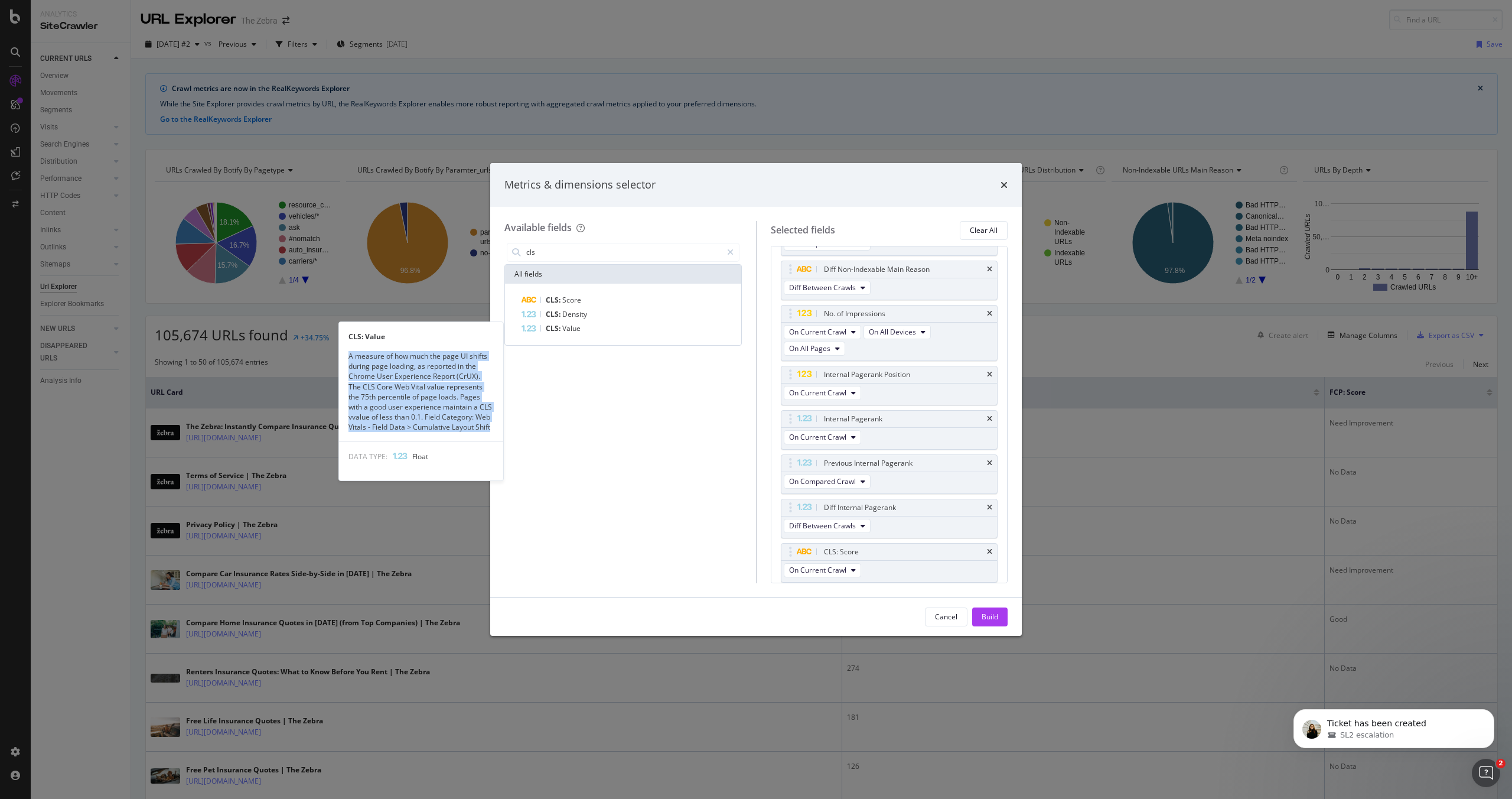
drag, startPoint x: 473, startPoint y: 425, endPoint x: 352, endPoint y: 362, distance: 136.4
click at [351, 362] on div "A measure of how much the page UI shifts during page loading, as reported in th…" at bounding box center [421, 391] width 164 height 81
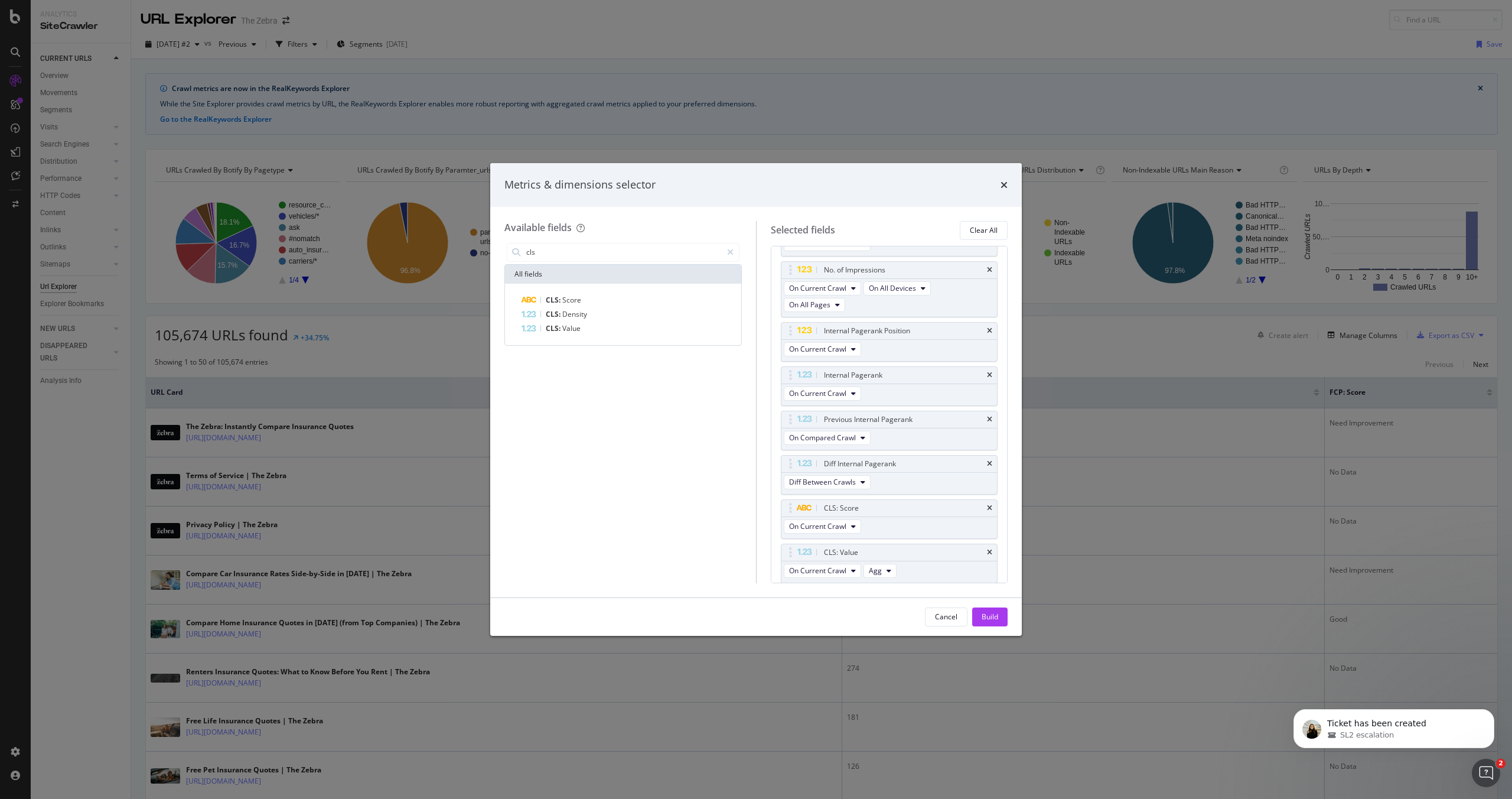
scroll to position [305, 0]
click at [580, 253] on input "cls" at bounding box center [623, 252] width 197 height 18
click at [549, 252] on input "render" at bounding box center [623, 252] width 197 height 18
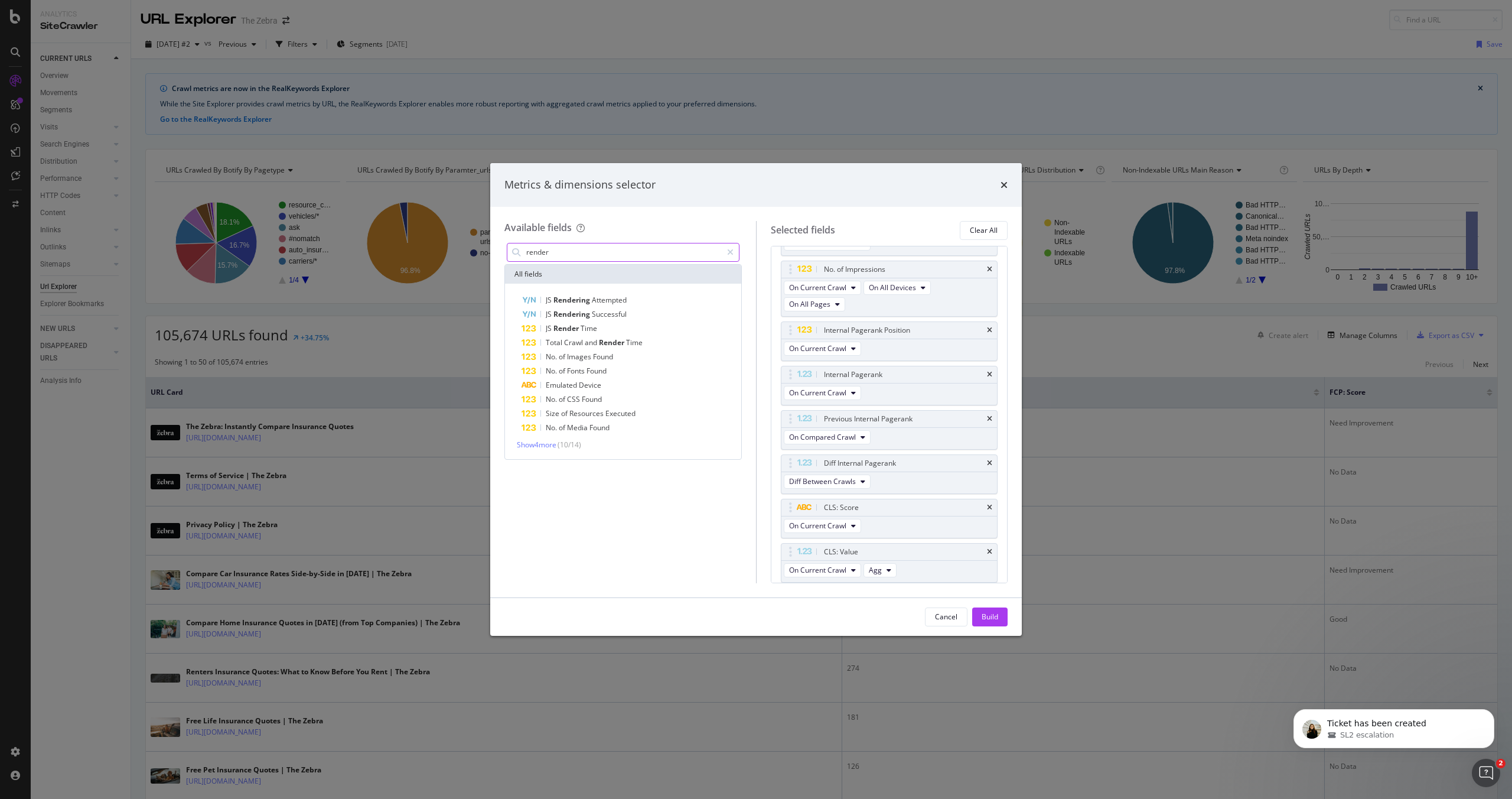
click at [549, 252] on input "render" at bounding box center [623, 252] width 197 height 18
type input "render"
click at [14, 112] on div "Metrics & dimensions selector Available fields render All [PERSON_NAME] Renderi…" at bounding box center [756, 400] width 1512 height 799
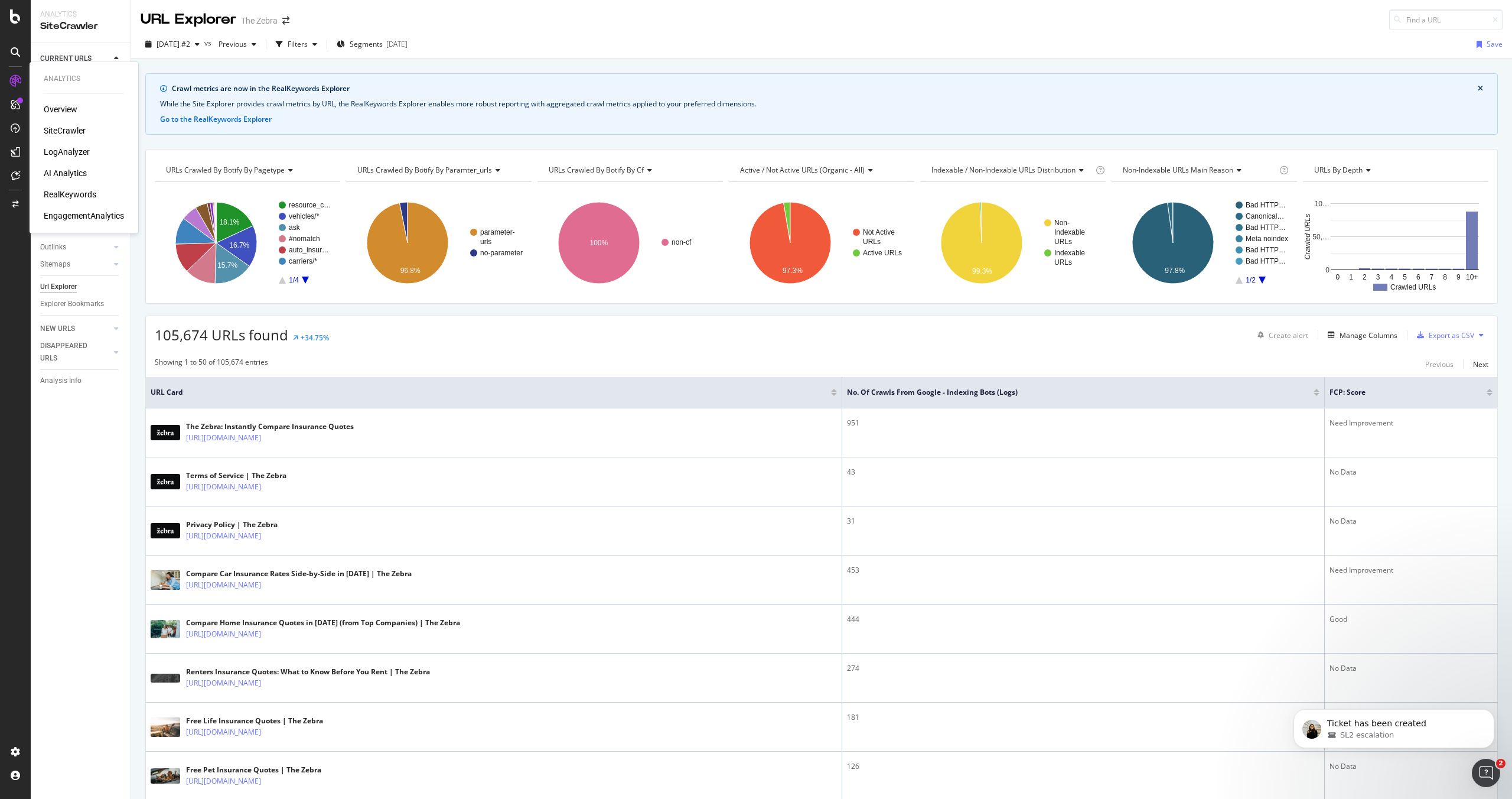
click at [57, 130] on div "SiteCrawler" at bounding box center [64, 131] width 42 height 12
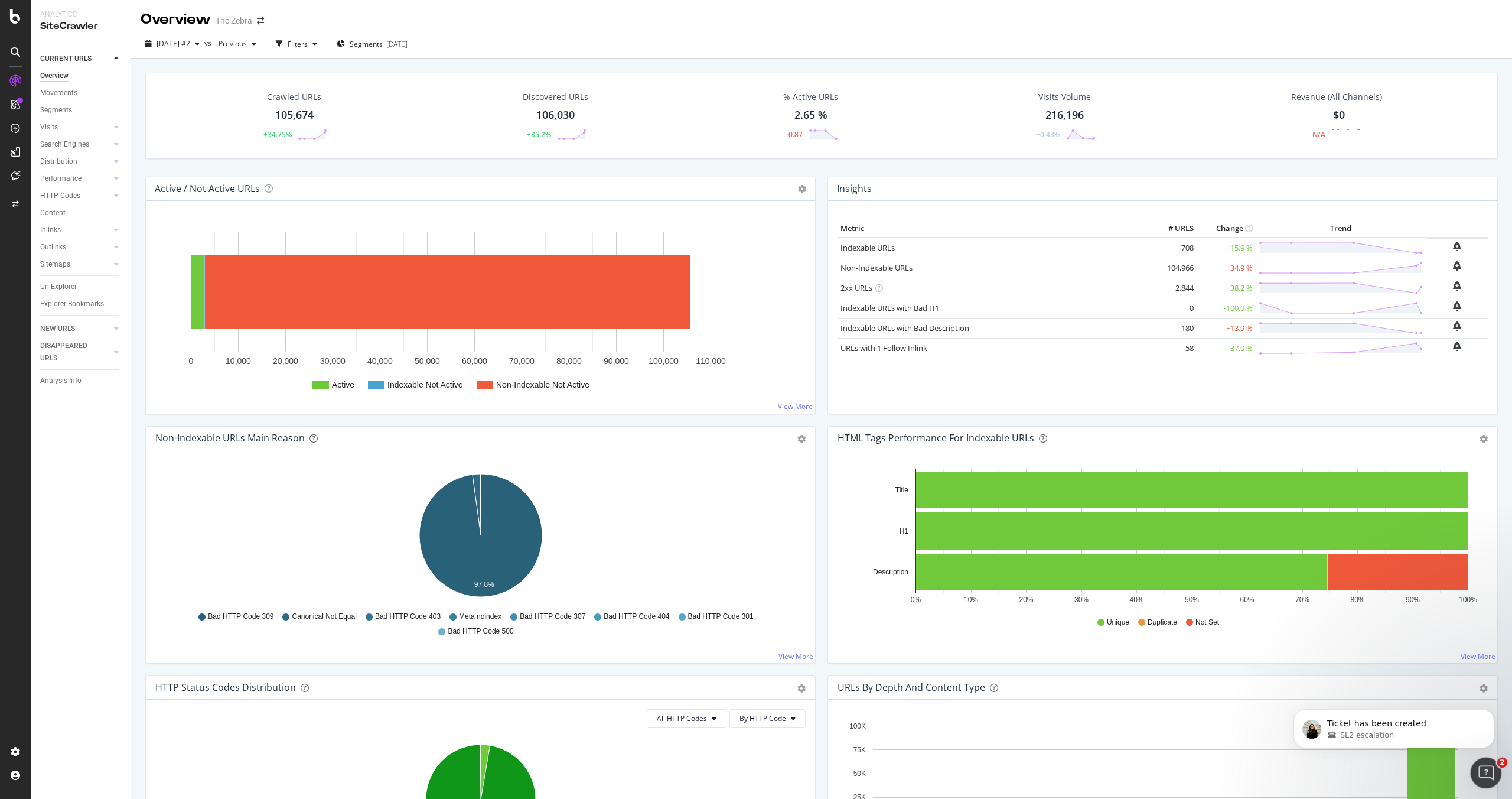
click at [1486, 765] on icon "Open Intercom Messenger" at bounding box center [1484, 770] width 19 height 19
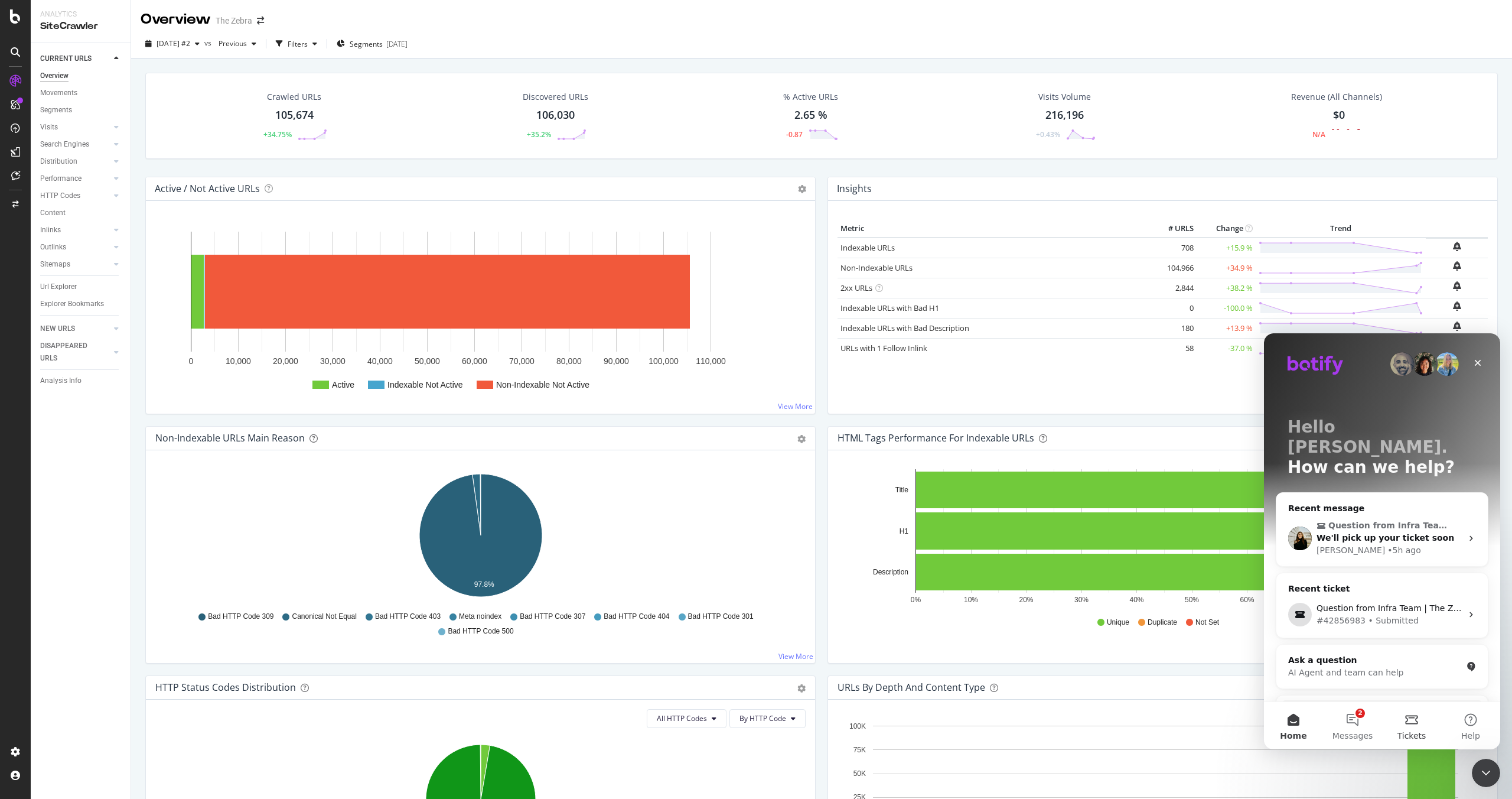
click at [1407, 726] on button "Tickets" at bounding box center [1411, 726] width 59 height 47
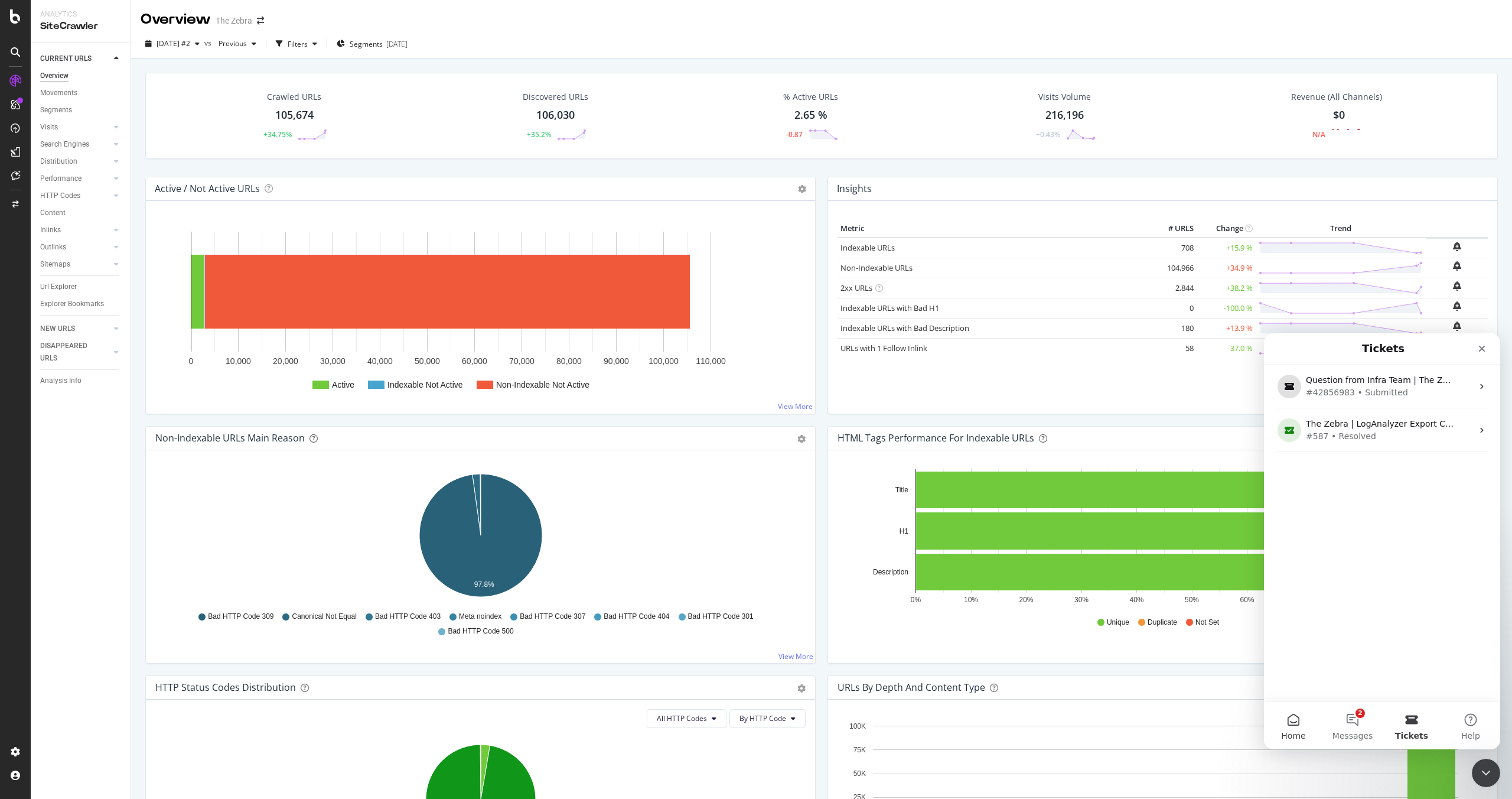
click at [1307, 728] on button "Home" at bounding box center [1293, 726] width 59 height 47
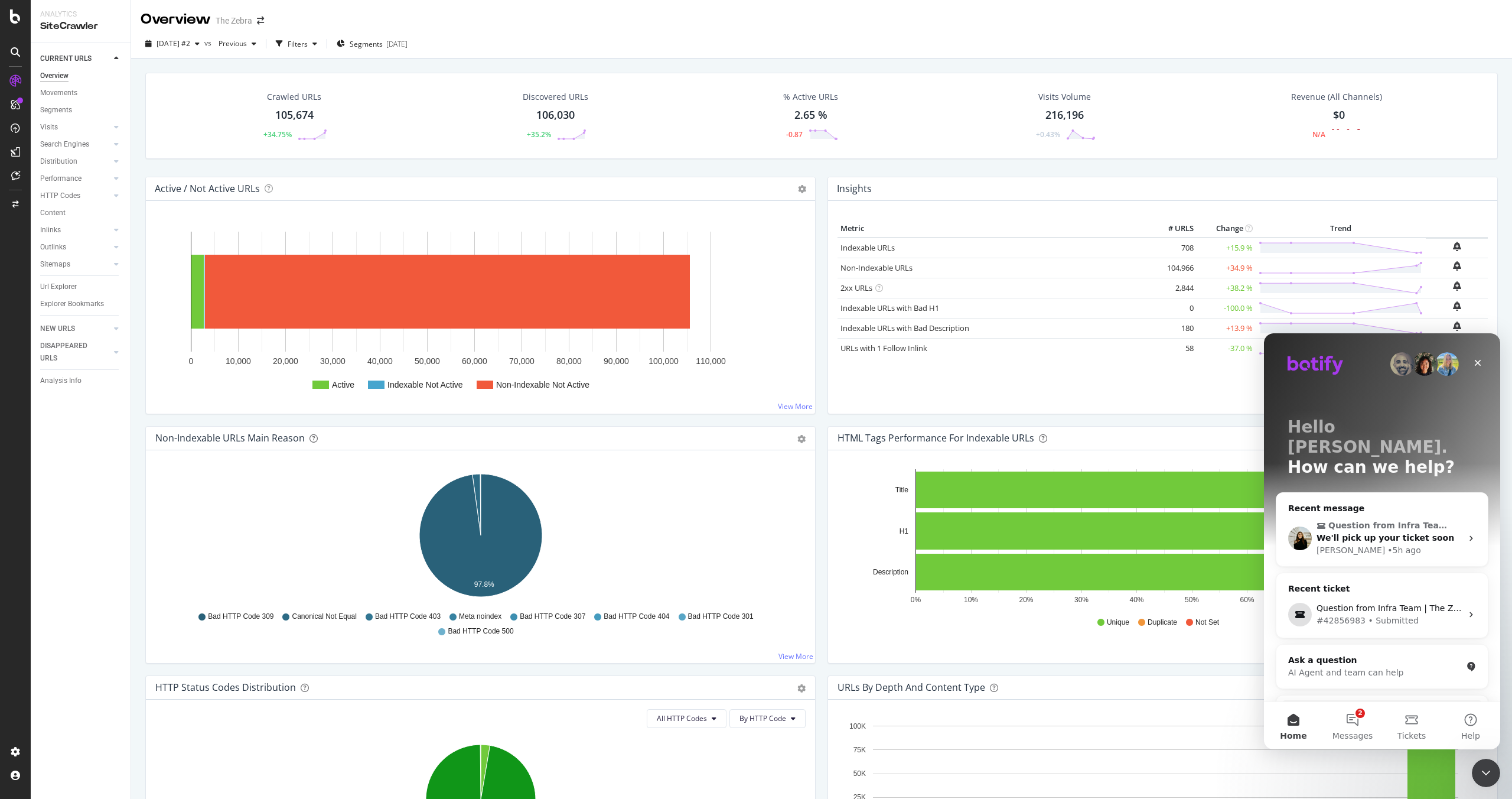
click at [1307, 728] on button "Home" at bounding box center [1293, 726] width 59 height 47
click at [1359, 720] on button "2 Messages" at bounding box center [1352, 726] width 59 height 47
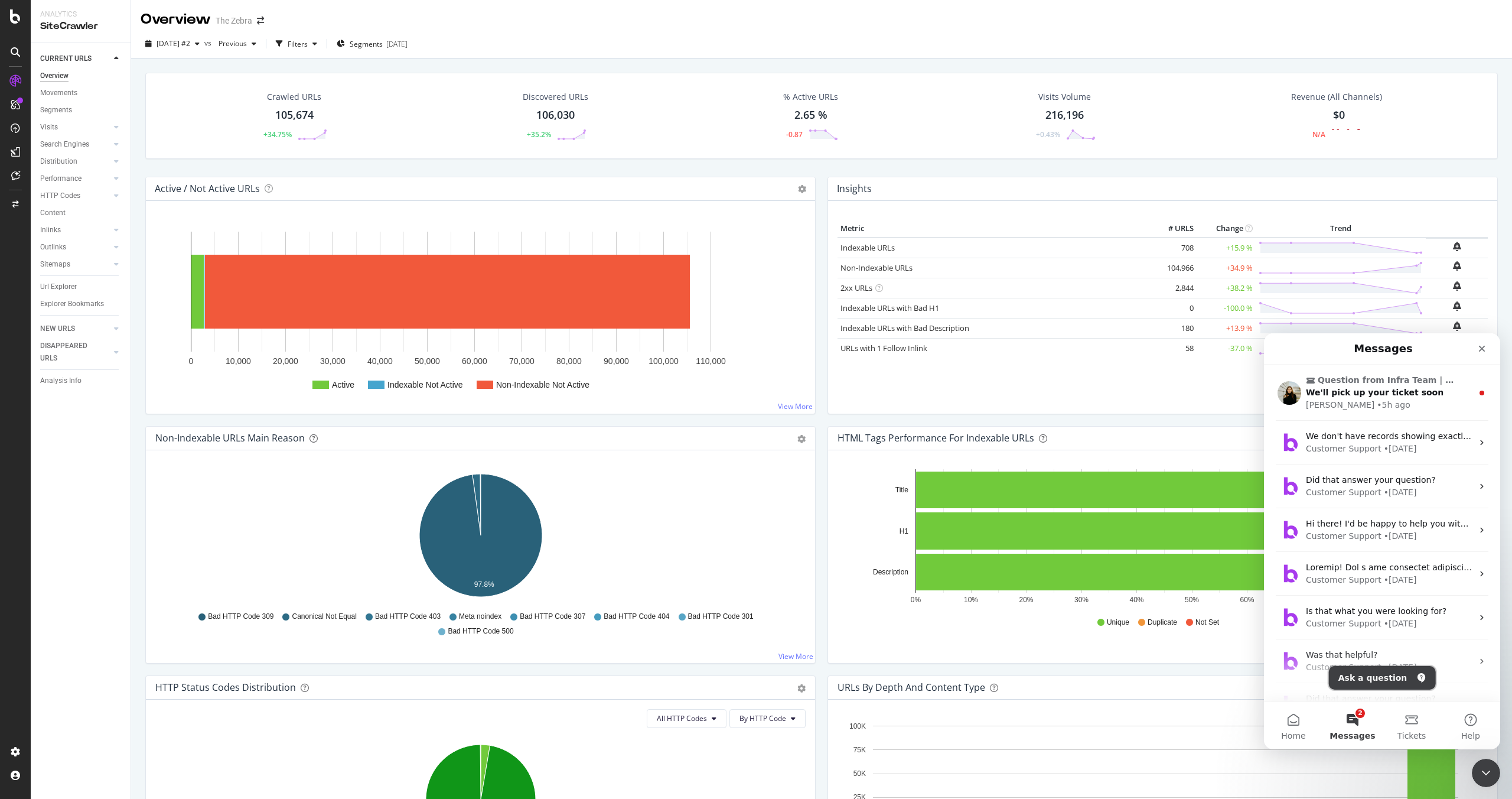
click at [1367, 678] on button "Ask a question" at bounding box center [1382, 677] width 107 height 24
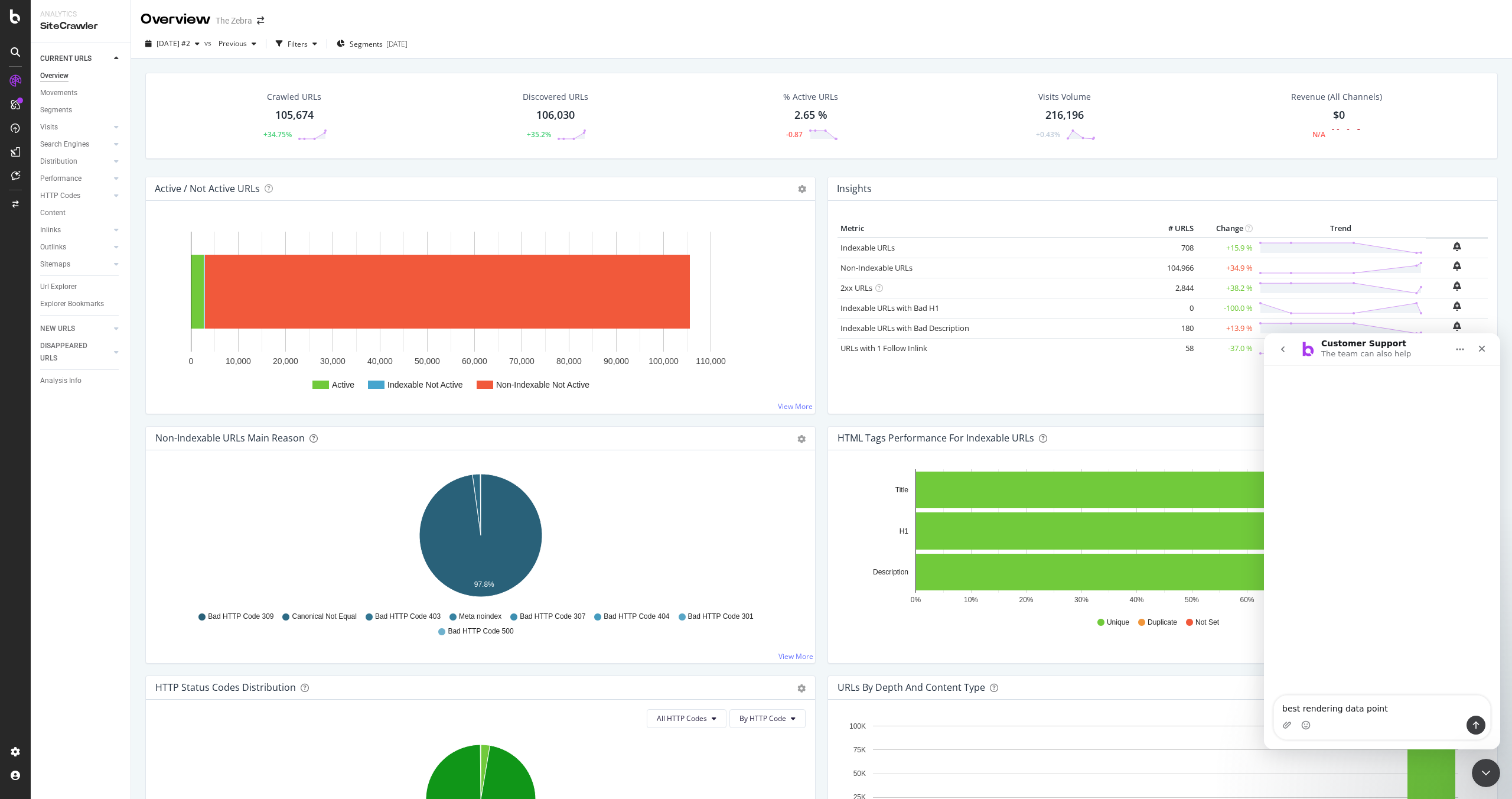
type textarea "best rendering data points"
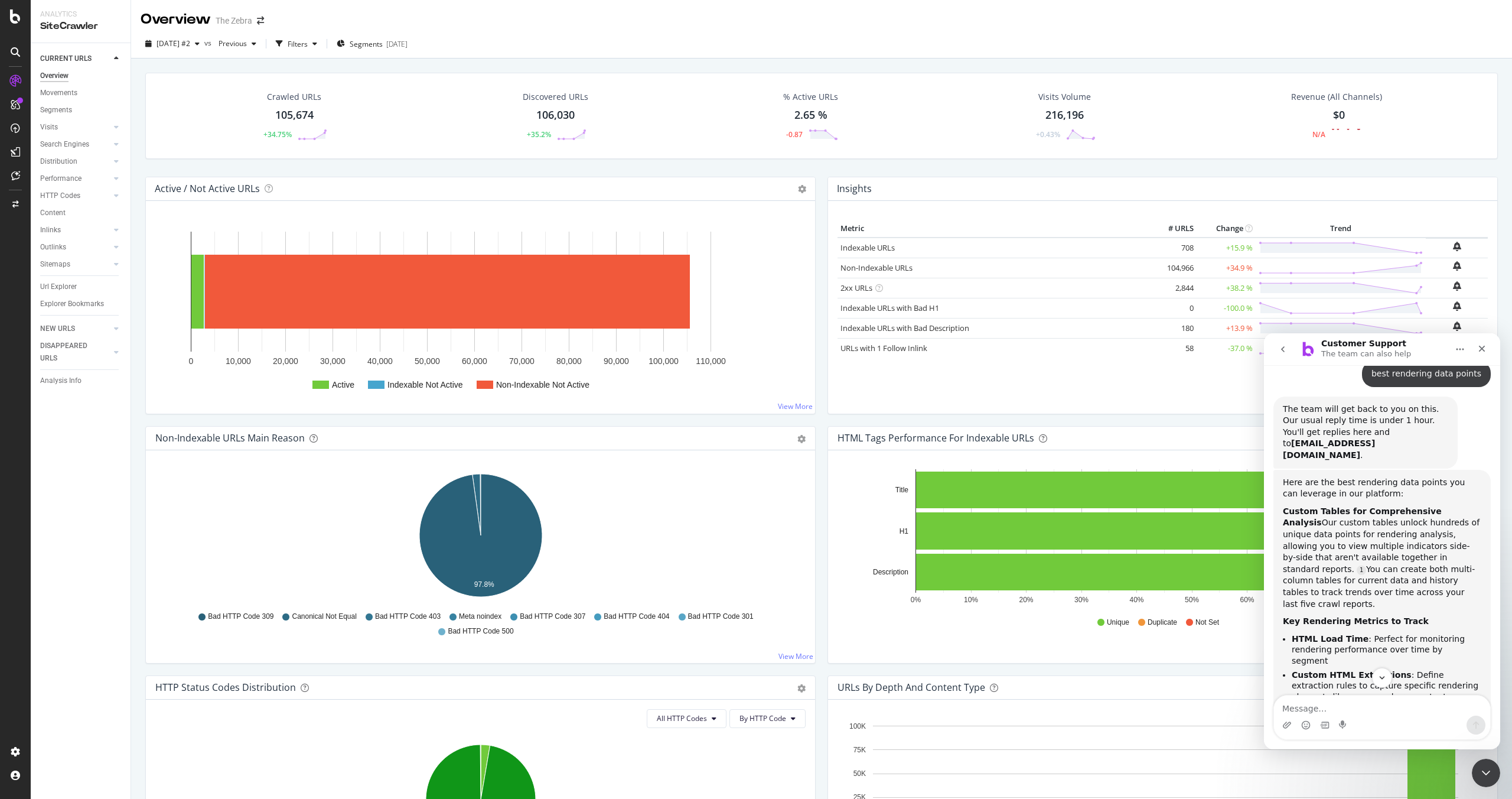
scroll to position [61, 0]
click at [30, 156] on div "Botify Assist V2" at bounding box center [38, 153] width 71 height 21
click at [16, 177] on icon at bounding box center [16, 175] width 9 height 9
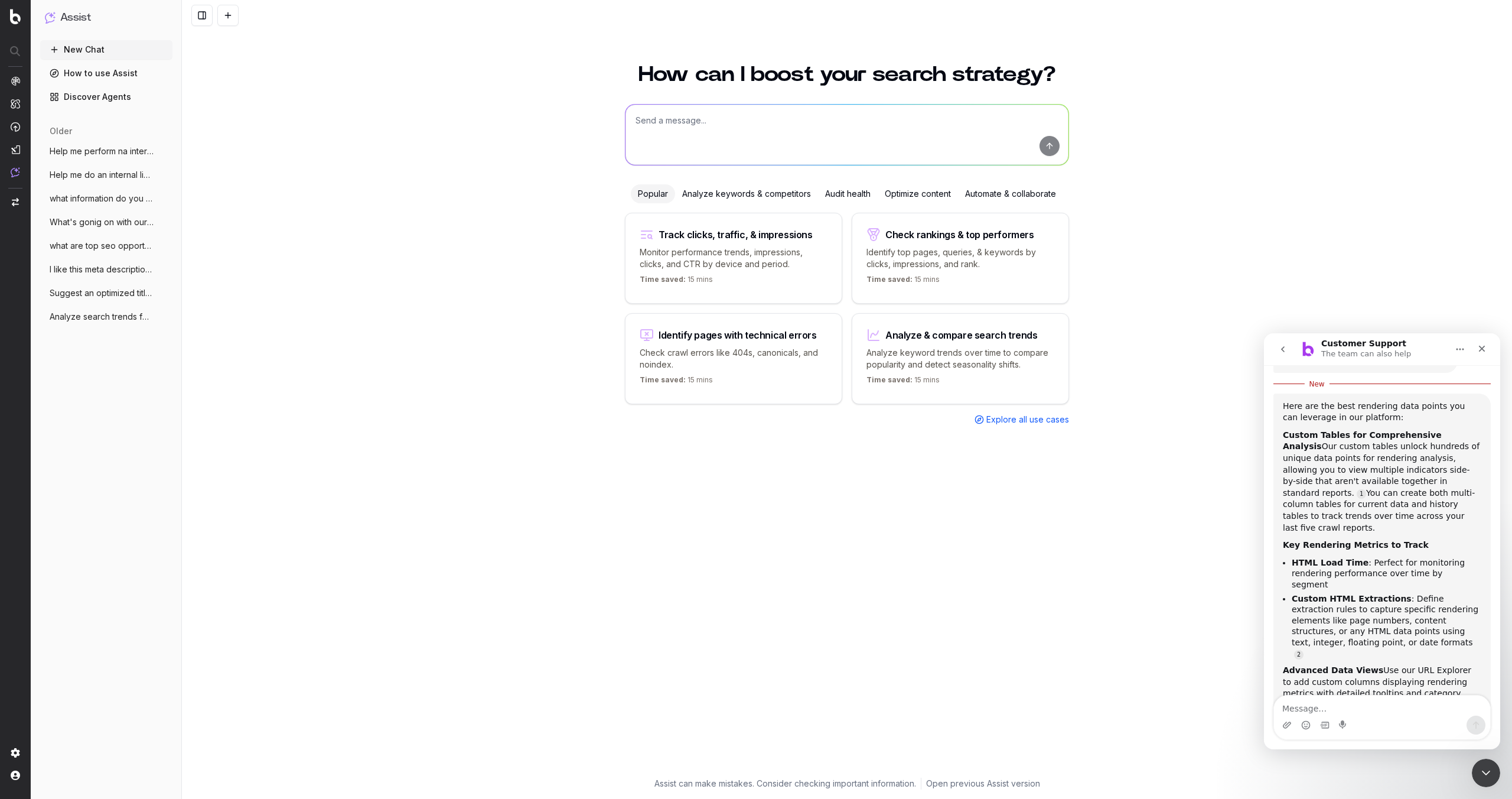
scroll to position [160, 0]
click at [785, 149] on textarea at bounding box center [847, 135] width 443 height 60
type textarea "which botify data points are best for measuring the render stage"
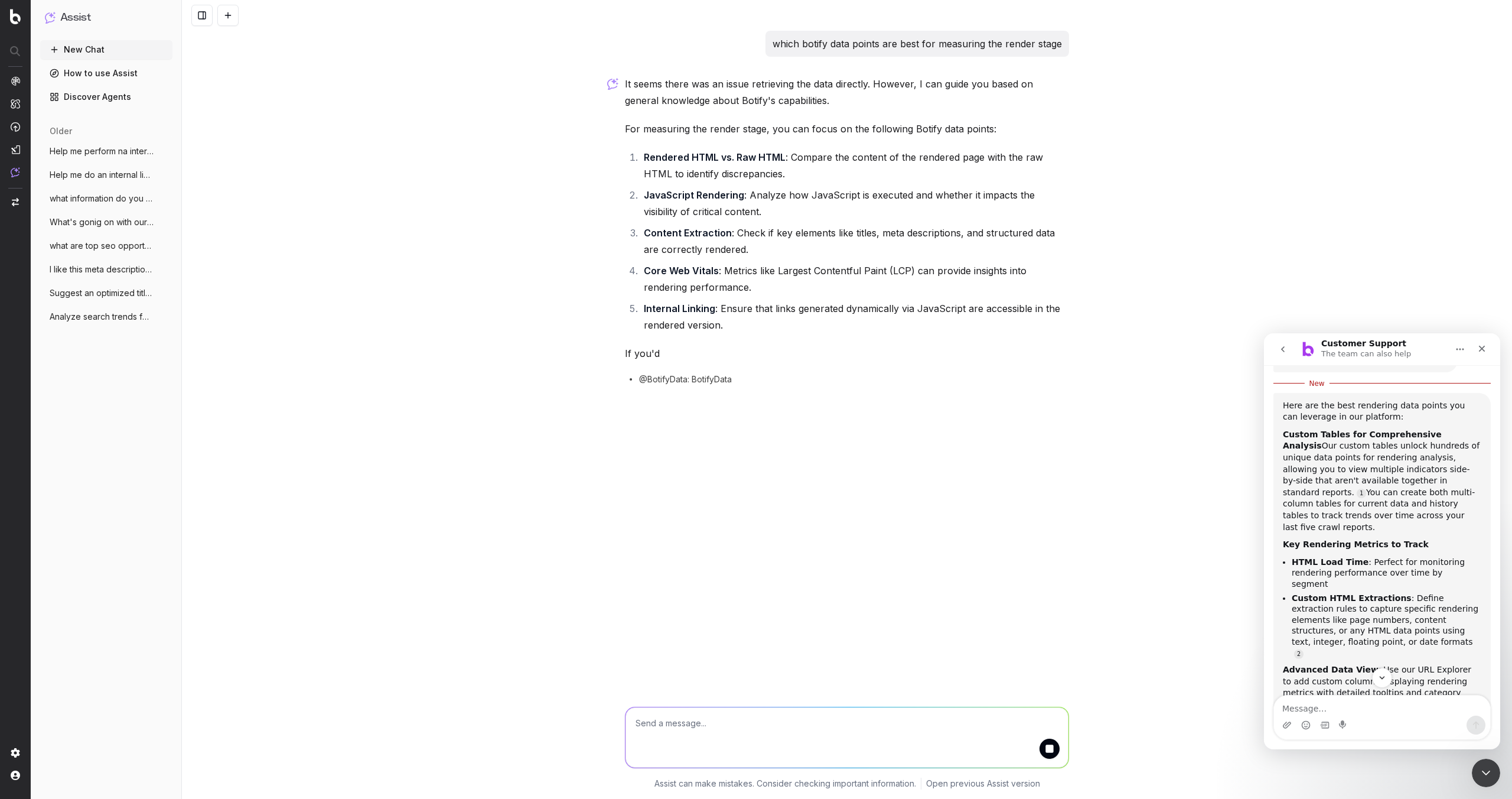
click at [693, 165] on li "Rendered HTML vs. Raw HTML : Compare the content of the rendered page with the …" at bounding box center [854, 166] width 429 height 33
click at [693, 164] on li "Rendered HTML vs. Raw HTML : Compare the content of the rendered page with the …" at bounding box center [854, 166] width 429 height 33
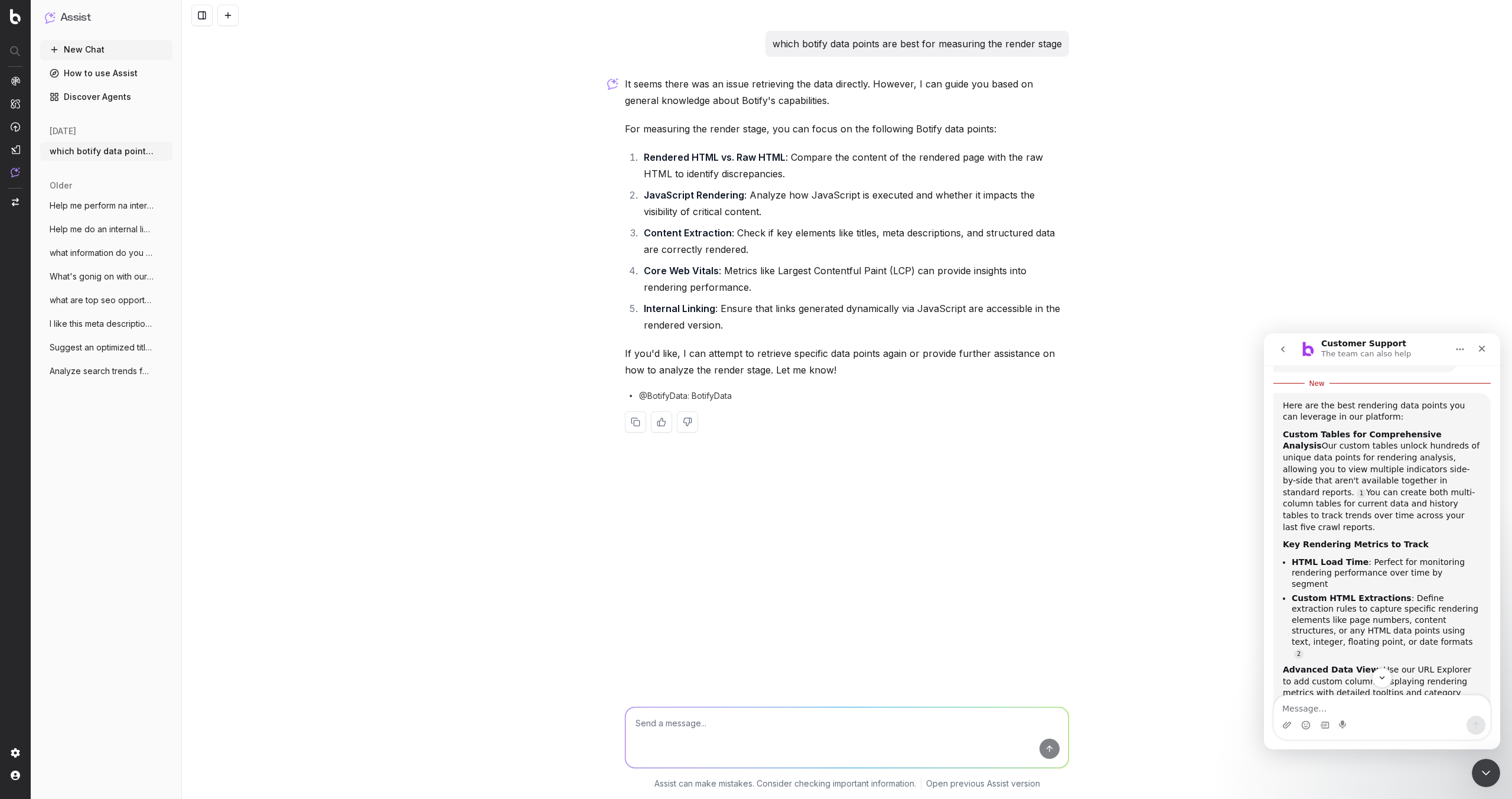
click at [693, 163] on li "Rendered HTML vs. Raw HTML : Compare the content of the rendered page with the …" at bounding box center [854, 166] width 429 height 33
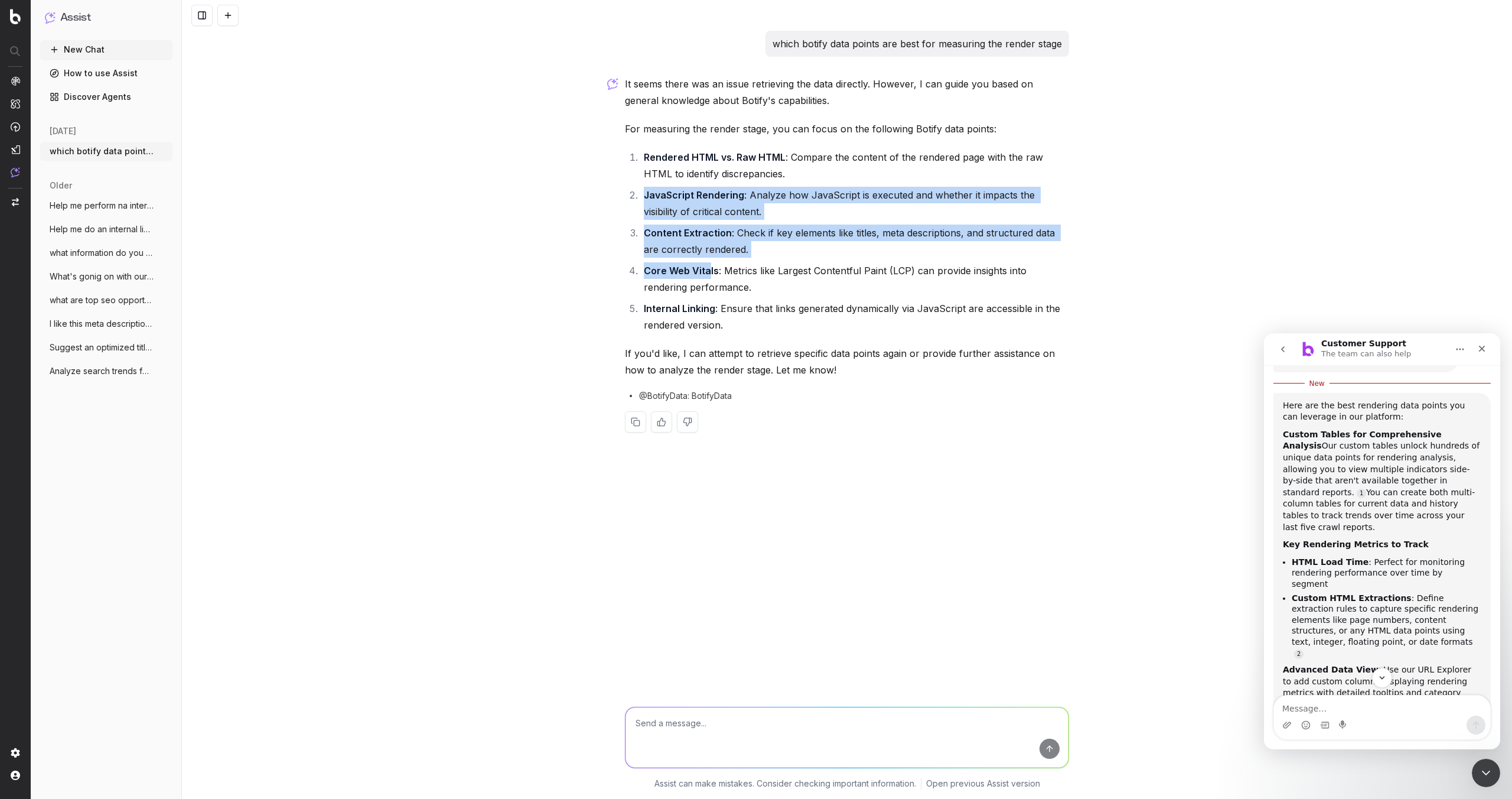
drag, startPoint x: 641, startPoint y: 198, endPoint x: 710, endPoint y: 268, distance: 98.3
click at [710, 268] on ol "Rendered HTML vs. Raw HTML : Compare the content of the rendered page with the …" at bounding box center [847, 241] width 444 height 184
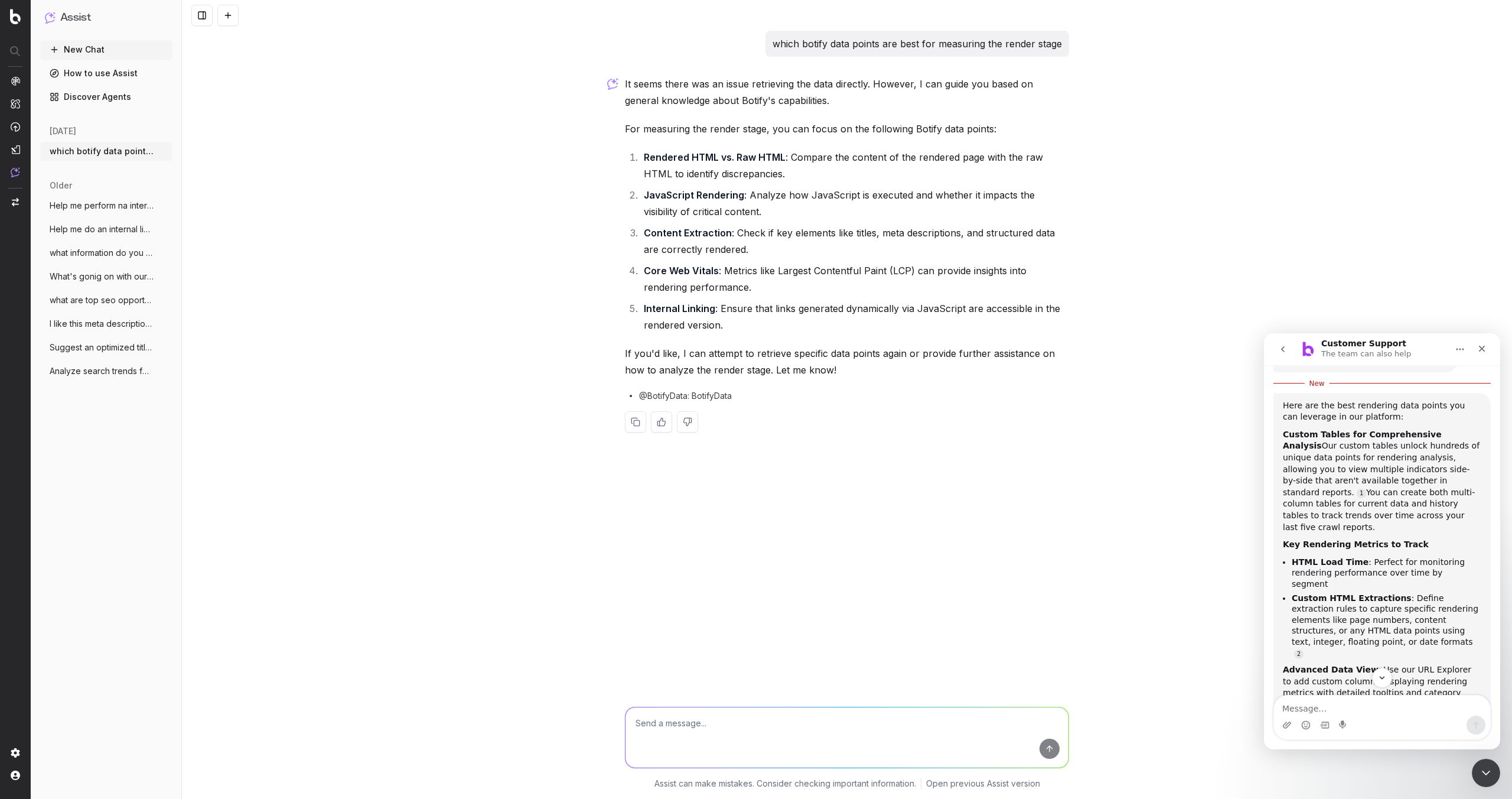
click at [732, 253] on li "Content Extraction : Check if key elements like titles, meta descriptions, and …" at bounding box center [854, 241] width 429 height 33
click at [665, 731] on textarea at bounding box center [847, 737] width 443 height 60
type textarea "ok can you quickly explain to my stakeholders the whoel crawl render index ect."
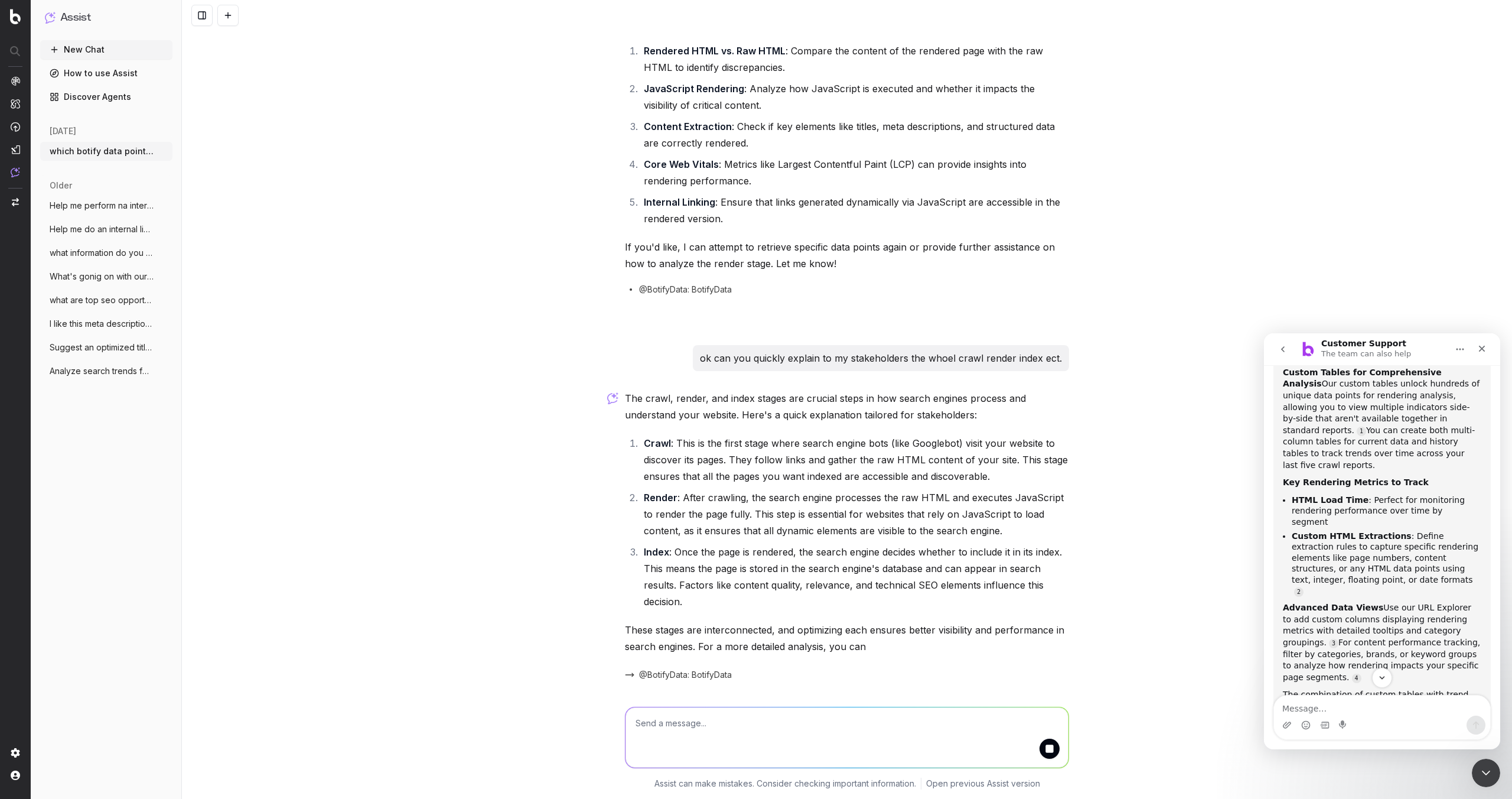
scroll to position [93, 0]
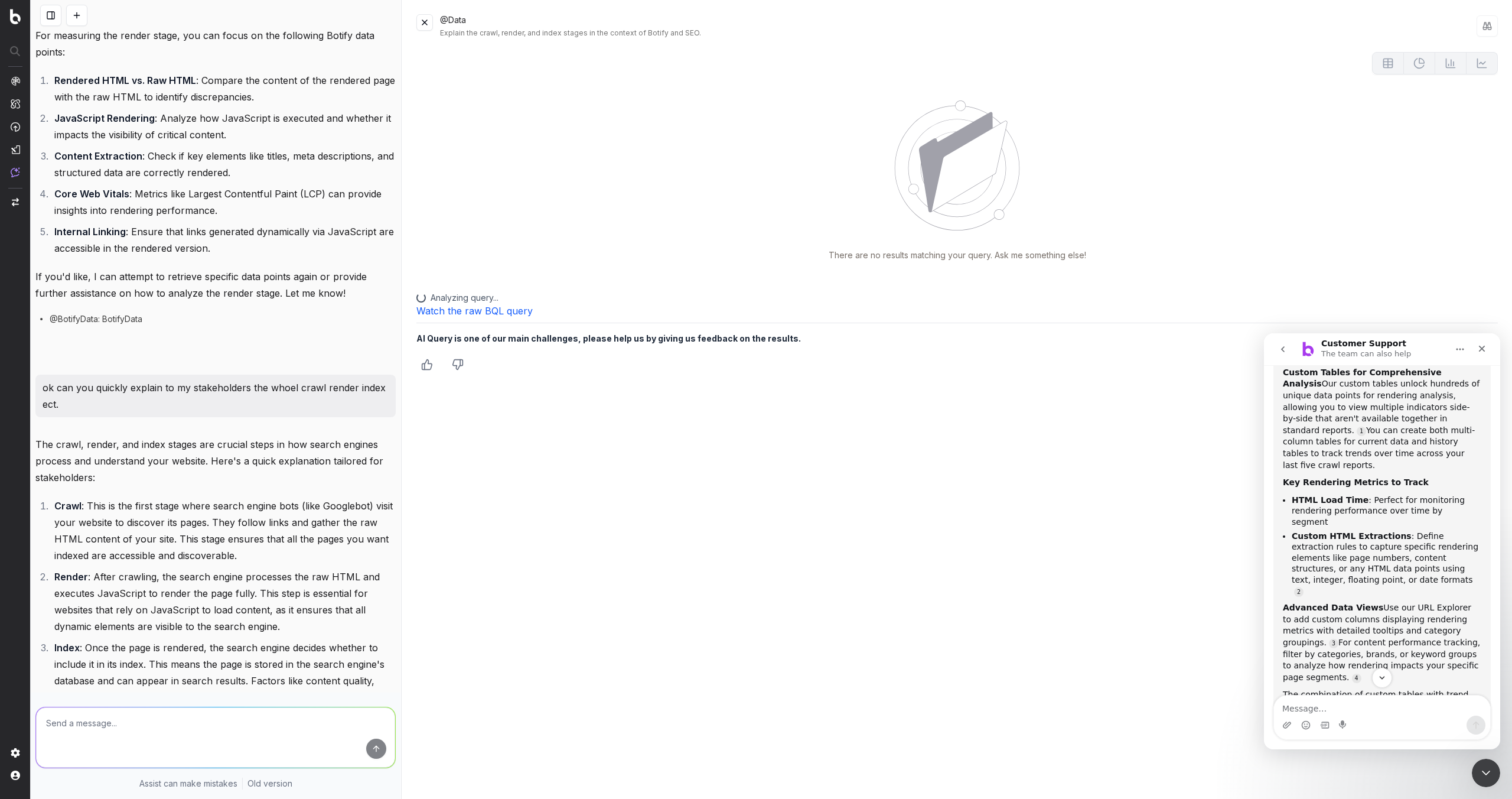
click at [295, 483] on p "The crawl, render, and index stages are crucial steps in how search engines pro…" at bounding box center [215, 461] width 360 height 50
click at [429, 22] on button at bounding box center [424, 22] width 16 height 16
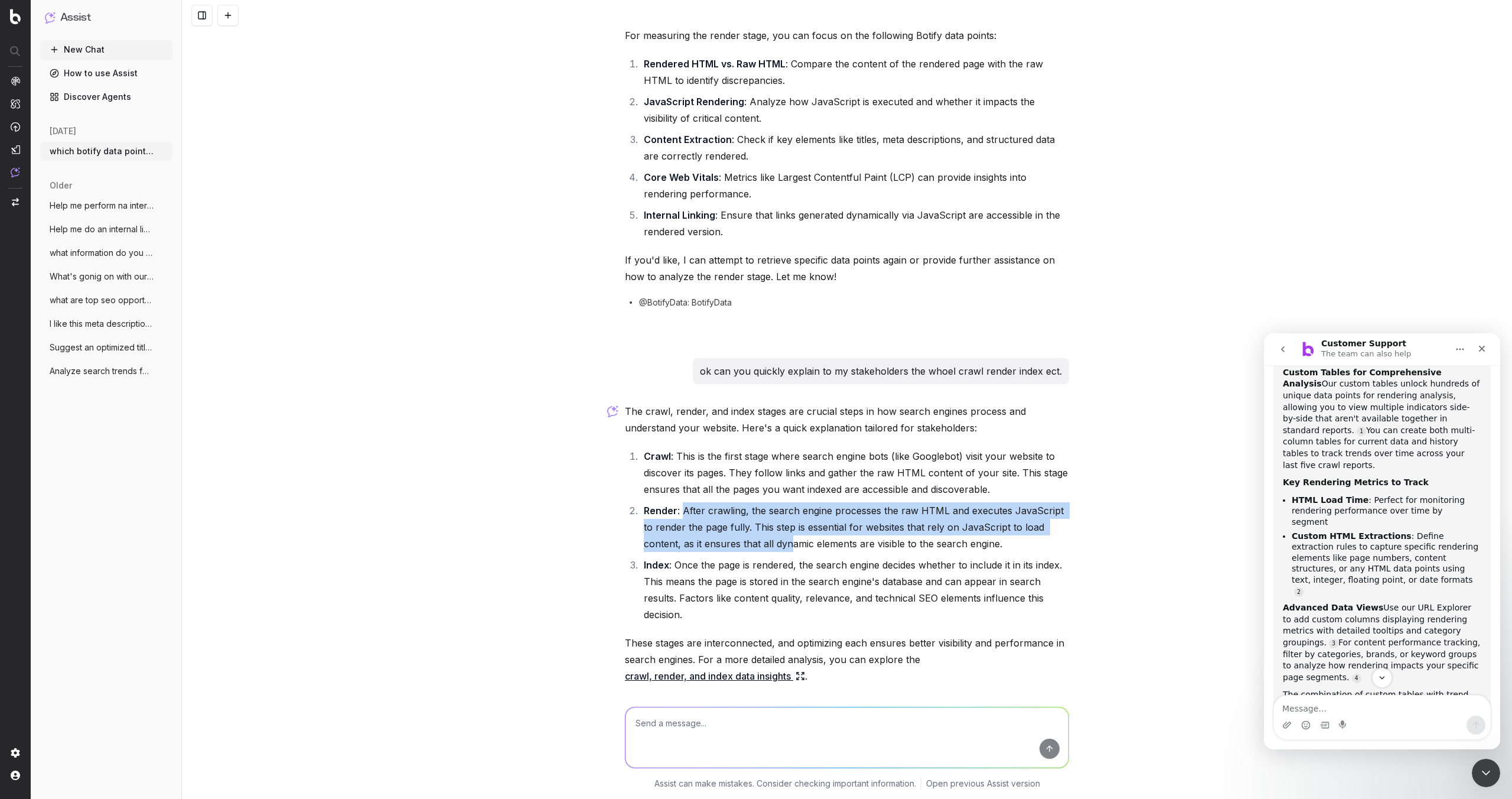
drag, startPoint x: 684, startPoint y: 502, endPoint x: 752, endPoint y: 545, distance: 80.5
click at [752, 545] on li "Render : After crawling, the search engine processes the raw HTML and executes …" at bounding box center [854, 527] width 429 height 50
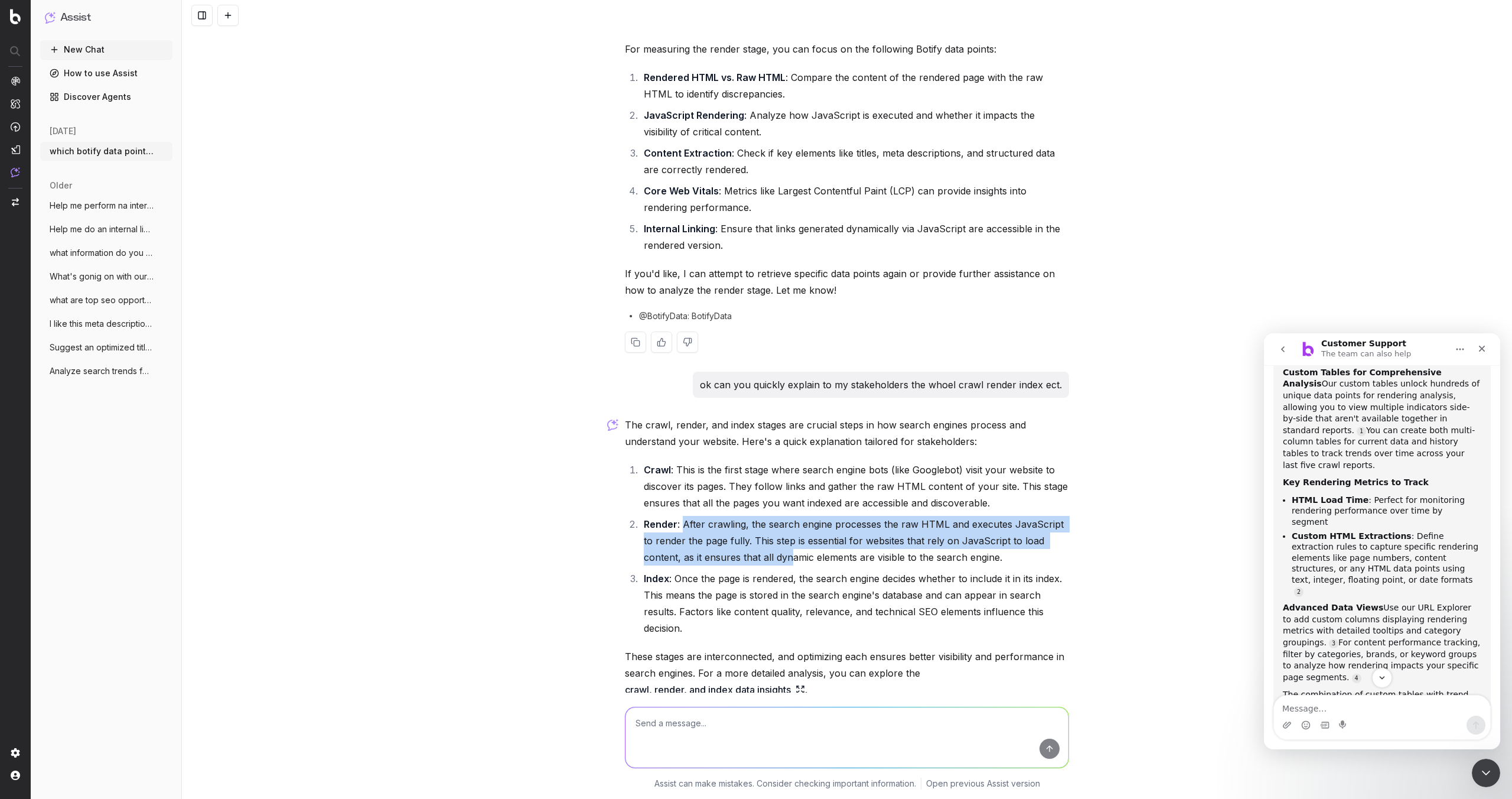
scroll to position [0, 0]
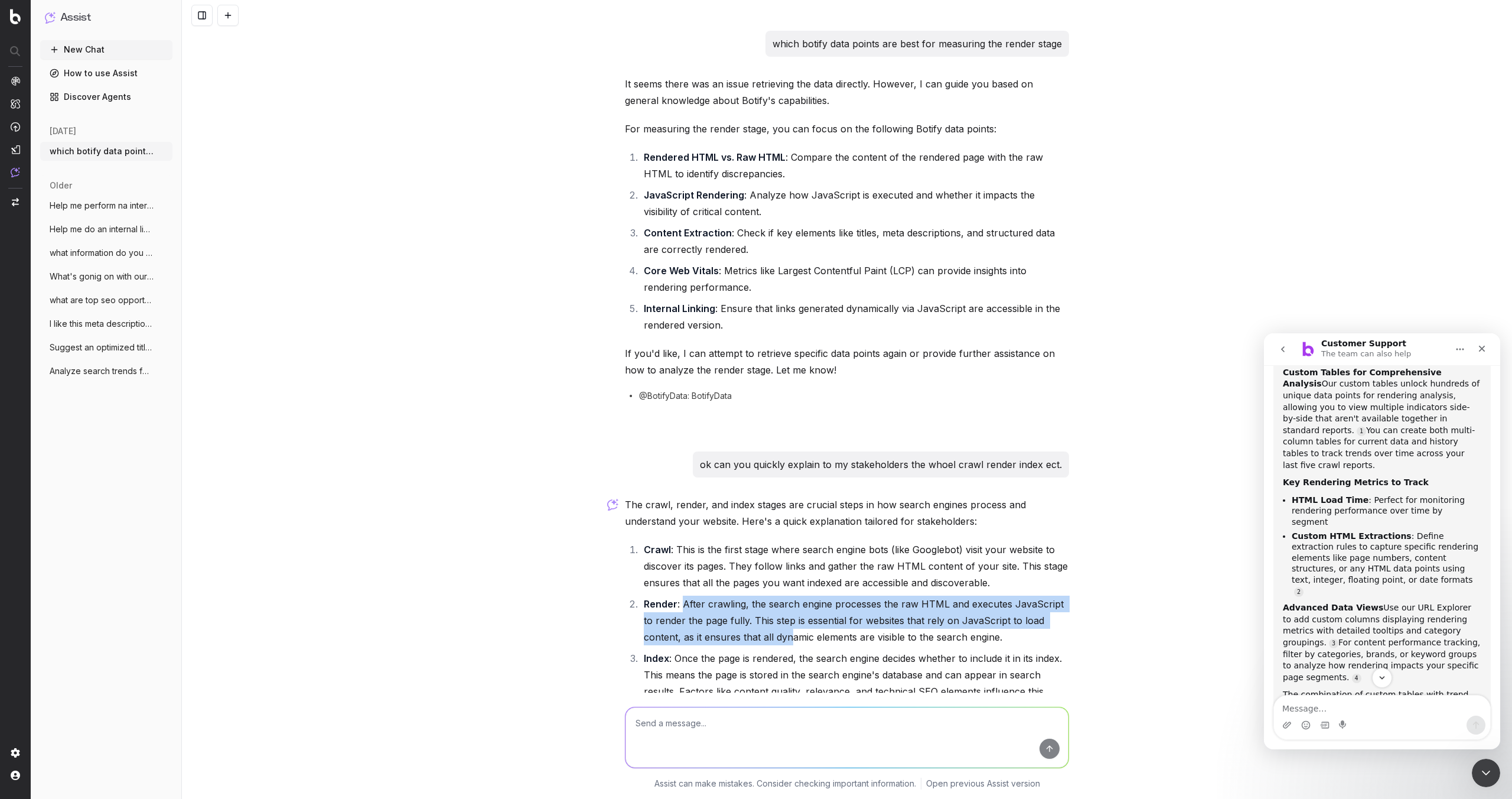
click at [709, 613] on li "Render : After crawling, the search engine processes the raw HTML and executes …" at bounding box center [854, 621] width 429 height 50
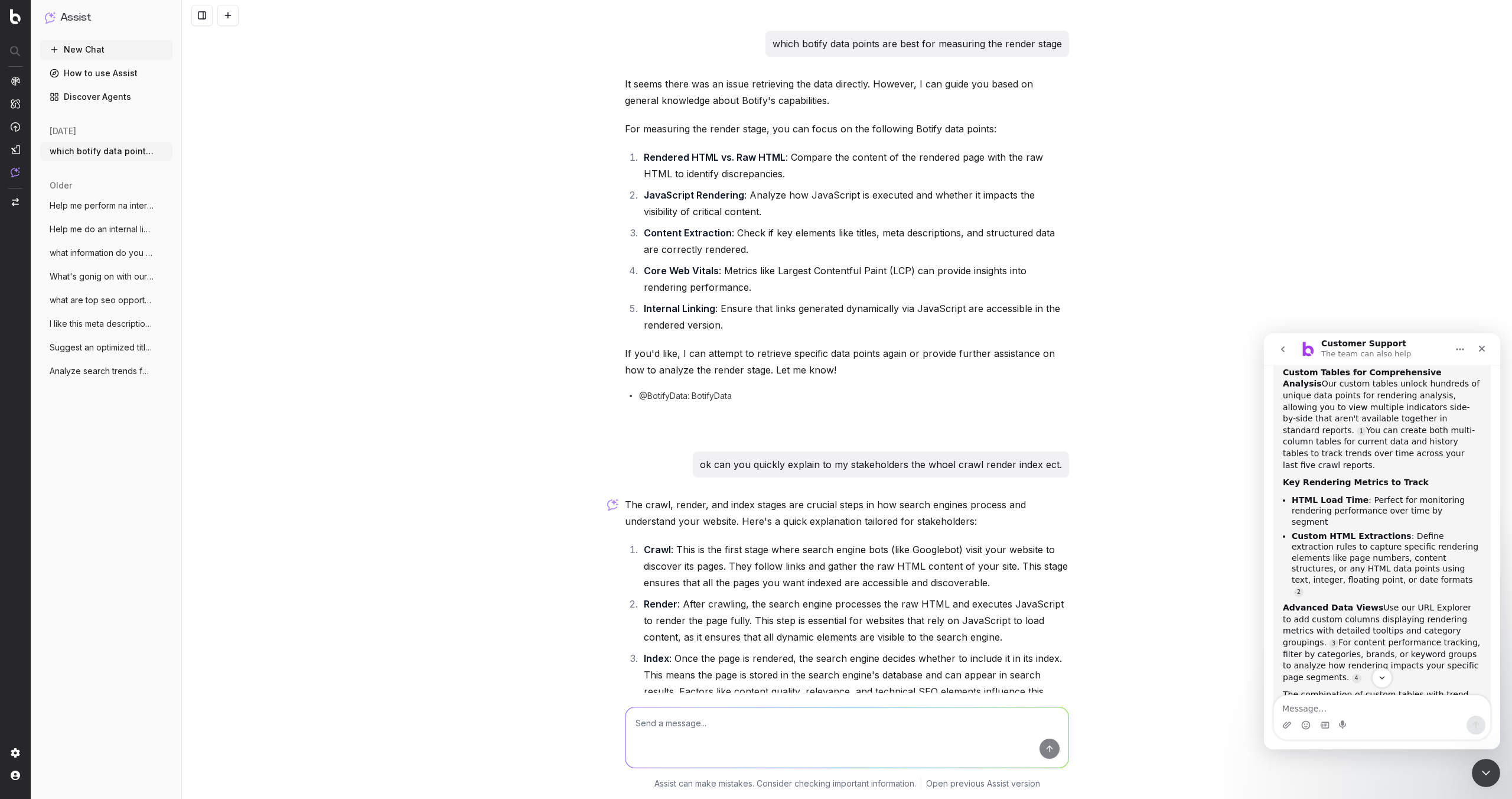
drag, startPoint x: 685, startPoint y: 604, endPoint x: 849, endPoint y: 624, distance: 165.2
click at [848, 625] on li "Render : After crawling, the search engine processes the raw HTML and executes …" at bounding box center [854, 621] width 429 height 50
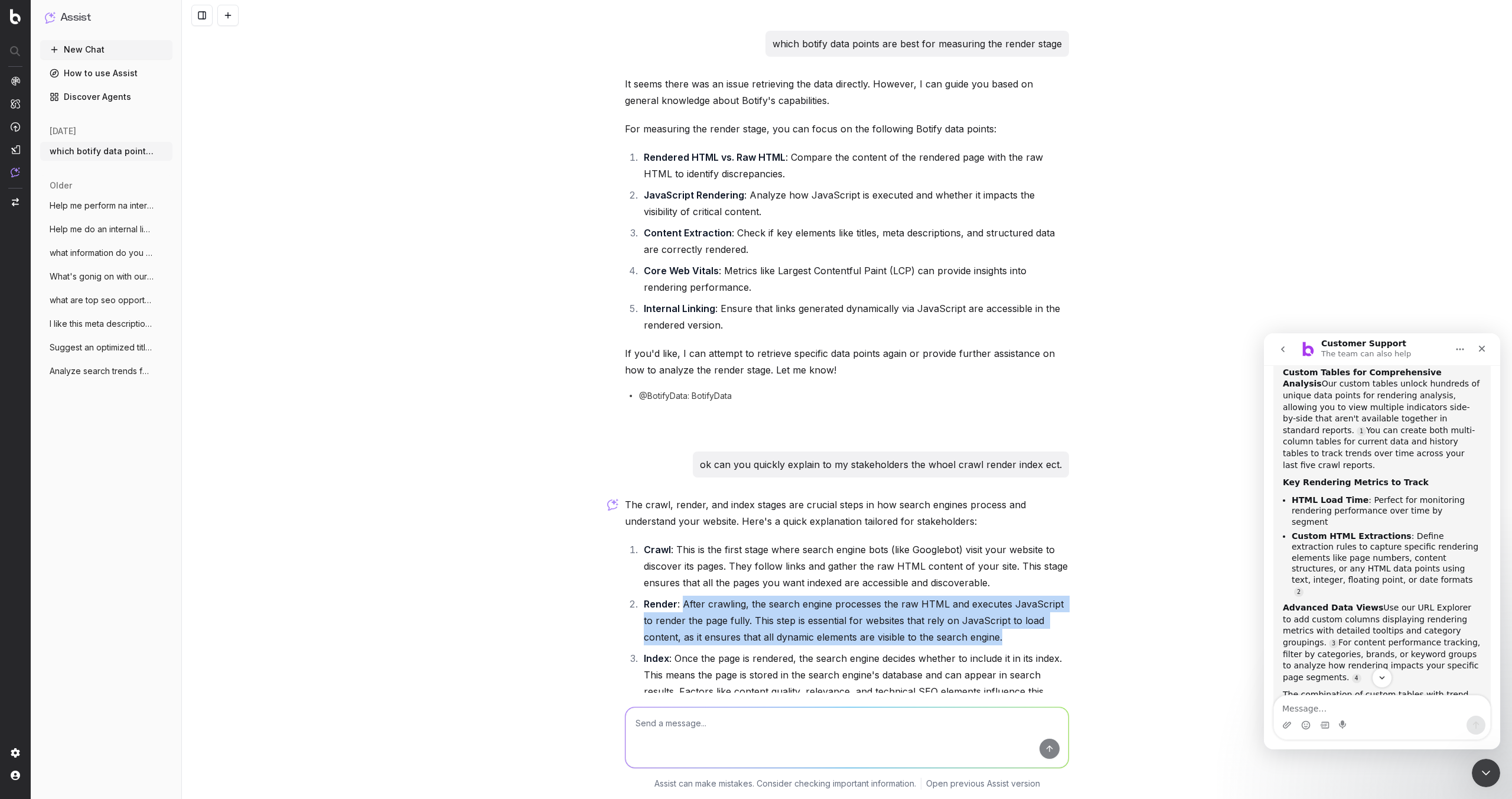
drag, startPoint x: 683, startPoint y: 600, endPoint x: 961, endPoint y: 641, distance: 281.0
click at [961, 641] on li "Render : After crawling, the search engine processes the raw HTML and executes …" at bounding box center [854, 621] width 429 height 50
copy li "After crawling, the search engine processes the raw HTML and executes JavaScrip…"
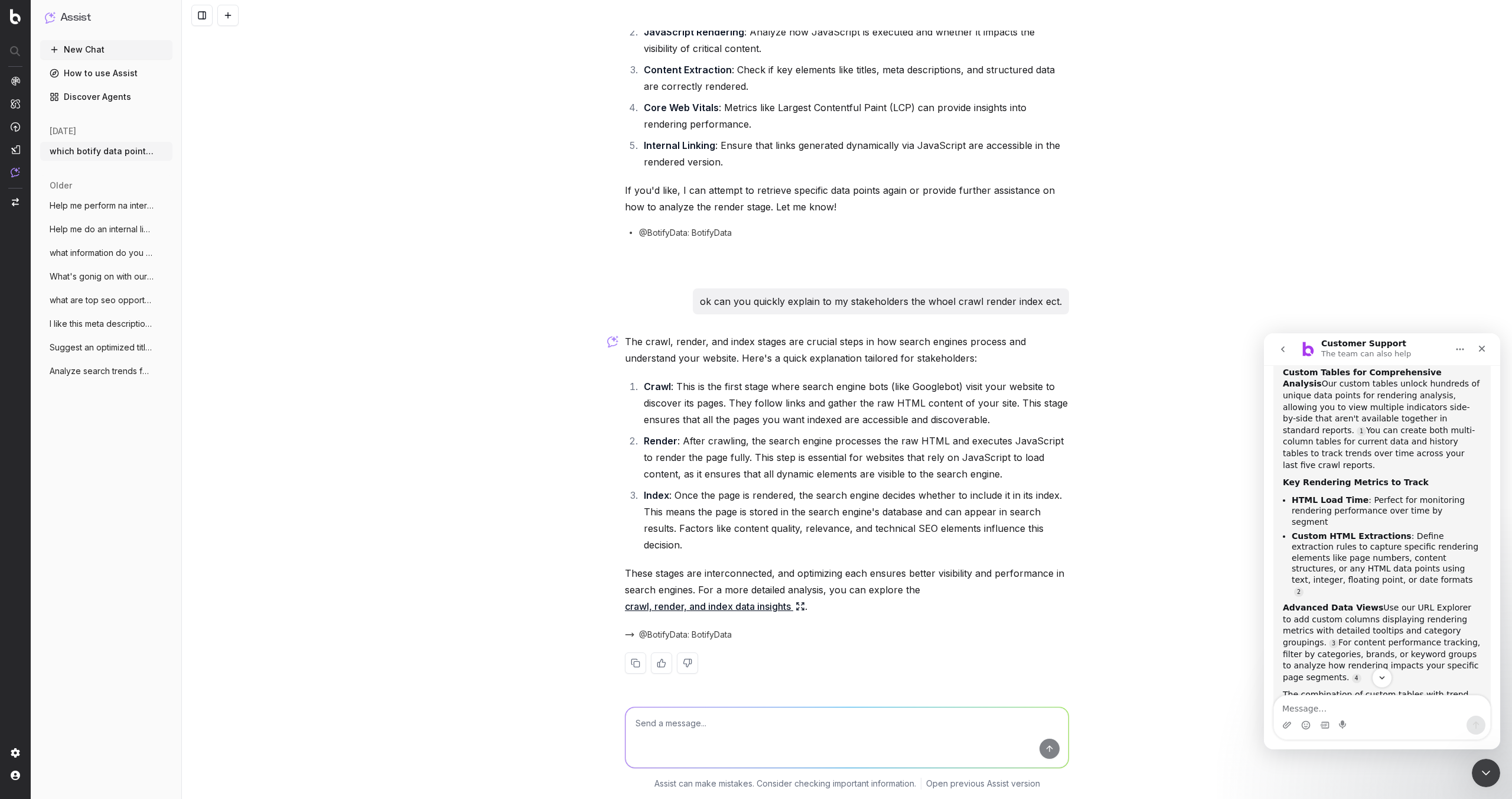
click at [739, 724] on textarea at bounding box center [847, 737] width 443 height 60
click at [765, 608] on link "crawl, render, and index data insights" at bounding box center [715, 606] width 180 height 16
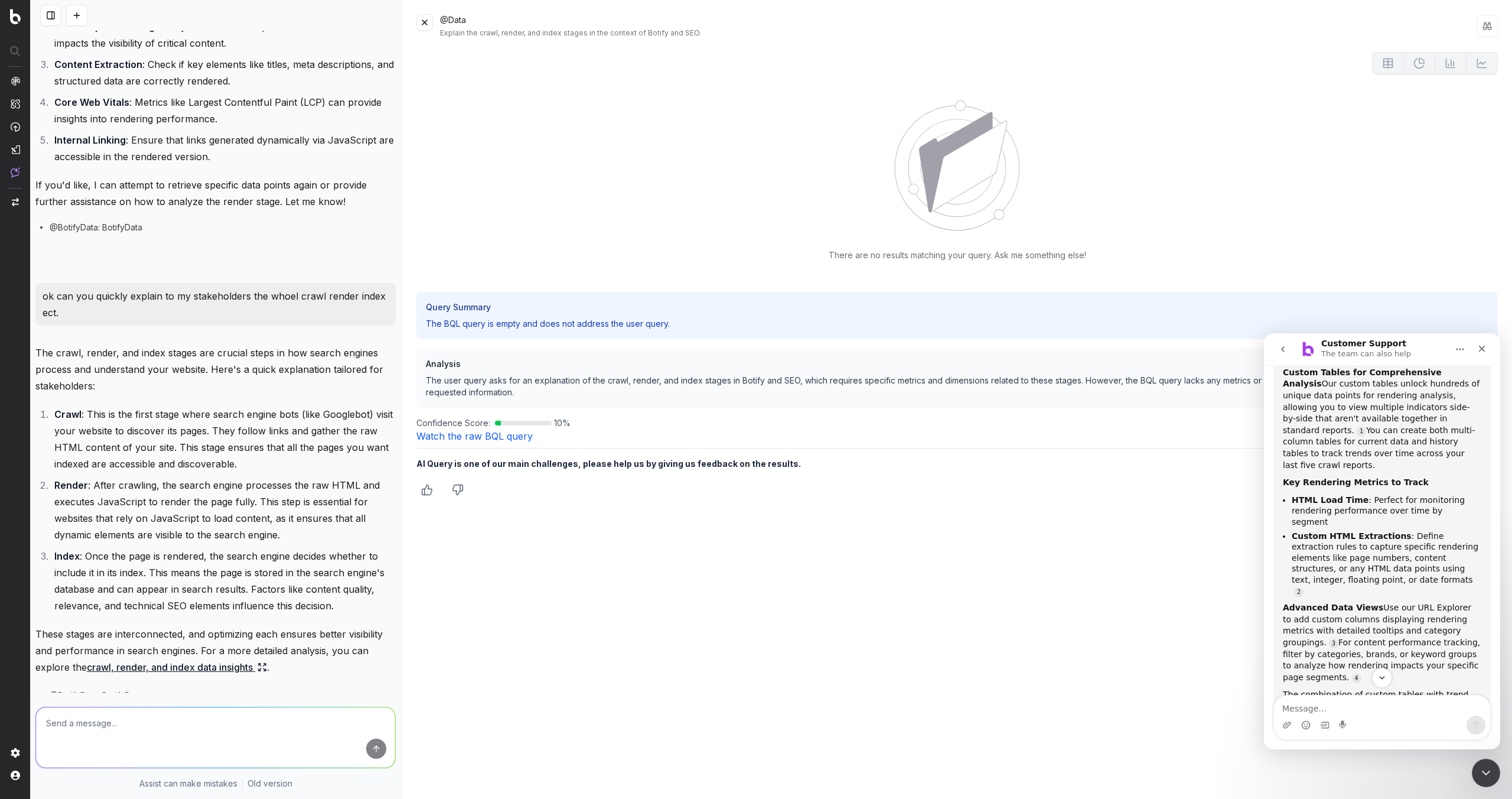
scroll to position [246, 0]
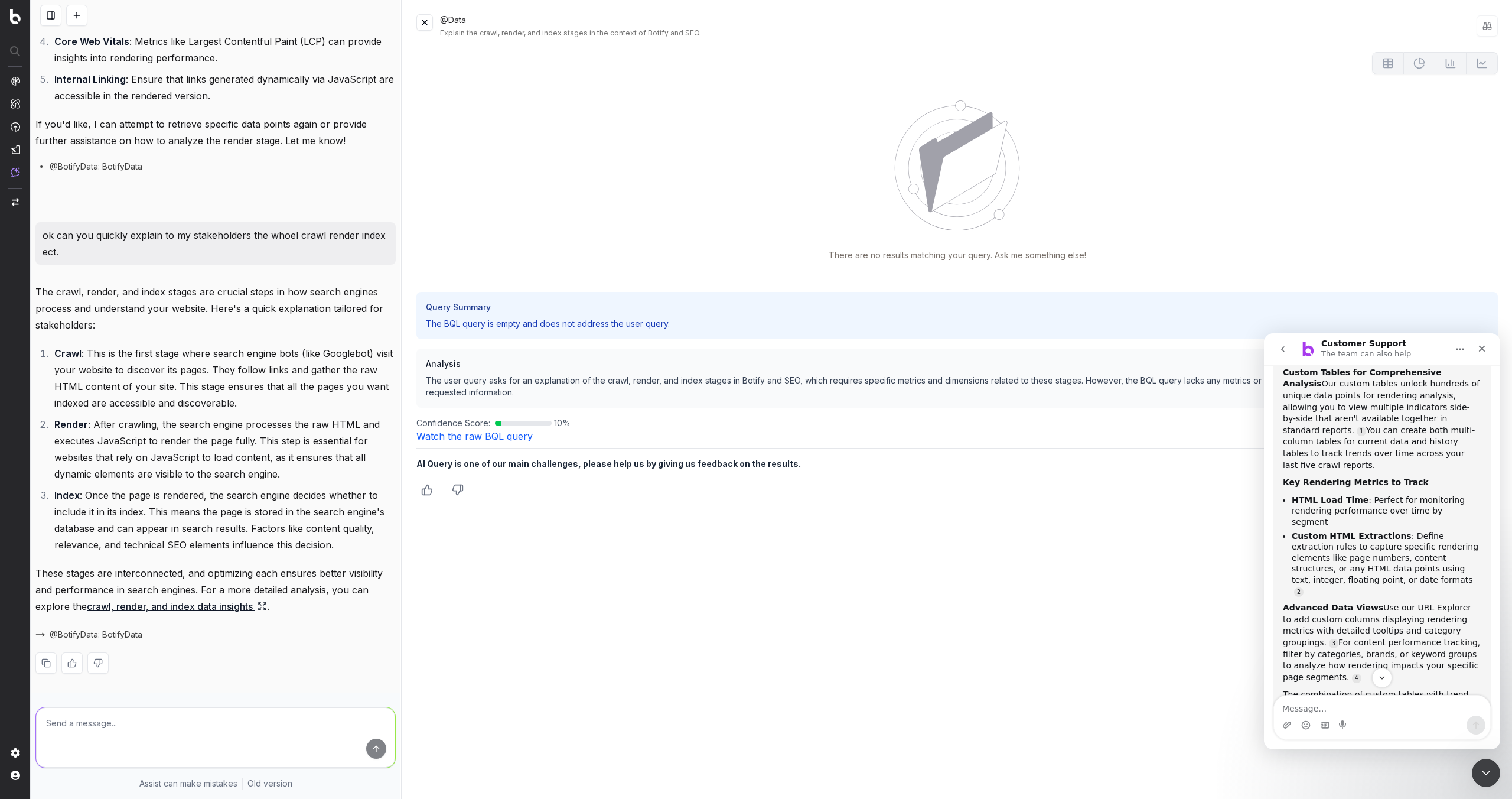
click at [229, 600] on link "crawl, render, and index data insights" at bounding box center [177, 606] width 180 height 16
click at [1483, 347] on icon "Close" at bounding box center [1482, 348] width 6 height 6
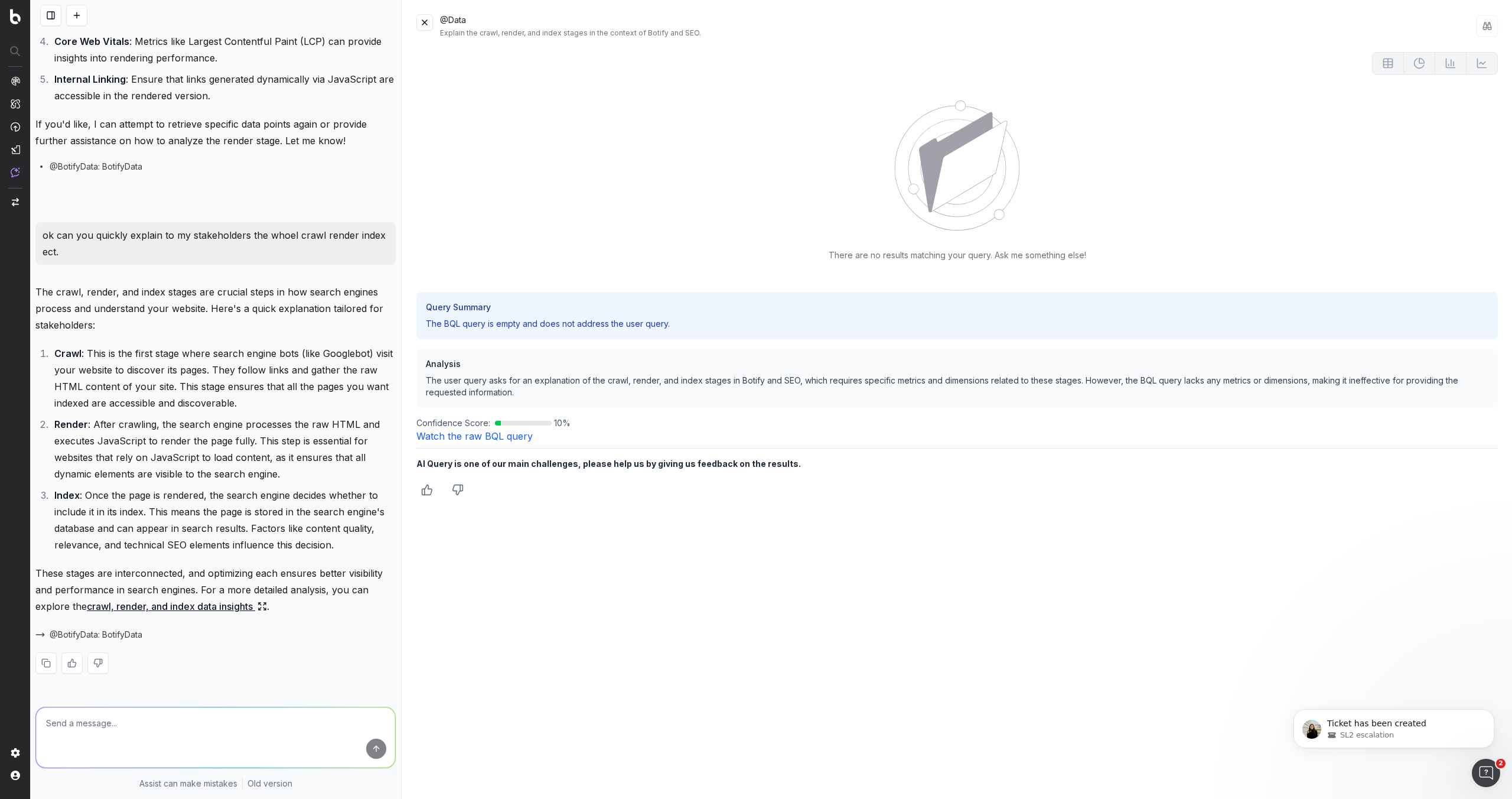
scroll to position [0, 0]
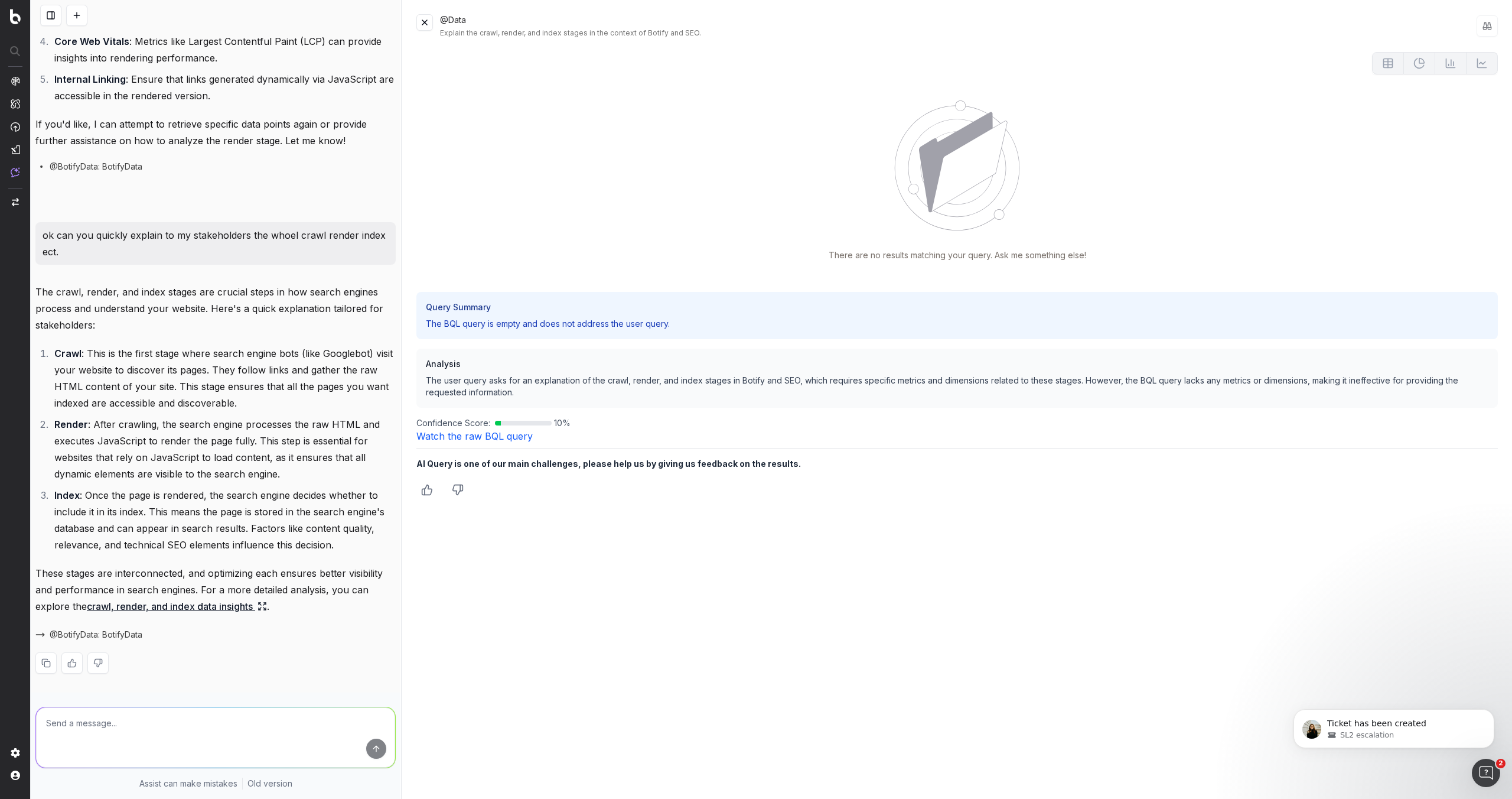
click at [509, 325] on p "The BQL query is empty and does not address the user query." at bounding box center [957, 324] width 1063 height 12
click at [461, 382] on p "The user query asks for an explanation of the crawl, render, and index stages i…" at bounding box center [957, 386] width 1063 height 24
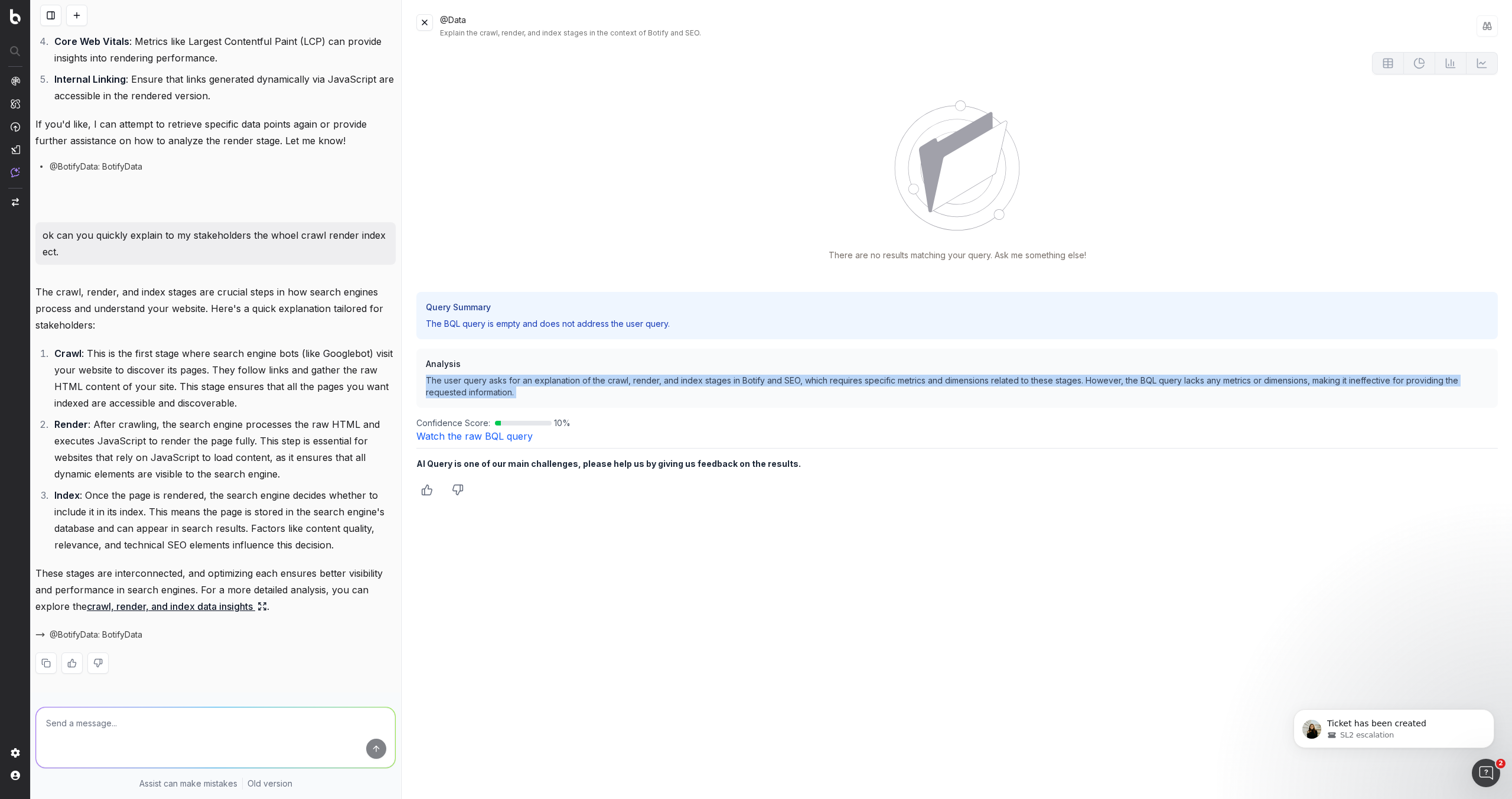
click at [461, 382] on p "The user query asks for an explanation of the crawl, render, and index stages i…" at bounding box center [957, 386] width 1063 height 24
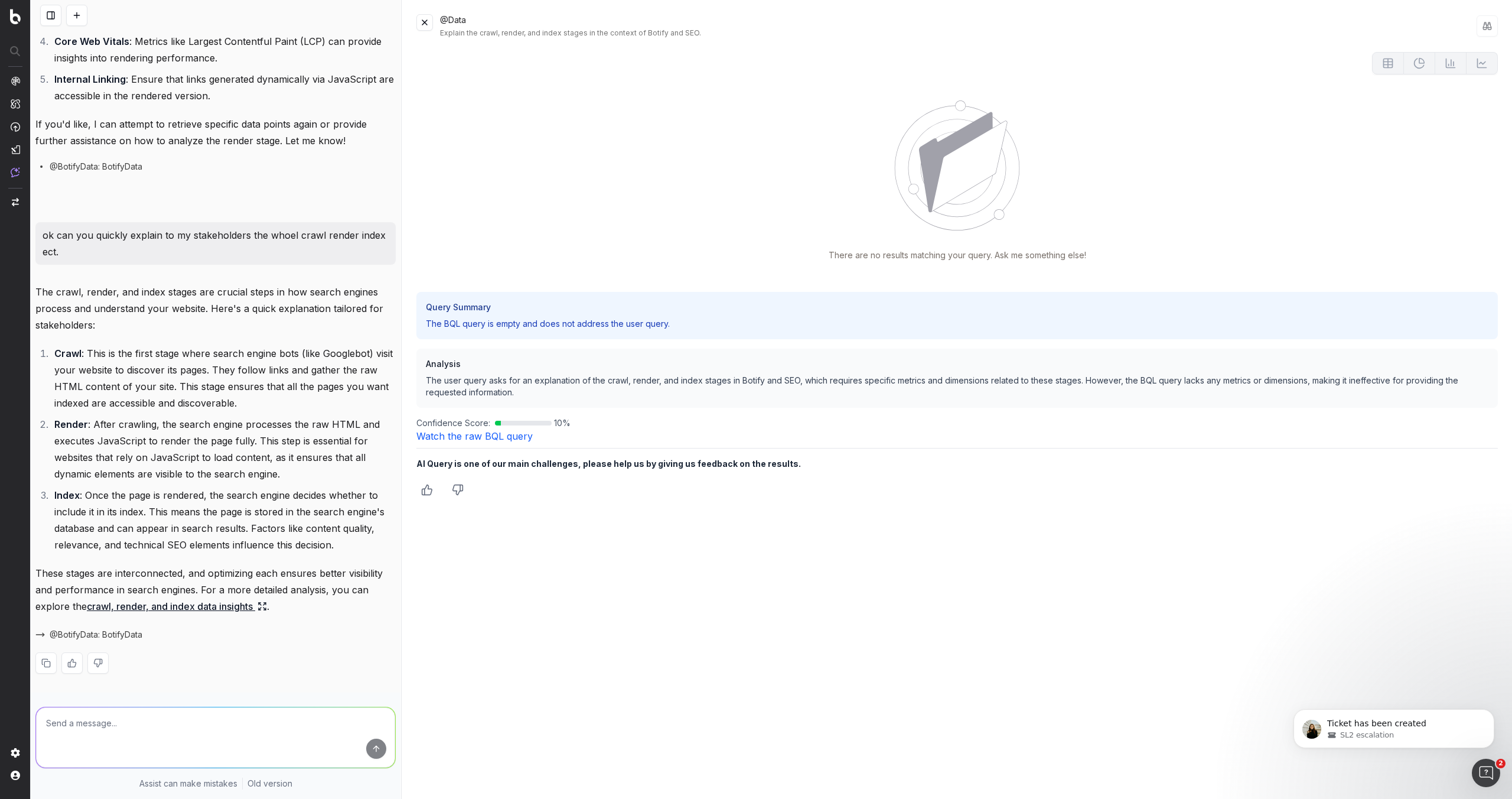
click at [215, 507] on li "Index : Once the page is rendered, the search engine decides whether to include…" at bounding box center [223, 519] width 345 height 66
click at [426, 33] on div "@Data Explain the crawl, render, and index stages in the context of Botify and …" at bounding box center [957, 26] width 1081 height 24
click at [426, 24] on button at bounding box center [424, 22] width 16 height 16
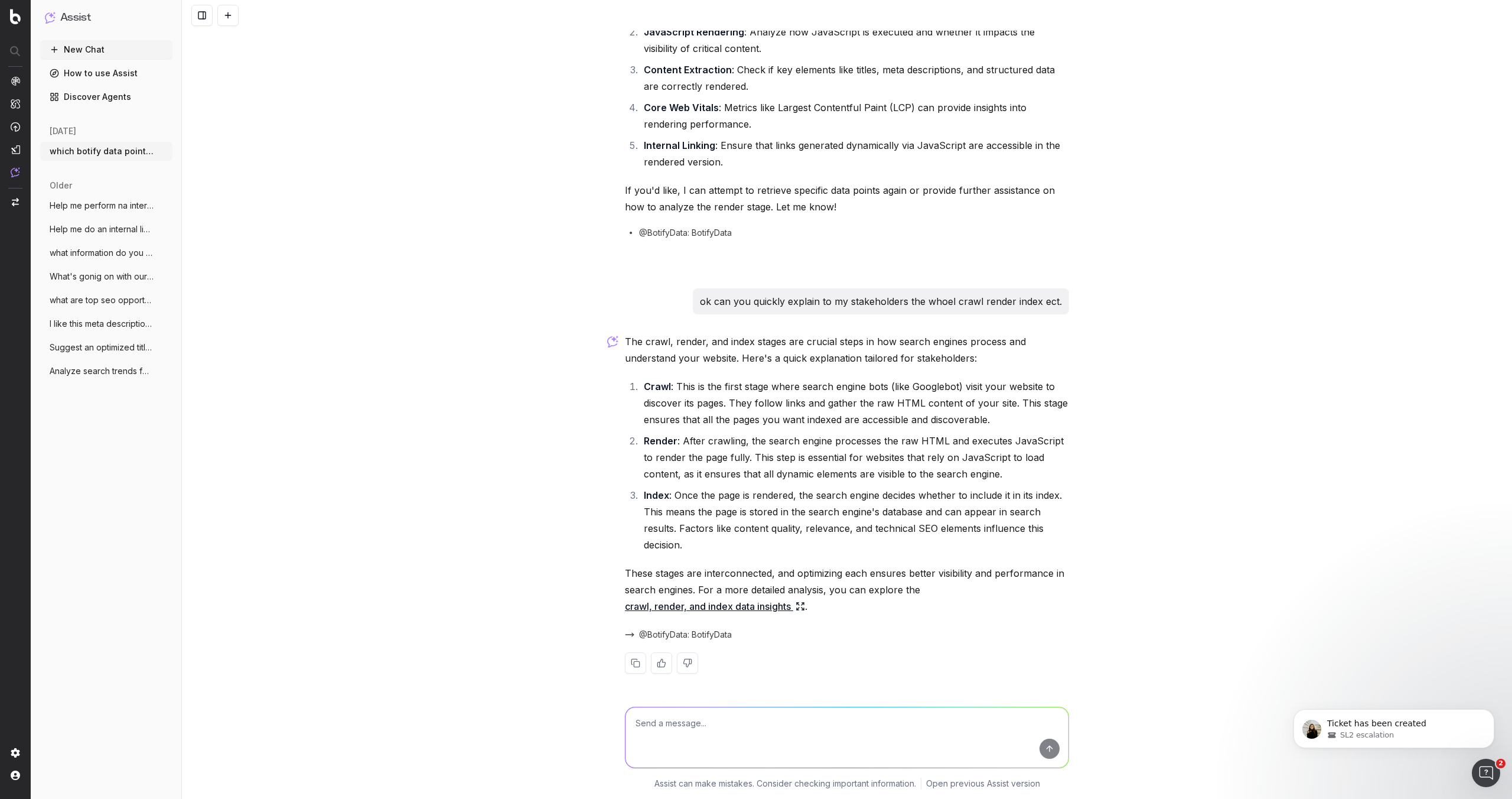
scroll to position [163, 0]
click at [632, 726] on textarea at bounding box center [847, 737] width 443 height 60
type textarea "run an analysis on how we are doing at the render stage"
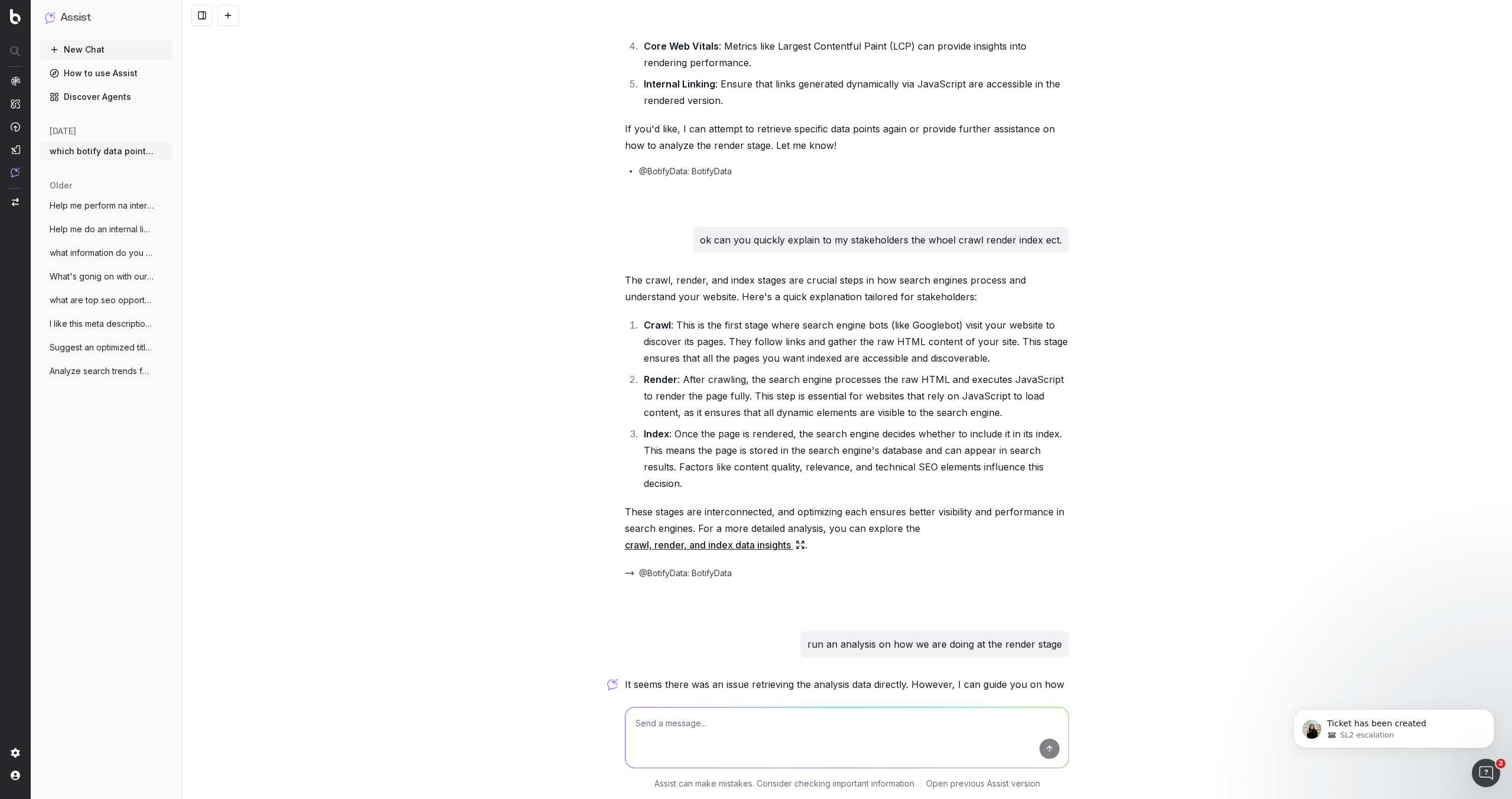
scroll to position [770, 0]
